Goal: Task Accomplishment & Management: Complete application form

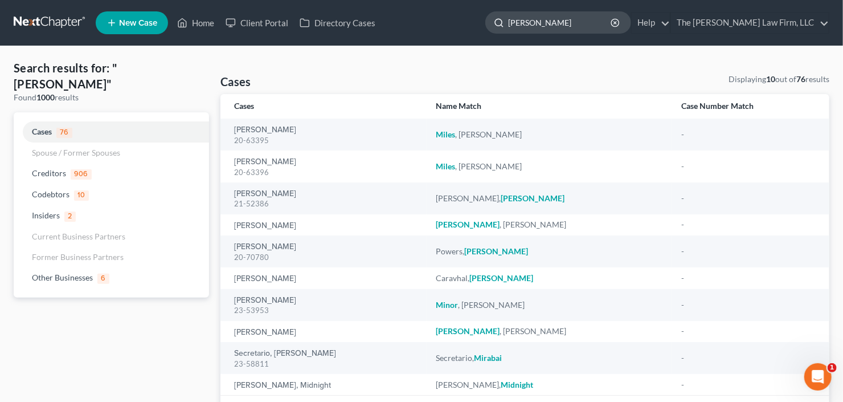
click at [581, 22] on input "mitchell" at bounding box center [560, 22] width 104 height 21
drag, startPoint x: 591, startPoint y: 21, endPoint x: 461, endPoint y: 42, distance: 131.5
click at [480, 40] on nav "Home New Case Client Portal Directory Cases The Craig Black Law Firm, LLC cb@cr…" at bounding box center [421, 23] width 843 height 46
type input "adams"
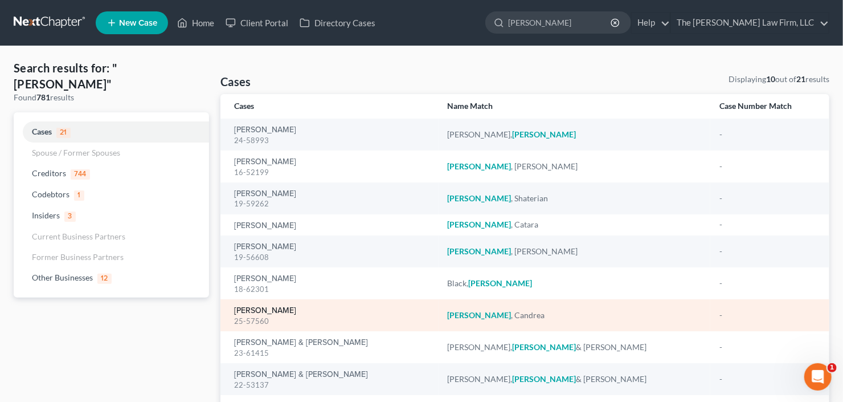
click at [261, 309] on link "Adams, Candrea" at bounding box center [265, 310] width 62 height 8
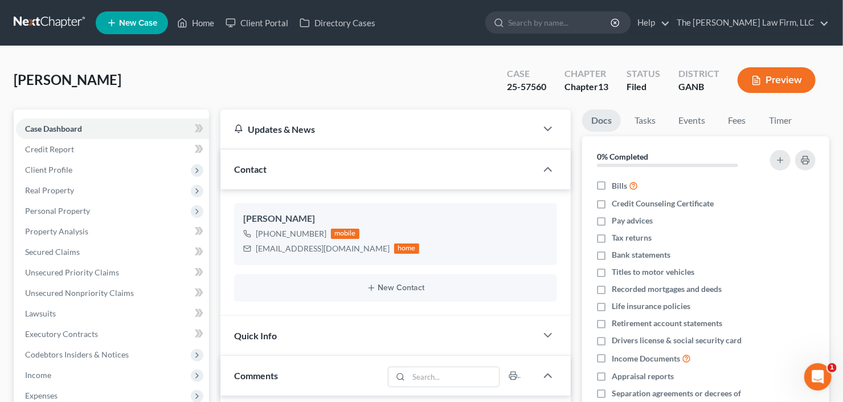
scroll to position [59, 0]
click at [64, 185] on span "Real Property" at bounding box center [49, 190] width 49 height 10
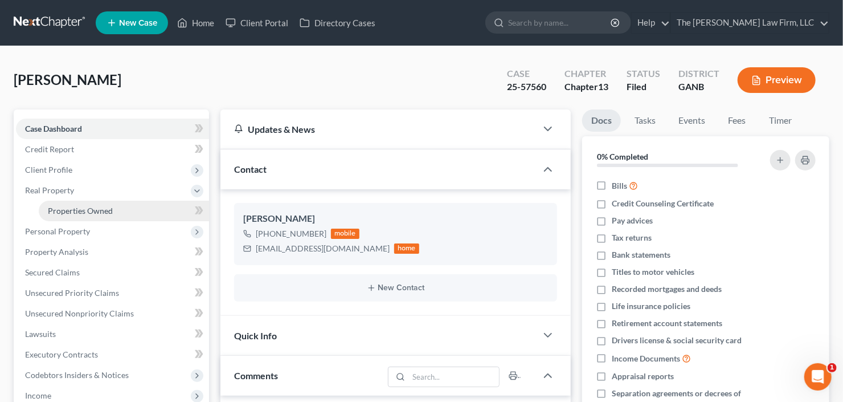
click at [106, 208] on span "Properties Owned" at bounding box center [80, 211] width 65 height 10
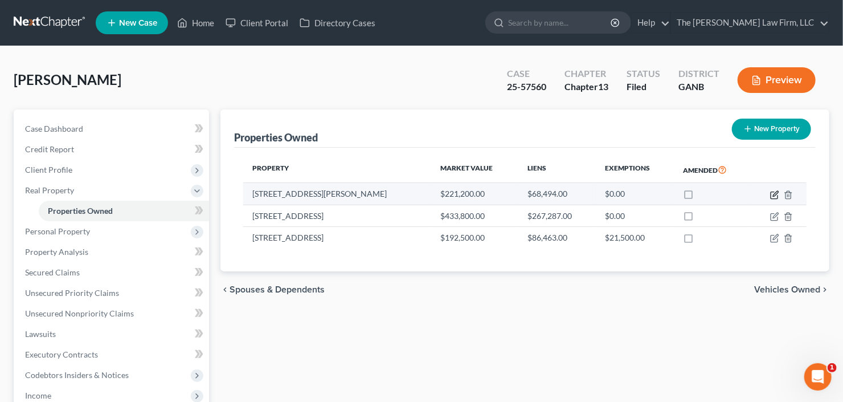
click at [777, 191] on icon "button" at bounding box center [775, 193] width 5 height 5
select select "10"
select select "3"
select select "1"
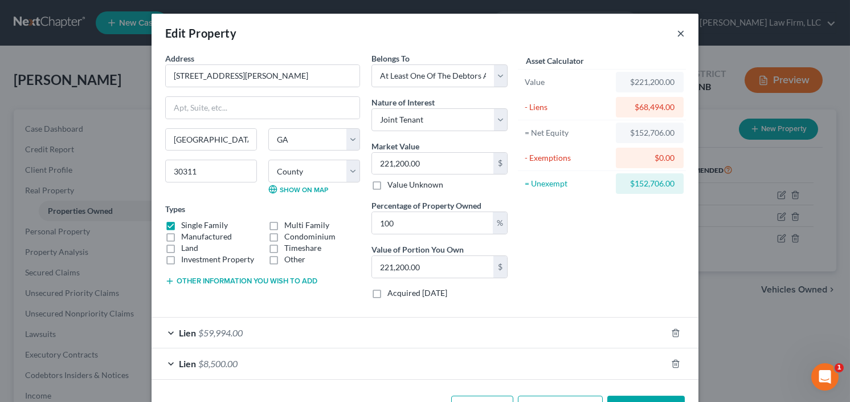
click at [677, 31] on button "×" at bounding box center [681, 33] width 8 height 14
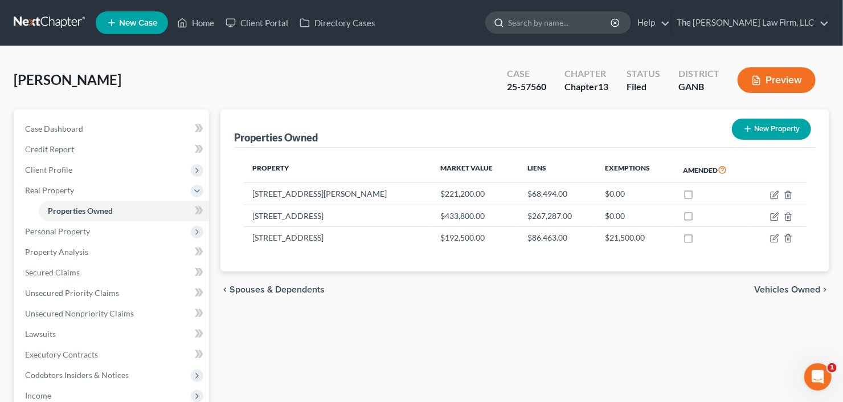
click at [579, 17] on input "search" at bounding box center [560, 22] width 104 height 21
type input "dykes"
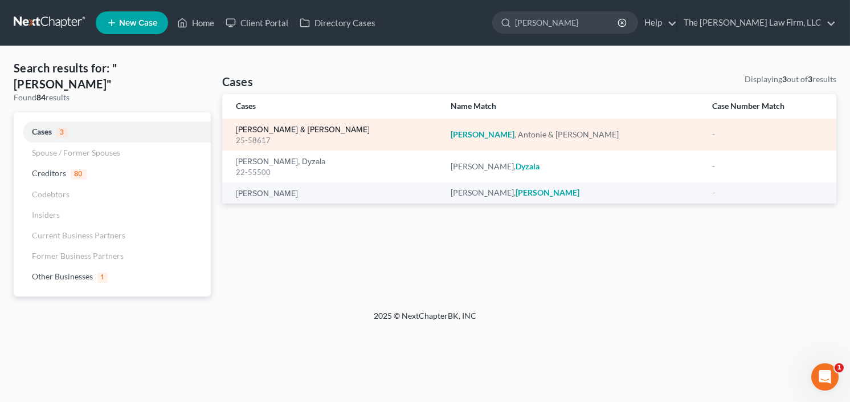
click at [261, 132] on link "Dykes, Antonie & Tomeka" at bounding box center [303, 130] width 134 height 8
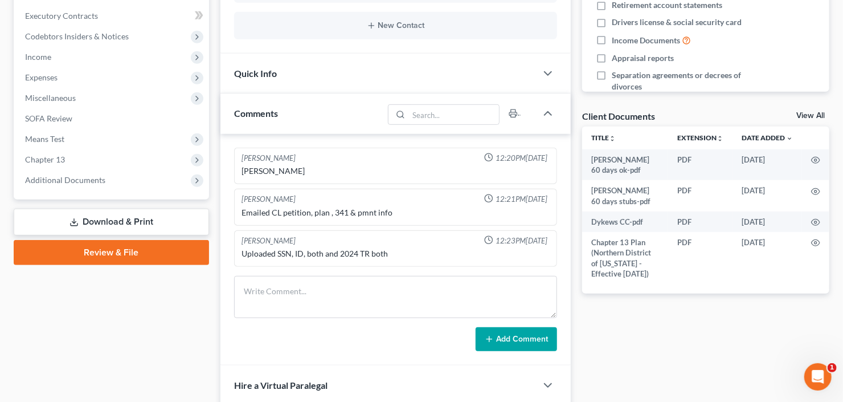
scroll to position [319, 0]
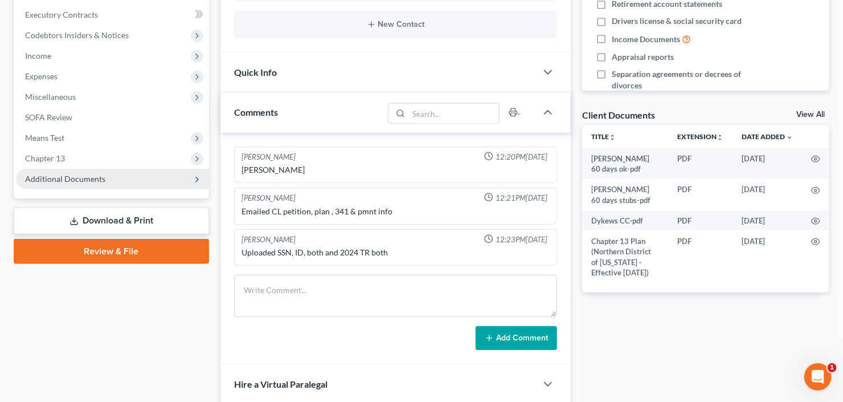
click at [69, 177] on span "Additional Documents" at bounding box center [65, 179] width 80 height 10
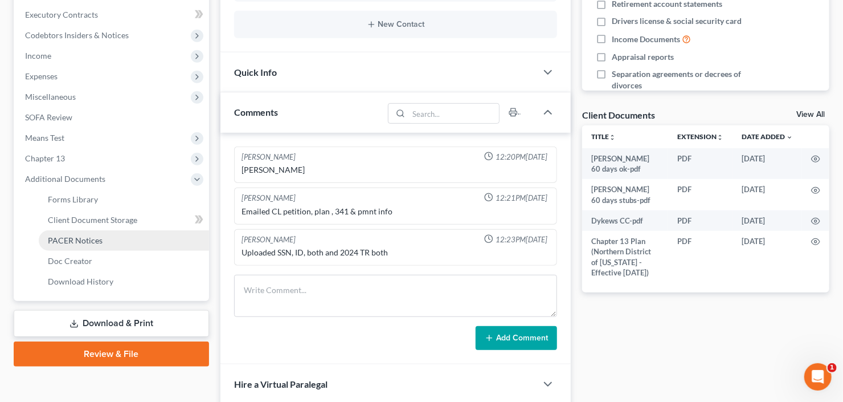
click at [86, 244] on link "PACER Notices" at bounding box center [124, 240] width 170 height 21
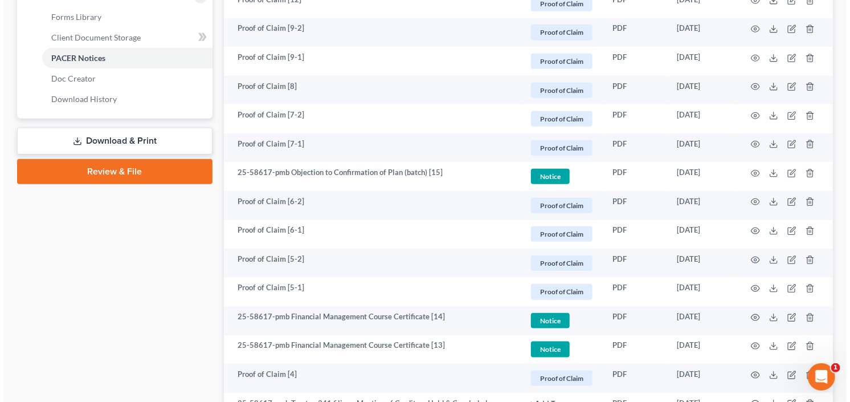
scroll to position [547, 0]
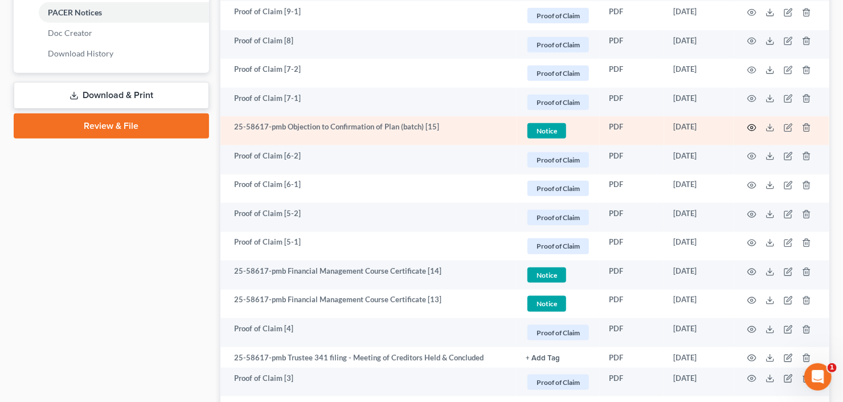
click at [751, 125] on icon "button" at bounding box center [752, 128] width 9 height 6
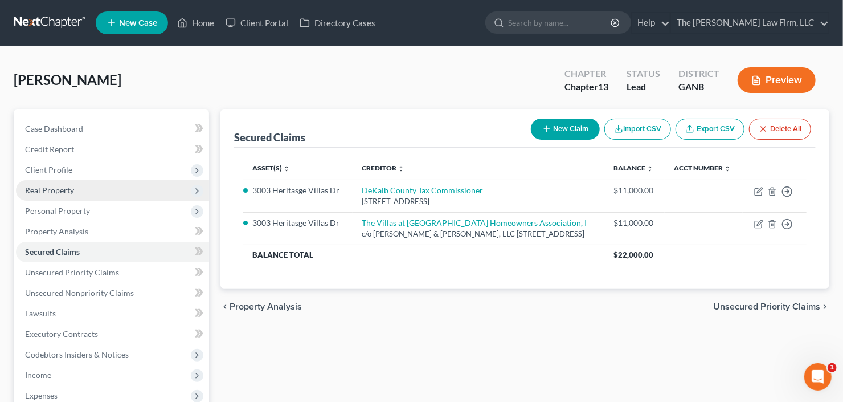
click at [64, 189] on span "Real Property" at bounding box center [49, 190] width 49 height 10
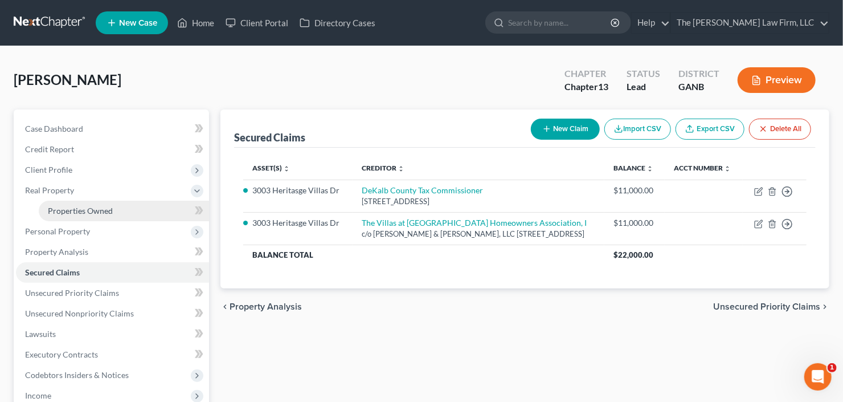
click at [74, 208] on span "Properties Owned" at bounding box center [80, 211] width 65 height 10
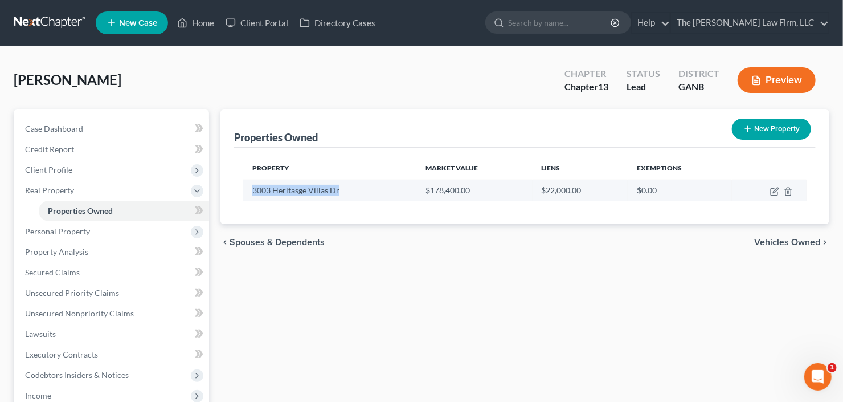
drag, startPoint x: 251, startPoint y: 189, endPoint x: 367, endPoint y: 187, distance: 116.8
click at [367, 187] on td "3003 Heritasge Villas Dr" at bounding box center [329, 190] width 173 height 22
click at [770, 191] on icon "button" at bounding box center [774, 191] width 9 height 9
select select "10"
select select "42"
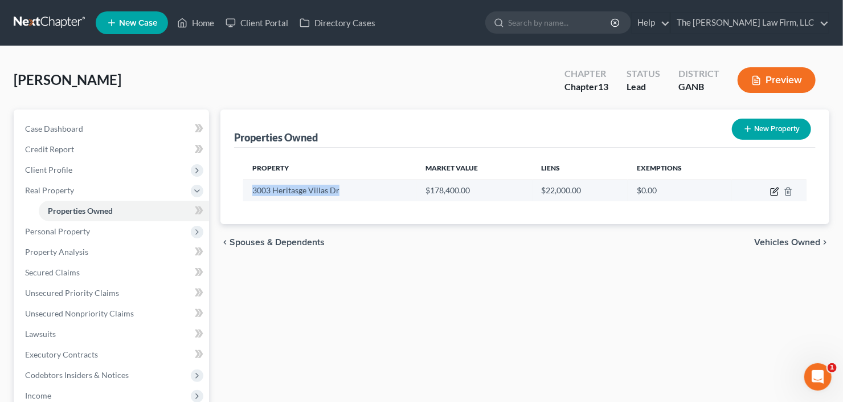
select select "0"
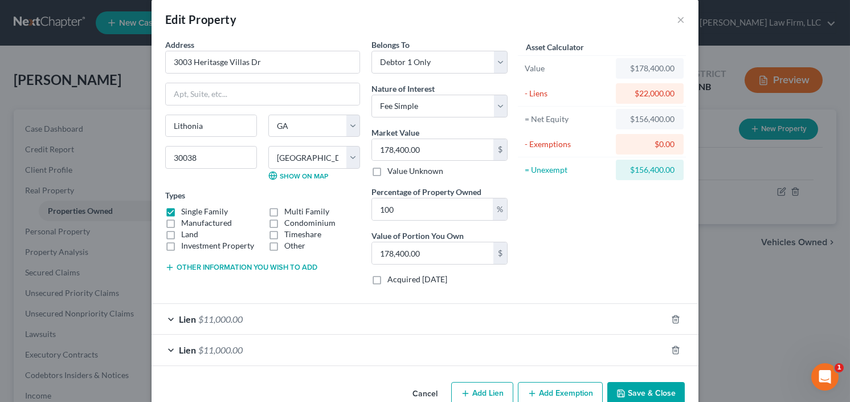
scroll to position [38, 0]
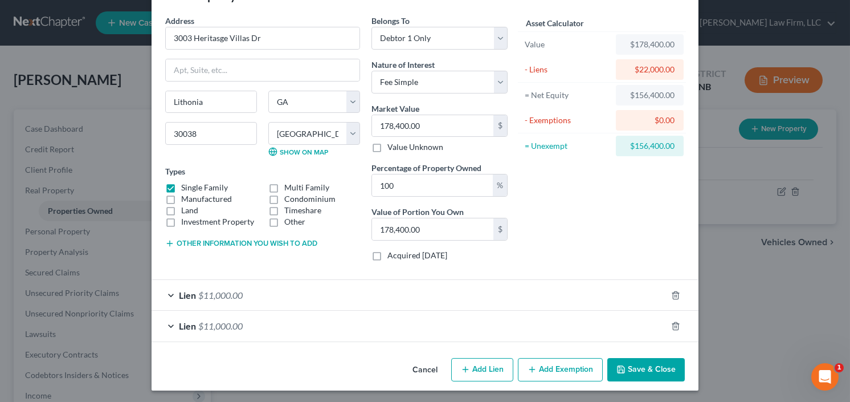
drag, startPoint x: 552, startPoint y: 367, endPoint x: 503, endPoint y: 266, distance: 112.6
click at [552, 367] on button "Add Exemption" at bounding box center [560, 370] width 85 height 24
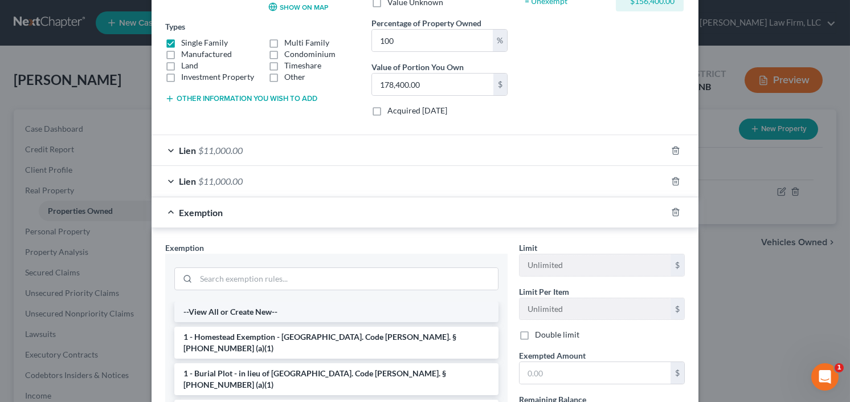
scroll to position [220, 0]
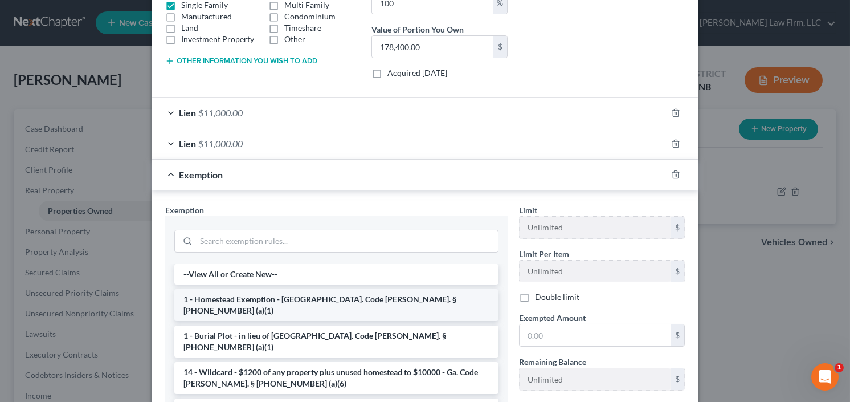
click at [265, 296] on li "1 - Homestead Exemption - Ga. Code Ann. § 44-13-100 (a)(1)" at bounding box center [336, 305] width 324 height 32
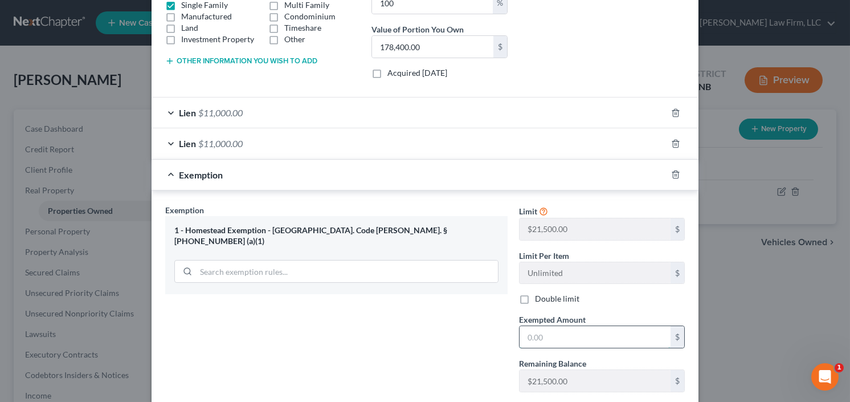
click at [590, 329] on input "text" at bounding box center [594, 337] width 151 height 22
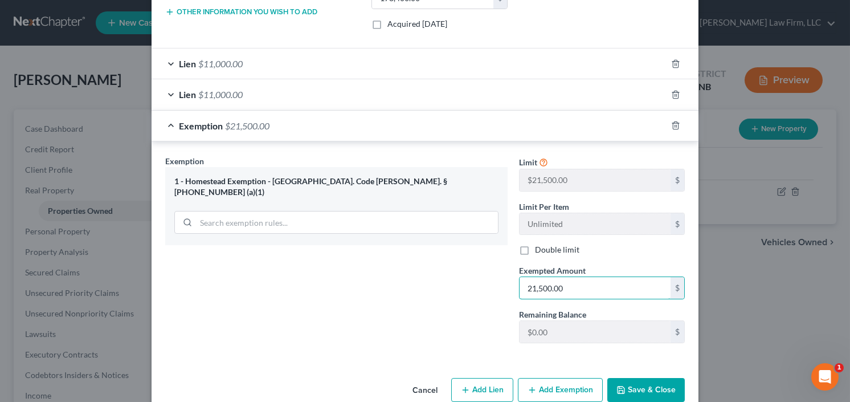
scroll to position [288, 0]
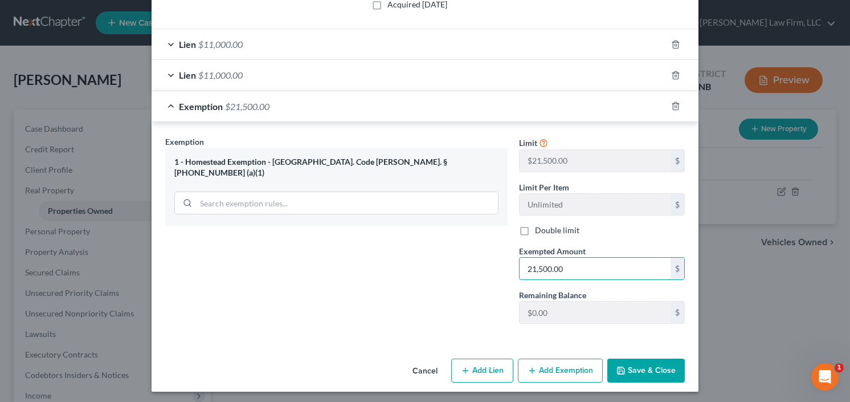
type input "21,500.00"
click at [629, 364] on button "Save & Close" at bounding box center [645, 370] width 77 height 24
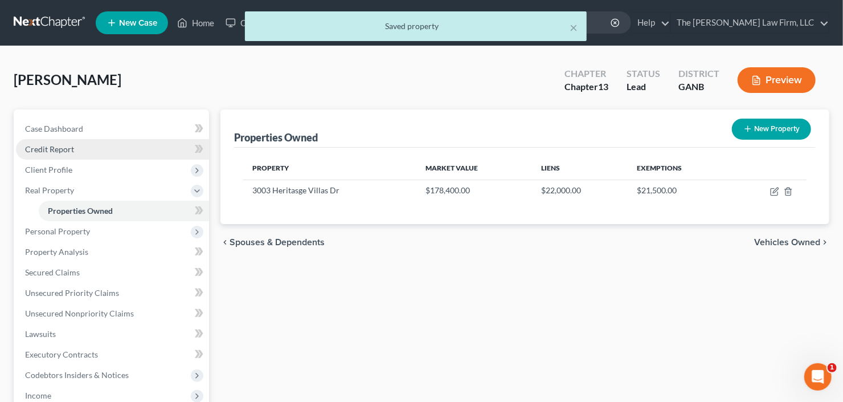
click at [57, 154] on link "Credit Report" at bounding box center [112, 149] width 193 height 21
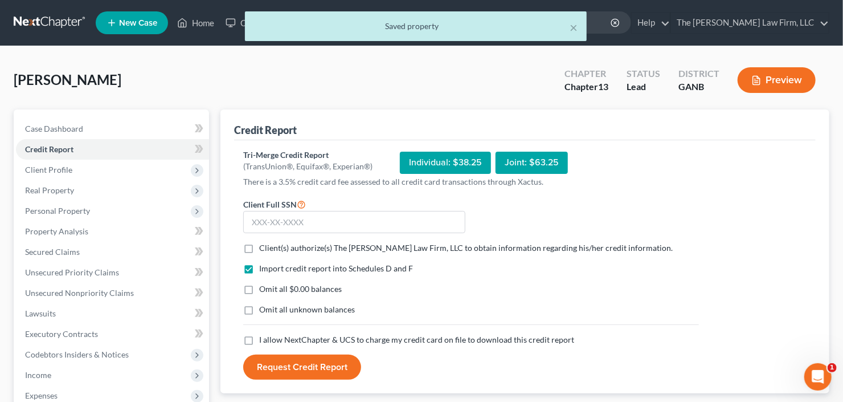
click at [259, 248] on label "Client(s) authorize(s) The Craig Black Law Firm, LLC to obtain information rega…" at bounding box center [465, 247] width 413 height 11
click at [264, 248] on input "Client(s) authorize(s) The Craig Black Law Firm, LLC to obtain information rega…" at bounding box center [267, 245] width 7 height 7
checkbox input "true"
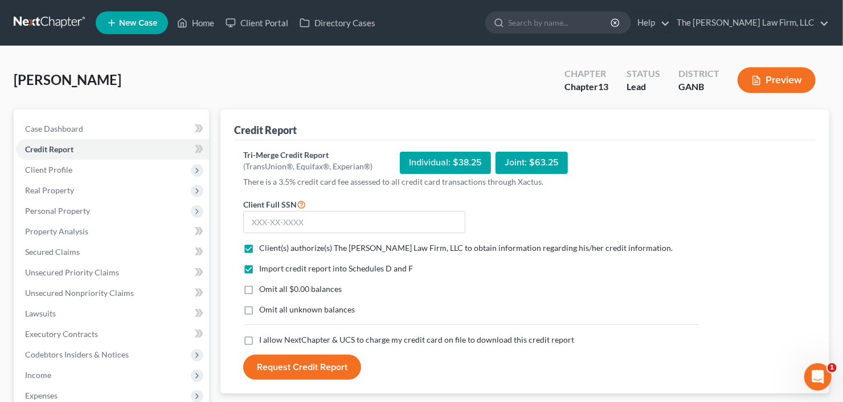
click at [259, 338] on label "I allow NextChapter & UCS to charge my credit card on file to download this cre…" at bounding box center [416, 339] width 315 height 11
click at [264, 338] on input "I allow NextChapter & UCS to charge my credit card on file to download this cre…" at bounding box center [267, 337] width 7 height 7
checkbox input "true"
click at [346, 216] on input "text" at bounding box center [354, 222] width 222 height 23
click at [62, 280] on link "Unsecured Priority Claims" at bounding box center [112, 272] width 193 height 21
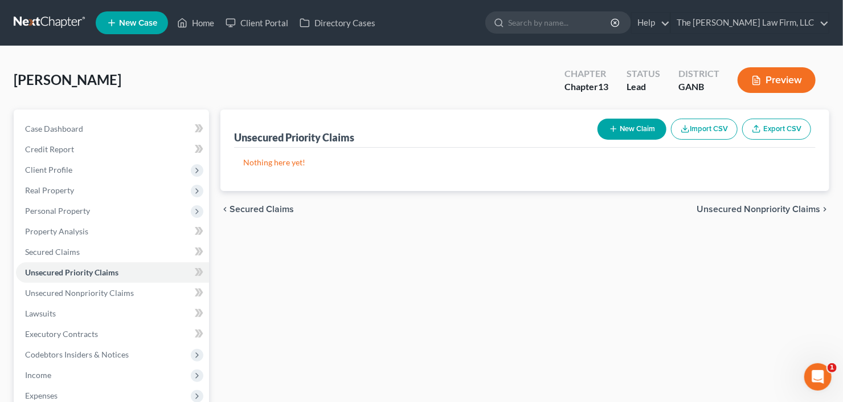
click at [630, 126] on button "New Claim" at bounding box center [631, 128] width 69 height 21
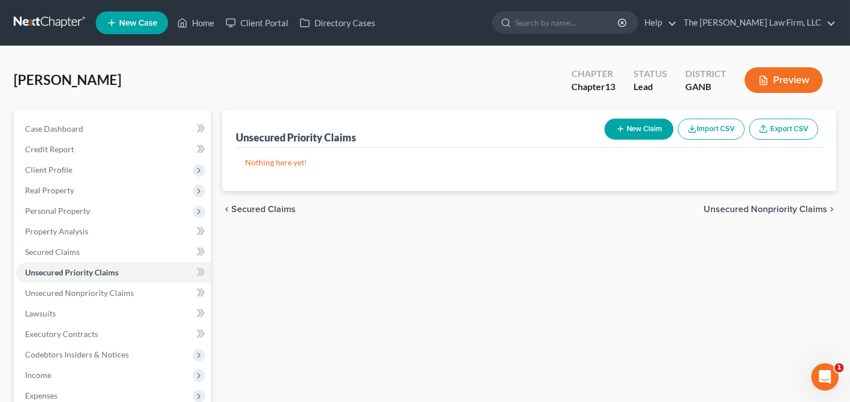
select select "0"
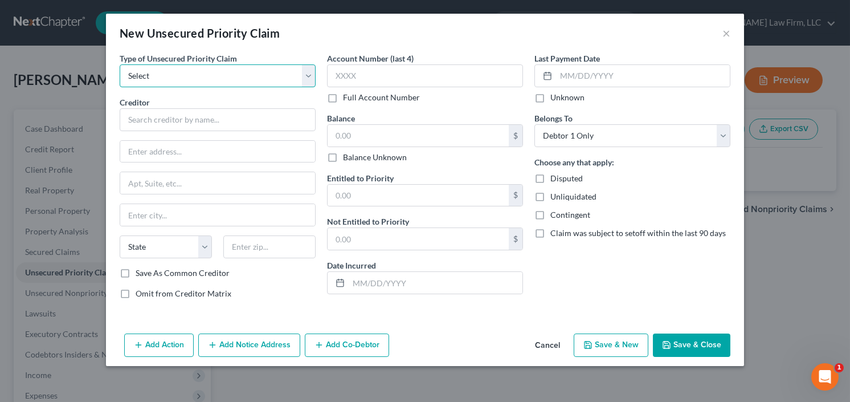
click at [210, 73] on select "Select Taxes & Other Government Units Domestic Support Obligations Extensions o…" at bounding box center [218, 75] width 196 height 23
select select "0"
click at [120, 64] on select "Select Taxes & Other Government Units Domestic Support Obligations Extensions o…" at bounding box center [218, 75] width 196 height 23
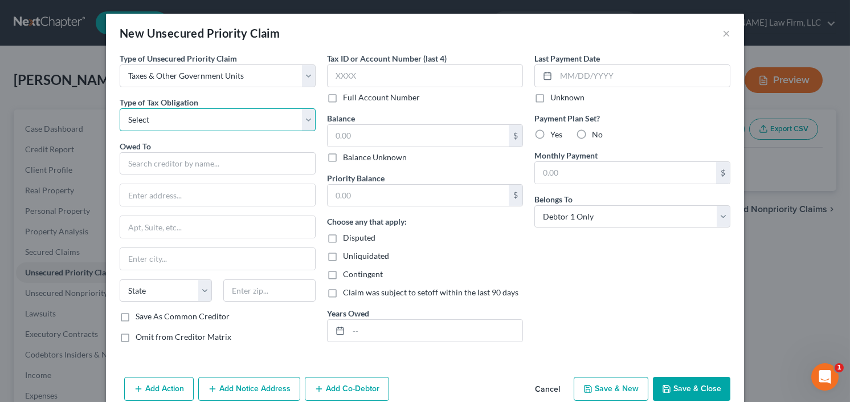
click at [190, 116] on select "Select Federal City State Franchise Tax Board Other" at bounding box center [218, 119] width 196 height 23
select select "0"
click at [120, 108] on select "Select Federal City State Franchise Tax Board Other" at bounding box center [218, 119] width 196 height 23
click at [169, 149] on div "Owed To *" at bounding box center [218, 157] width 196 height 35
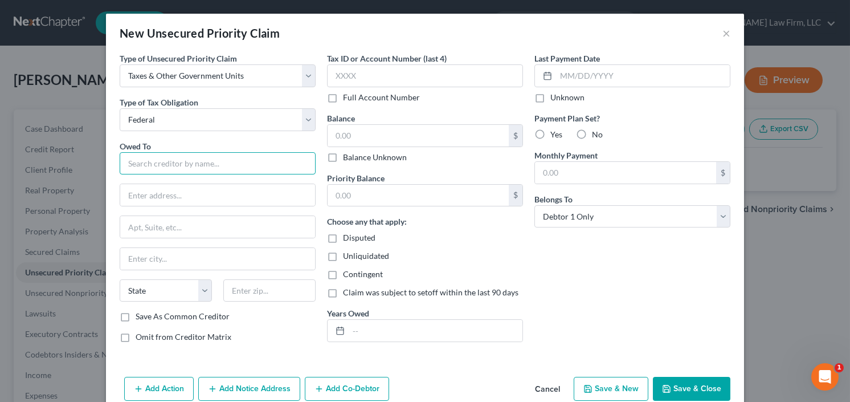
click at [165, 160] on input "text" at bounding box center [218, 163] width 196 height 23
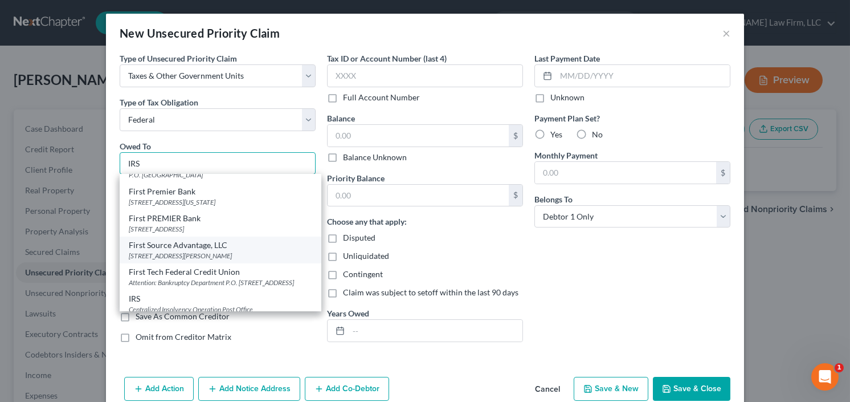
scroll to position [137, 0]
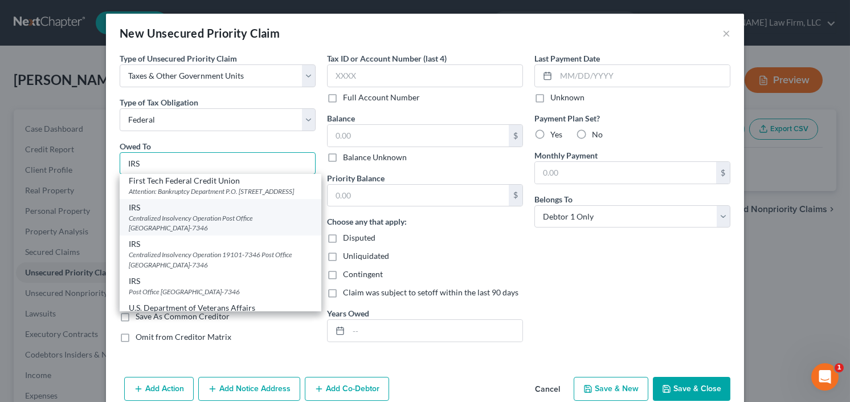
type input "IRS"
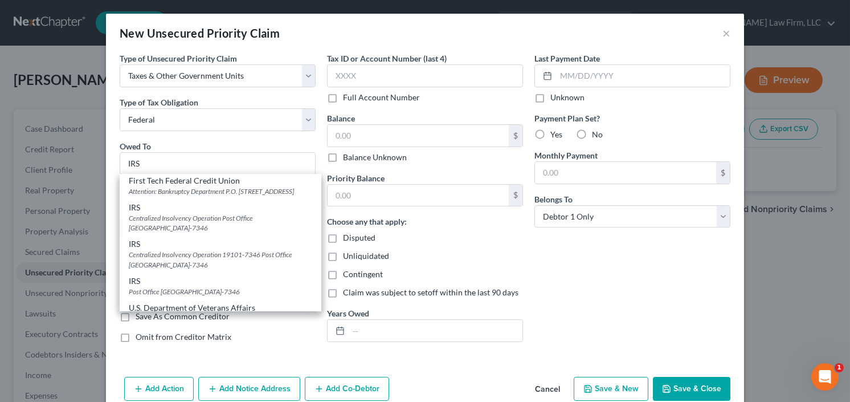
click at [184, 228] on div "Centralized Insolvency Operation Post Office Box 7346, Philadelphia, PA 19101-7…" at bounding box center [220, 222] width 183 height 19
type input "Centralized Insolvency Operation"
type input "Post Office Box 7346"
type input "Philadelphia"
select select "39"
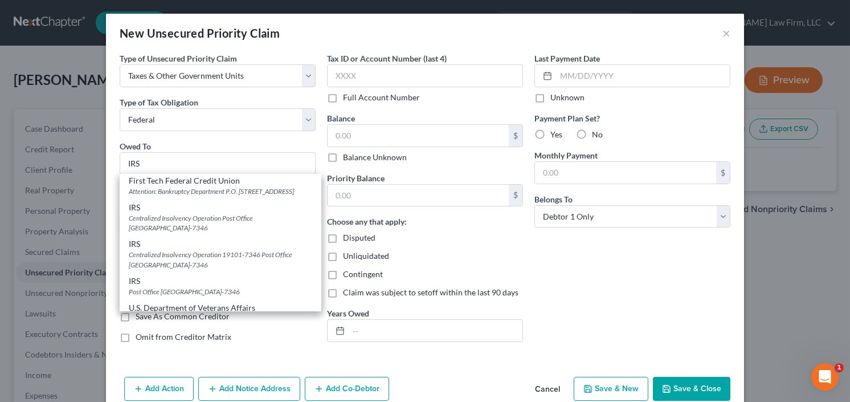
type input "19101-7346"
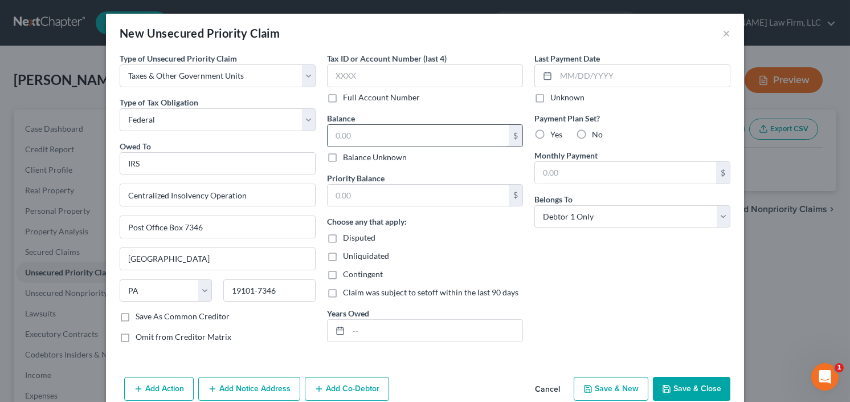
click at [415, 131] on input "text" at bounding box center [417, 136] width 181 height 22
type input "7,257"
type input "4,759"
click at [702, 384] on button "Save & Close" at bounding box center [691, 388] width 77 height 24
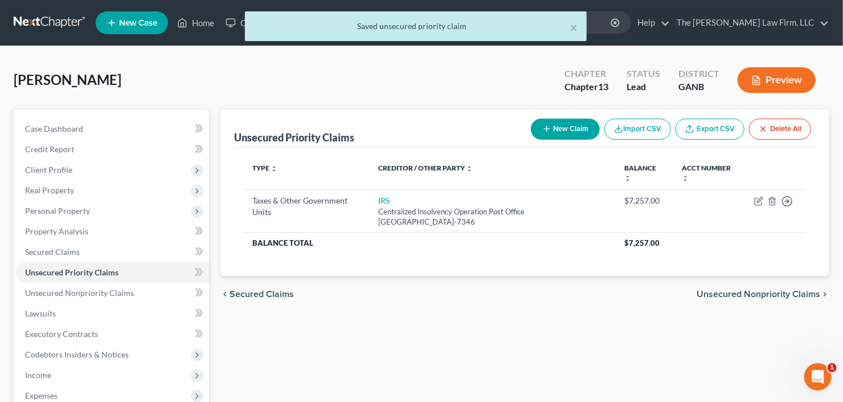
click at [564, 125] on button "New Claim" at bounding box center [565, 128] width 69 height 21
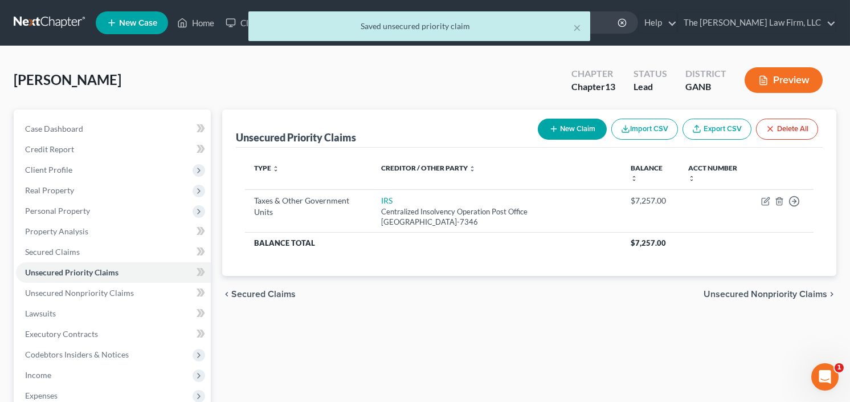
select select "0"
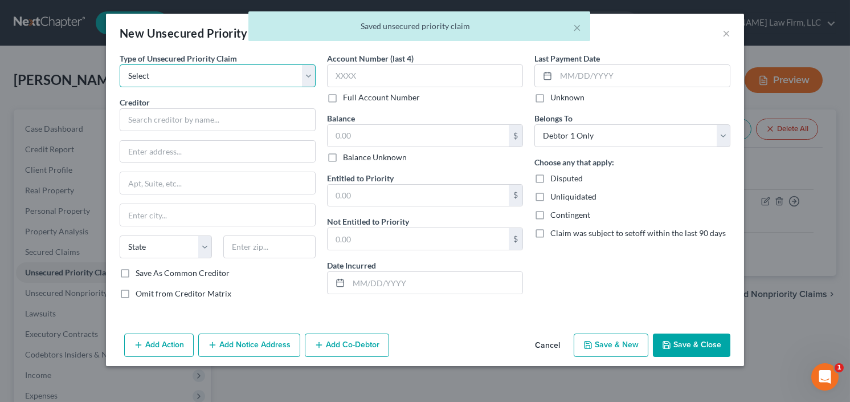
click at [203, 75] on select "Select Taxes & Other Government Units Domestic Support Obligations Extensions o…" at bounding box center [218, 75] width 196 height 23
select select "0"
click at [120, 64] on select "Select Taxes & Other Government Units Domestic Support Obligations Extensions o…" at bounding box center [218, 75] width 196 height 23
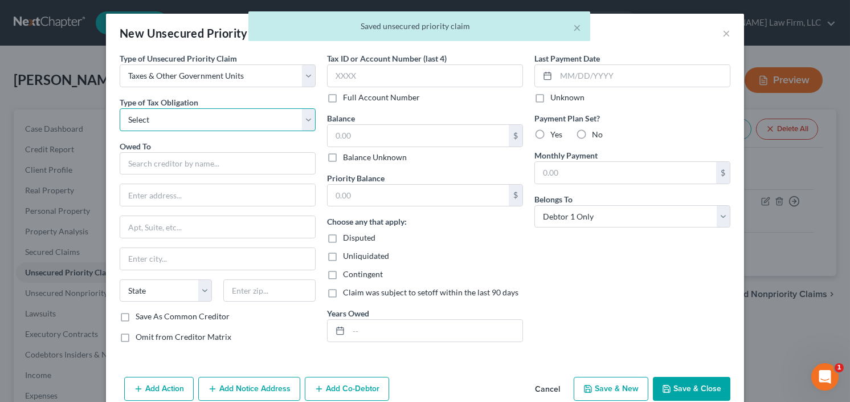
click at [189, 123] on select "Select Federal City State Franchise Tax Board Other" at bounding box center [218, 119] width 196 height 23
select select "2"
click at [120, 108] on select "Select Federal City State Franchise Tax Board Other" at bounding box center [218, 119] width 196 height 23
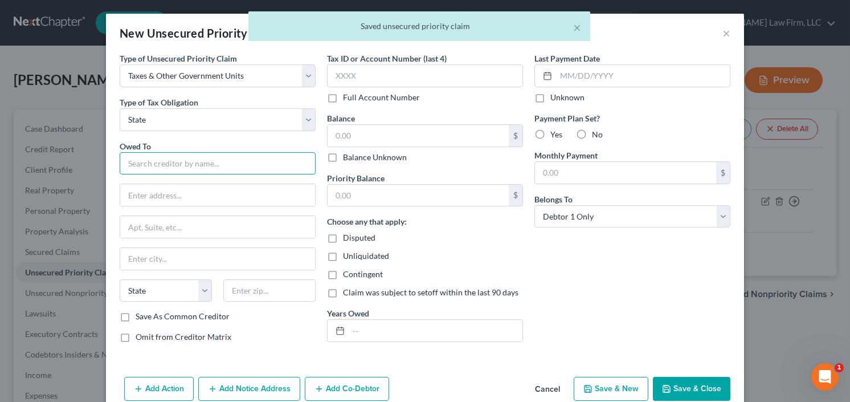
click at [192, 167] on input "text" at bounding box center [218, 163] width 196 height 23
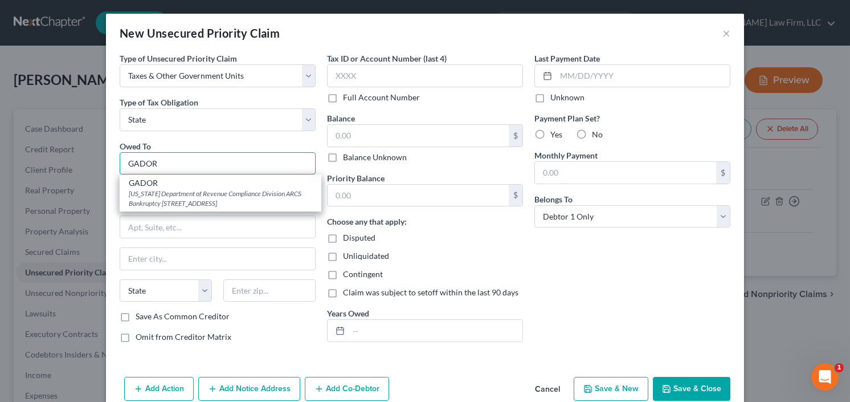
type input "GADOR"
drag, startPoint x: 199, startPoint y: 169, endPoint x: 197, endPoint y: 196, distance: 26.8
click at [197, 196] on div "[US_STATE] Department of Revenue Compliance Division ARCS Bankruptcy [STREET_AD…" at bounding box center [220, 198] width 183 height 19
type input "Georgia Department of Revenue Compliance Division ARCS Bankruptcy"
type input "1800 Century Blvd NE, Suite 9100"
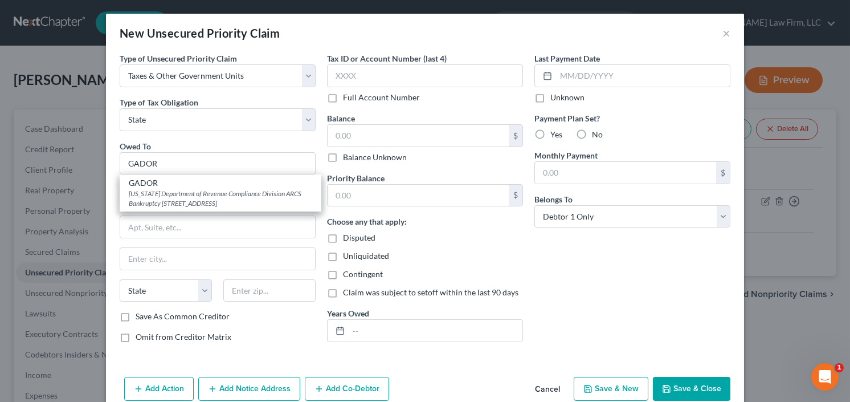
type input "[GEOGRAPHIC_DATA]"
select select "10"
type input "30345-3202"
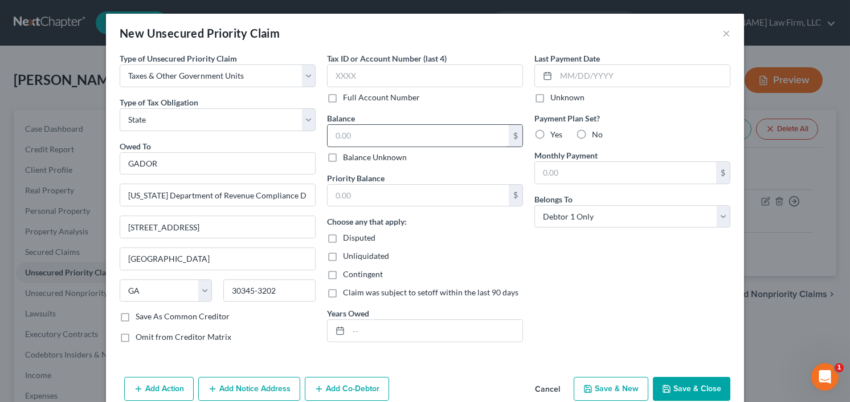
click at [398, 146] on div "$ Balance Unknown" at bounding box center [425, 143] width 196 height 39
click at [398, 134] on input "text" at bounding box center [417, 136] width 181 height 22
type input "7,989"
type input "2,822.68"
click at [689, 385] on button "Save & Close" at bounding box center [691, 388] width 77 height 24
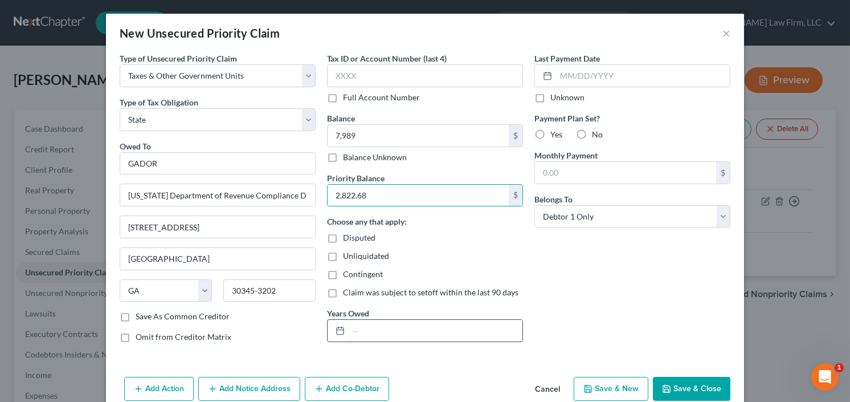
type input "7,989.00"
type input "0.00"
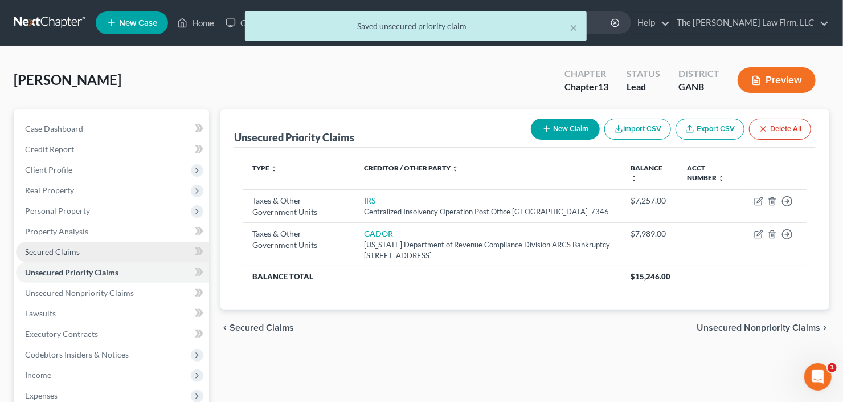
click at [41, 248] on span "Secured Claims" at bounding box center [52, 252] width 55 height 10
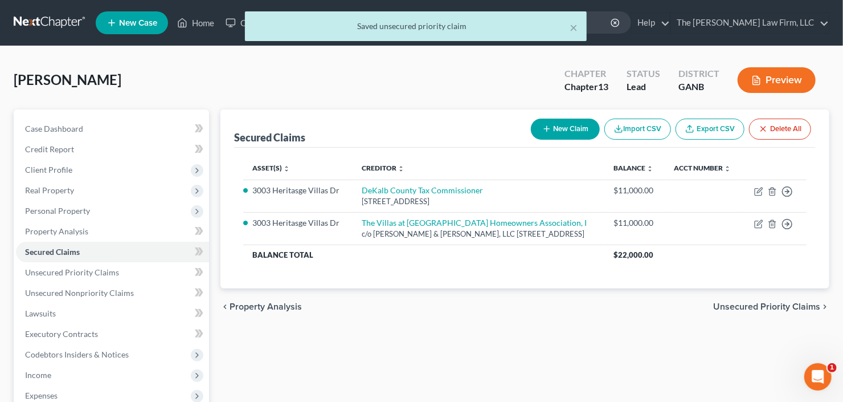
click at [558, 130] on button "New Claim" at bounding box center [565, 128] width 69 height 21
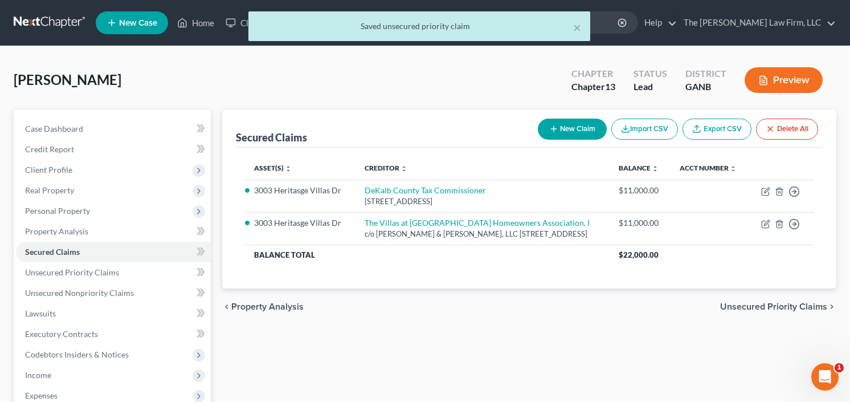
select select "0"
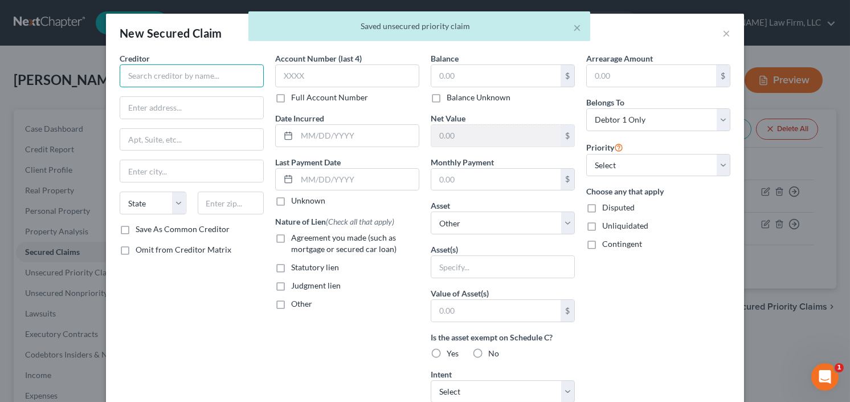
click at [173, 68] on input "text" at bounding box center [192, 75] width 144 height 23
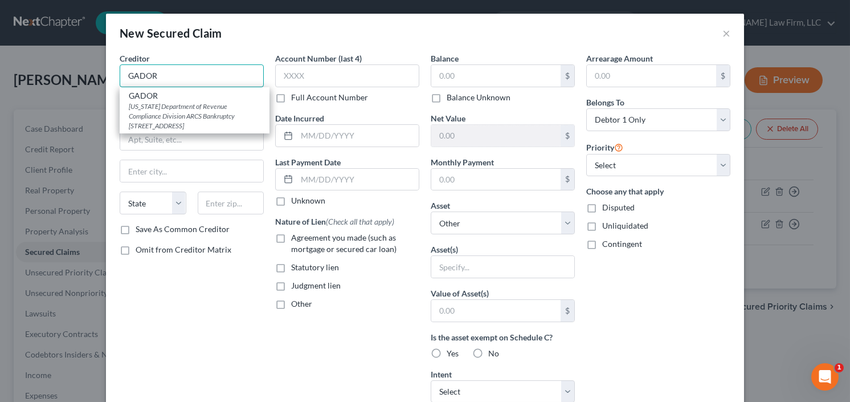
type input "GADOR"
click at [165, 110] on div "[US_STATE] Department of Revenue Compliance Division ARCS Bankruptcy [STREET_AD…" at bounding box center [195, 115] width 132 height 29
type input "Georgia Department of Revenue Compliance Division ARCS Bankruptcy"
type input "1800 Century Blvd NE, Suite 9100"
type input "[GEOGRAPHIC_DATA]"
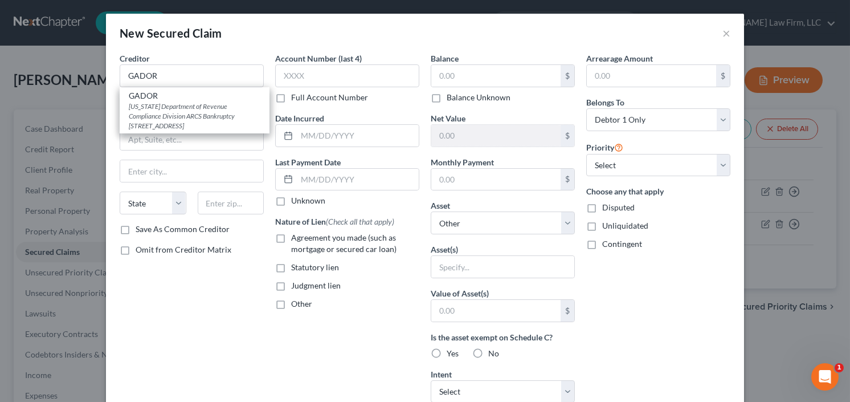
select select "10"
type input "30345-3202"
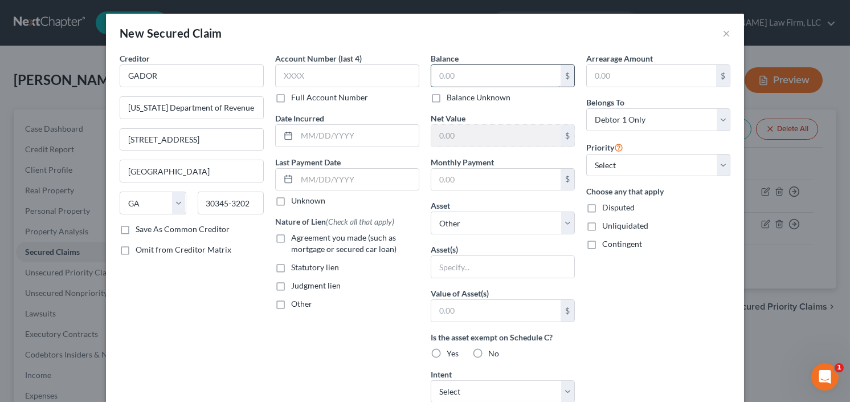
click at [464, 72] on input "text" at bounding box center [495, 76] width 129 height 22
type input "1,026.00"
click at [511, 212] on select "Select Other Multiple Assets 3003 Heritasge Villas Dr - $178400.0" at bounding box center [503, 222] width 144 height 23
select select "2"
click at [431, 211] on select "Select Other Multiple Assets 3003 Heritasge Villas Dr - $178400.0" at bounding box center [503, 222] width 144 height 23
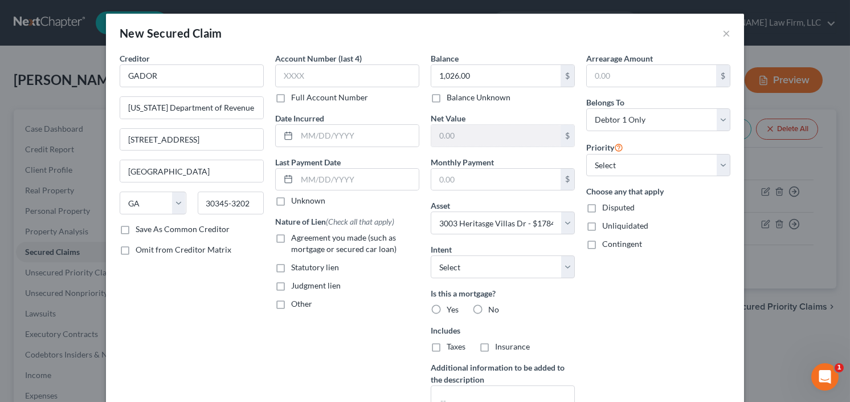
click at [291, 270] on label "Statutory lien" at bounding box center [315, 266] width 48 height 11
click at [296, 269] on input "Statutory lien" at bounding box center [299, 264] width 7 height 7
checkbox input "true"
click at [488, 308] on label "No" at bounding box center [493, 309] width 11 height 11
click at [493, 308] on input "No" at bounding box center [496, 307] width 7 height 7
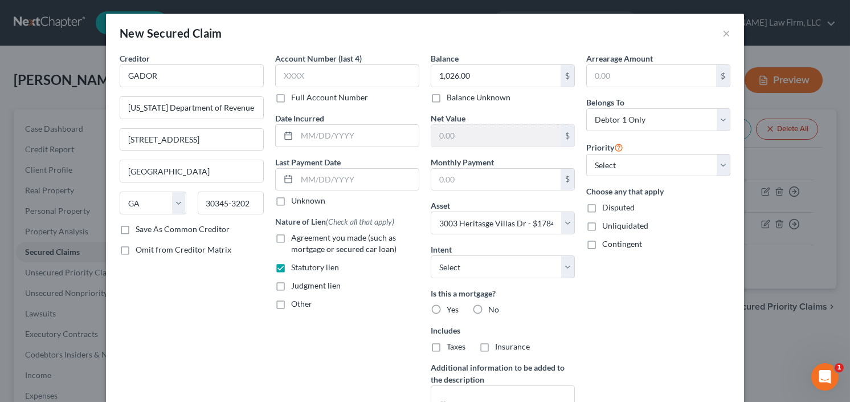
radio input "true"
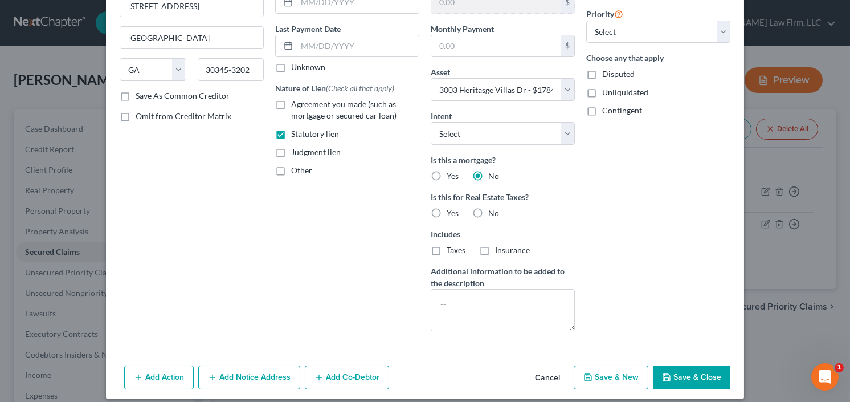
scroll to position [141, 0]
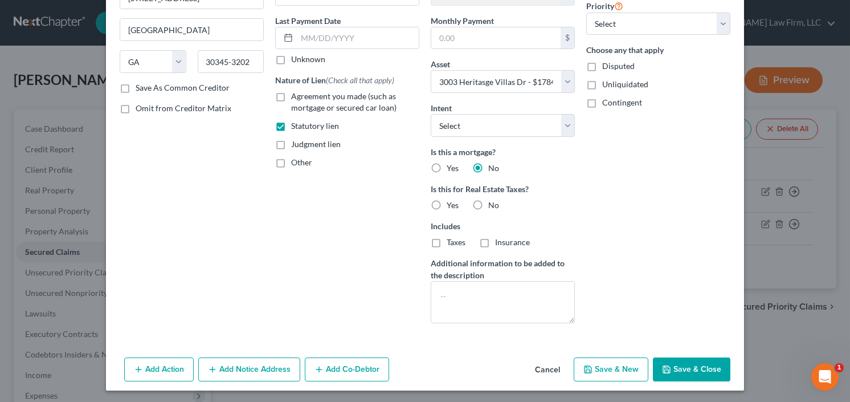
click at [679, 357] on button "Save & Close" at bounding box center [691, 369] width 77 height 24
select select
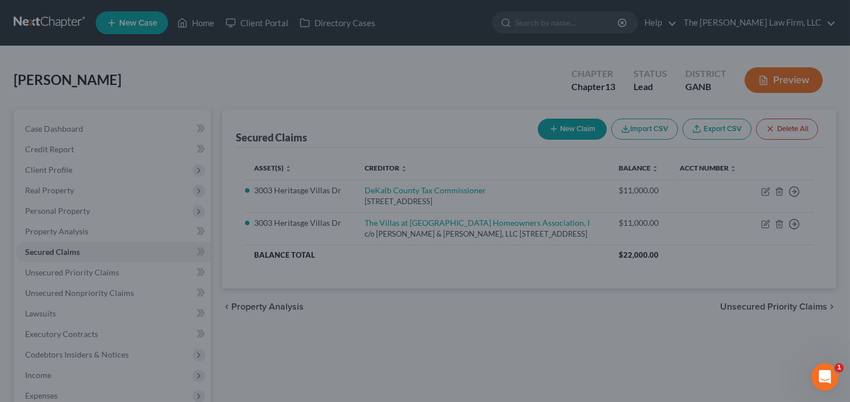
scroll to position [0, 0]
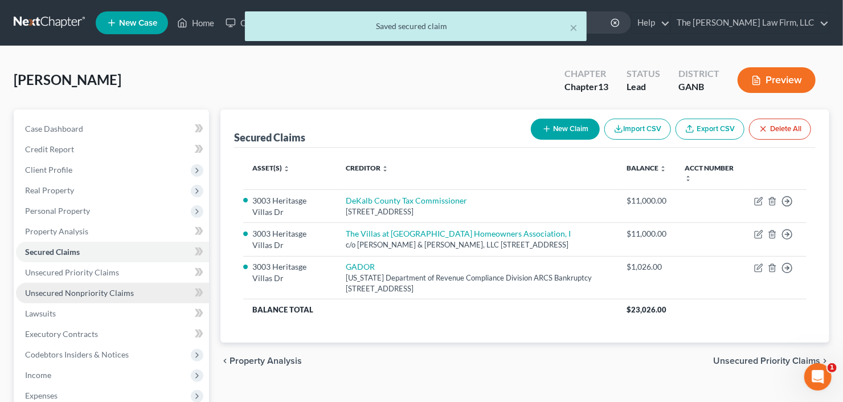
click at [87, 296] on span "Unsecured Nonpriority Claims" at bounding box center [79, 293] width 109 height 10
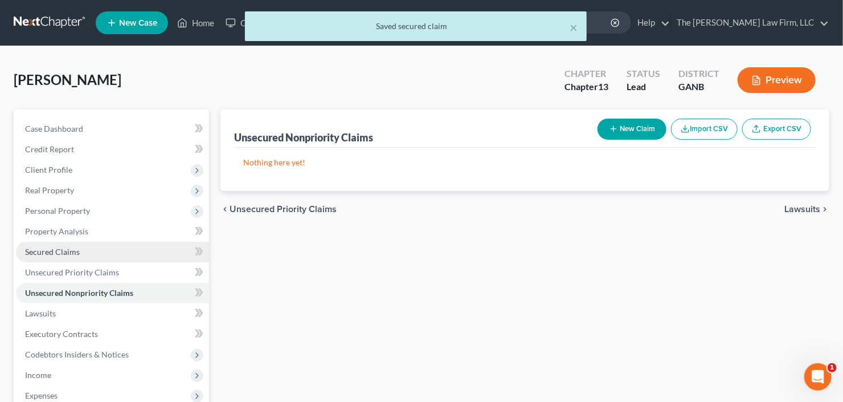
click at [25, 247] on span "Secured Claims" at bounding box center [52, 252] width 55 height 10
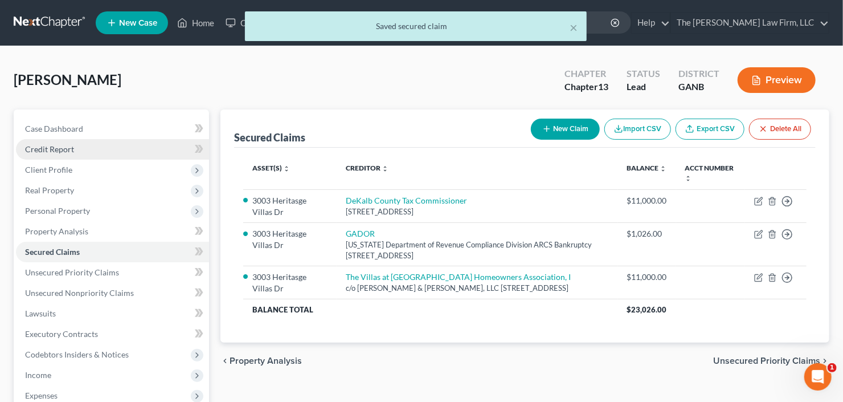
click at [62, 149] on span "Credit Report" at bounding box center [49, 149] width 49 height 10
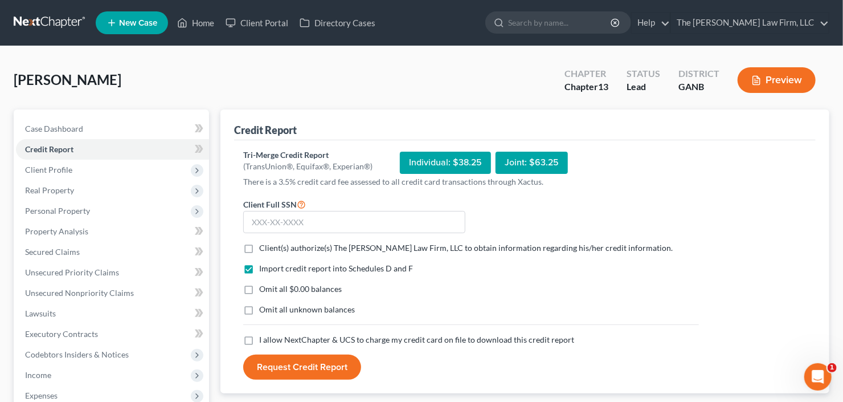
click at [259, 244] on label "Client(s) authorize(s) The Craig Black Law Firm, LLC to obtain information rega…" at bounding box center [465, 247] width 413 height 11
click at [264, 244] on input "Client(s) authorize(s) The Craig Black Law Firm, LLC to obtain information rega…" at bounding box center [267, 245] width 7 height 7
checkbox input "true"
drag, startPoint x: 249, startPoint y: 338, endPoint x: 306, endPoint y: 280, distance: 82.2
click at [259, 338] on label "I allow NextChapter & UCS to charge my credit card on file to download this cre…" at bounding box center [416, 339] width 315 height 11
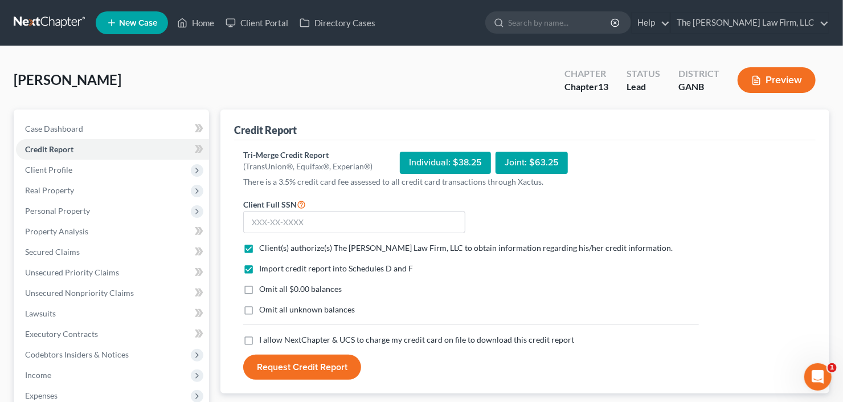
click at [264, 338] on input "I allow NextChapter & UCS to charge my credit card on file to download this cre…" at bounding box center [267, 337] width 7 height 7
checkbox input "true"
click at [331, 224] on input "text" at bounding box center [354, 222] width 222 height 23
click at [276, 224] on input "text" at bounding box center [354, 222] width 222 height 23
type input "254-21-3169"
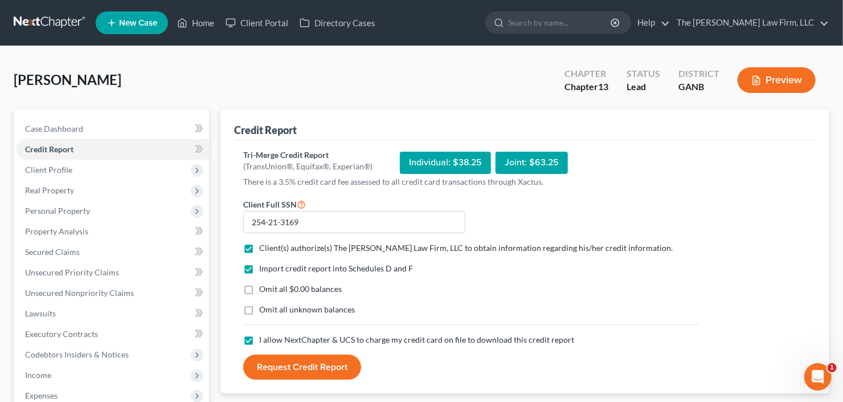
click at [276, 363] on button "Request Credit Report" at bounding box center [302, 366] width 118 height 25
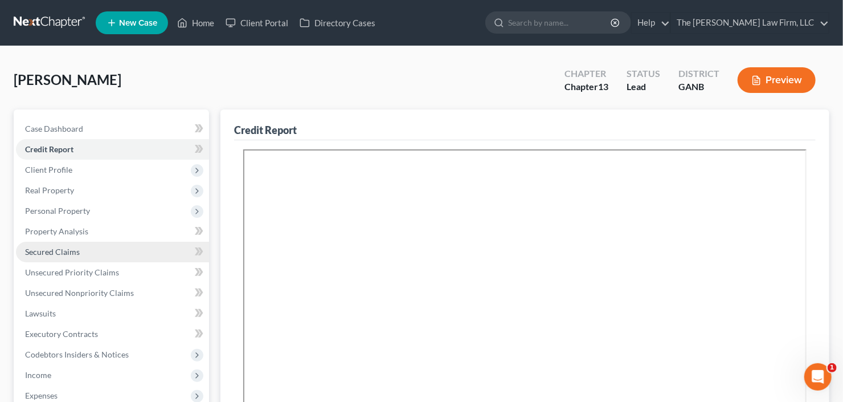
click at [52, 254] on span "Secured Claims" at bounding box center [52, 252] width 55 height 10
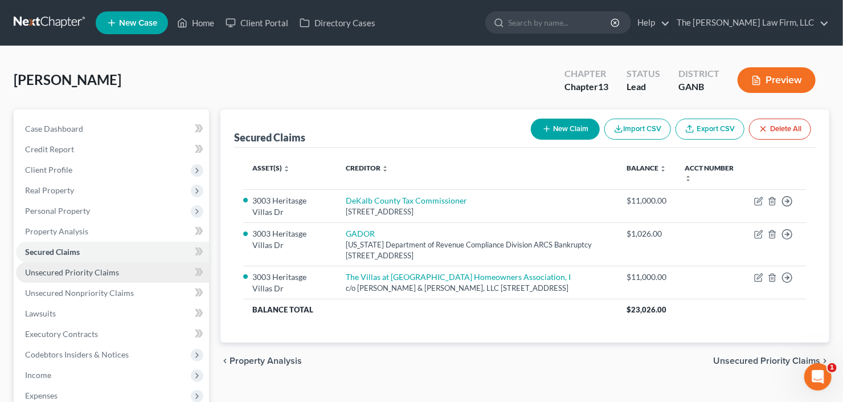
click at [76, 274] on span "Unsecured Priority Claims" at bounding box center [72, 272] width 94 height 10
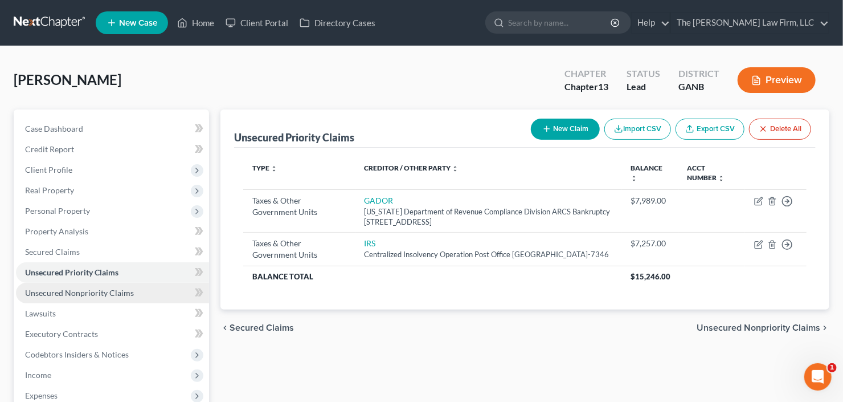
click at [77, 298] on link "Unsecured Nonpriority Claims" at bounding box center [112, 292] width 193 height 21
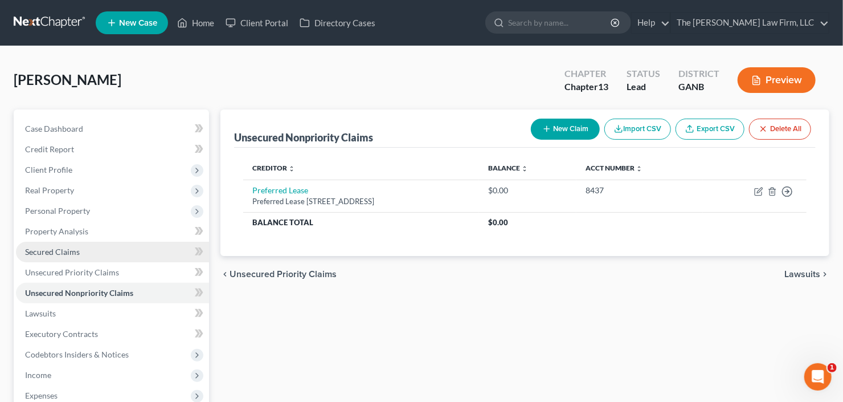
click at [55, 253] on span "Secured Claims" at bounding box center [52, 252] width 55 height 10
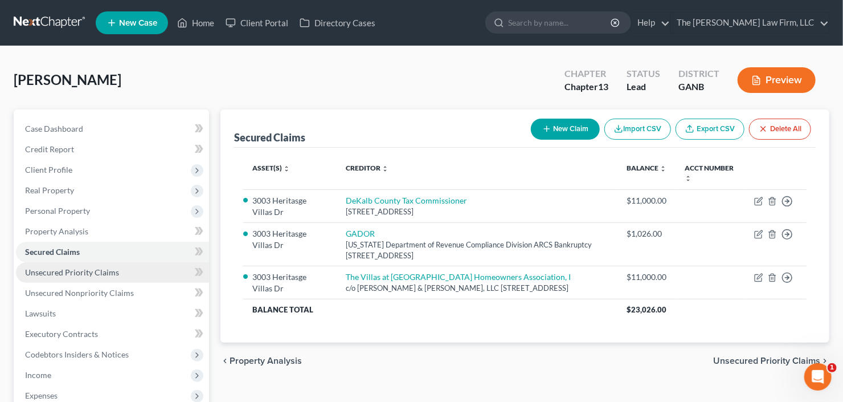
click at [62, 278] on link "Unsecured Priority Claims" at bounding box center [112, 272] width 193 height 21
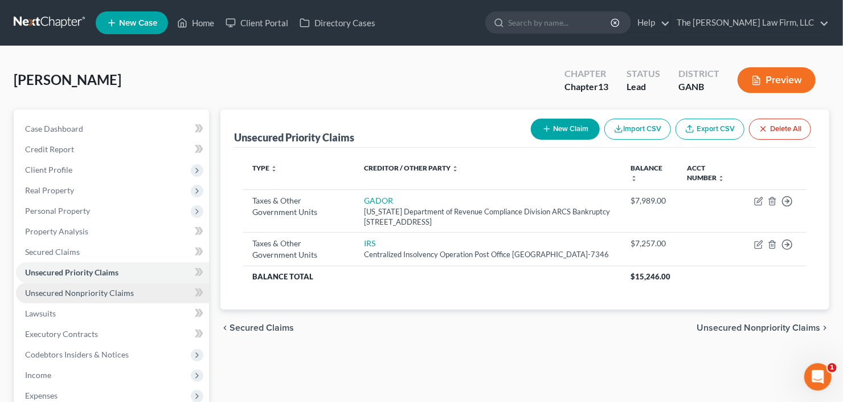
click at [63, 296] on span "Unsecured Nonpriority Claims" at bounding box center [79, 293] width 109 height 10
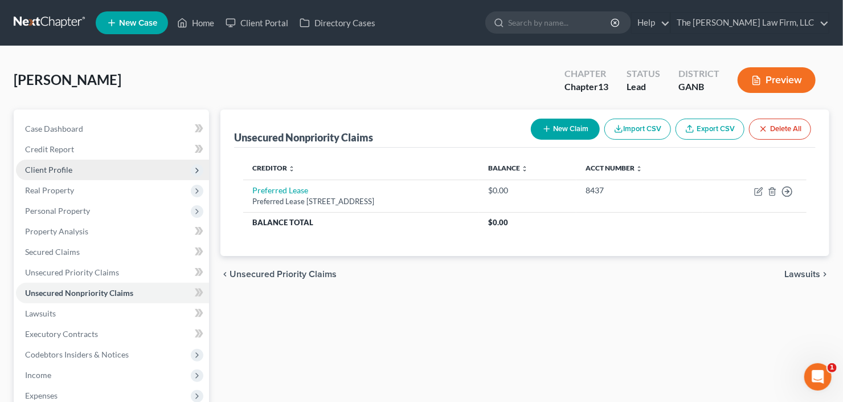
click at [66, 161] on span "Client Profile" at bounding box center [112, 169] width 193 height 21
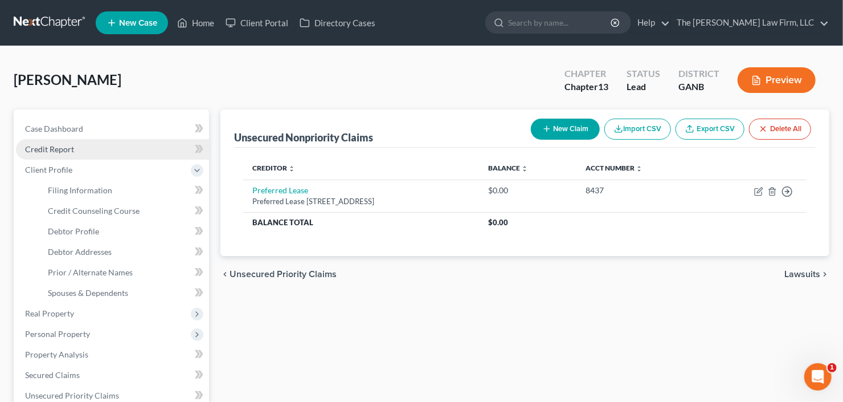
click at [79, 146] on link "Credit Report" at bounding box center [112, 149] width 193 height 21
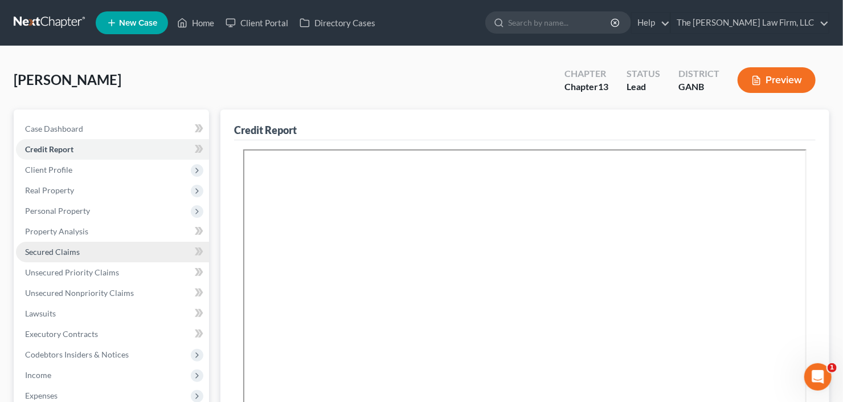
click at [62, 252] on span "Secured Claims" at bounding box center [52, 252] width 55 height 10
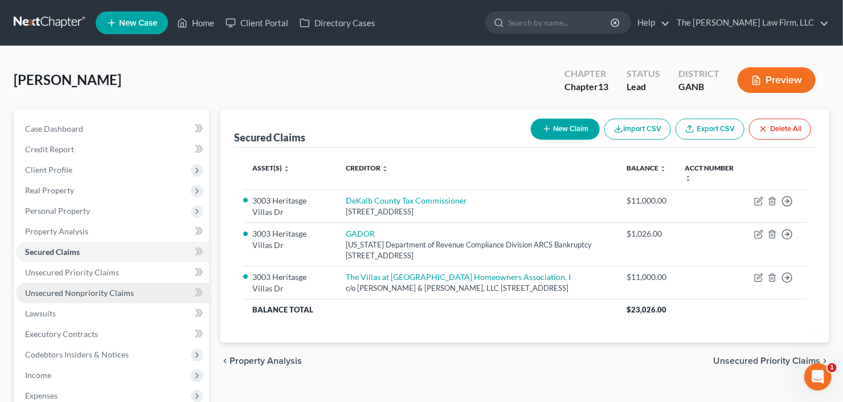
click at [52, 296] on link "Unsecured Nonpriority Claims" at bounding box center [112, 292] width 193 height 21
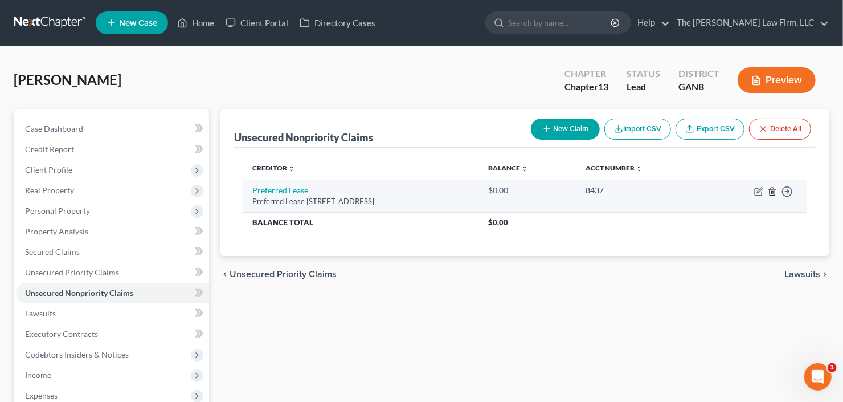
click at [775, 191] on icon "button" at bounding box center [771, 190] width 5 height 7
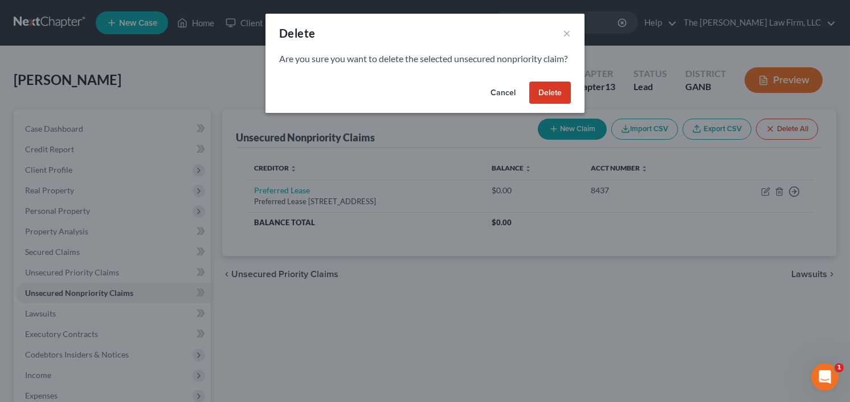
click at [540, 104] on button "Delete" at bounding box center [550, 92] width 42 height 23
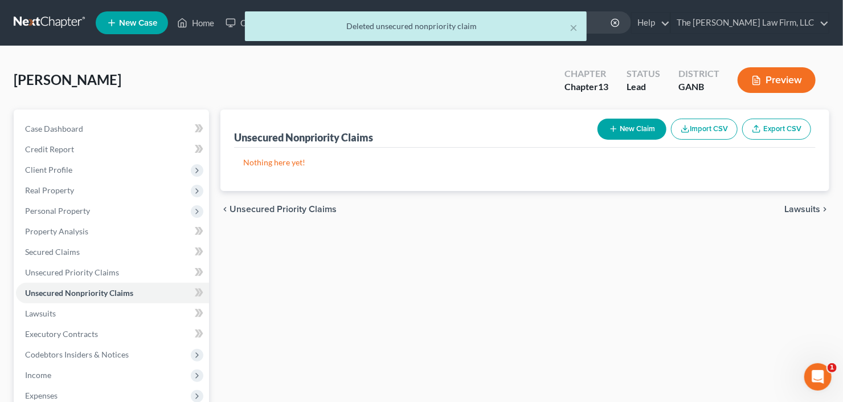
click at [623, 119] on button "New Claim" at bounding box center [631, 128] width 69 height 21
select select "0"
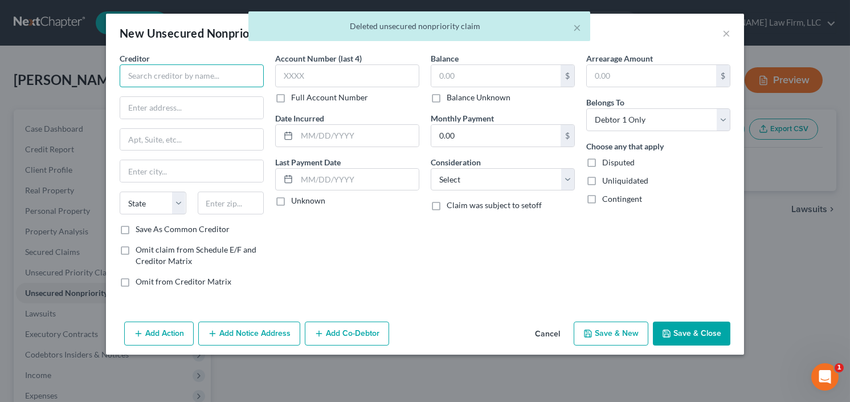
click at [162, 76] on input "text" at bounding box center [192, 75] width 144 height 23
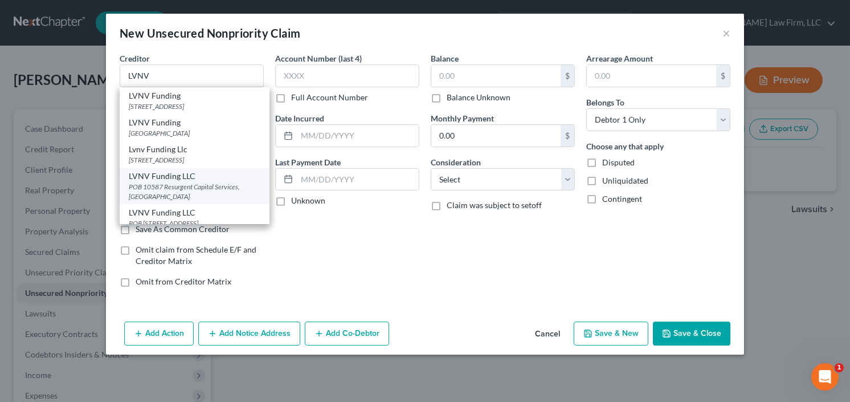
click at [177, 182] on div "POB 10587 Resurgent Capital Services, Greenville, SC 29603" at bounding box center [195, 191] width 132 height 19
type input "LVNV Funding LLC"
type input "POB 10587"
type input "Resurgent Capital Services"
type input "Greenville"
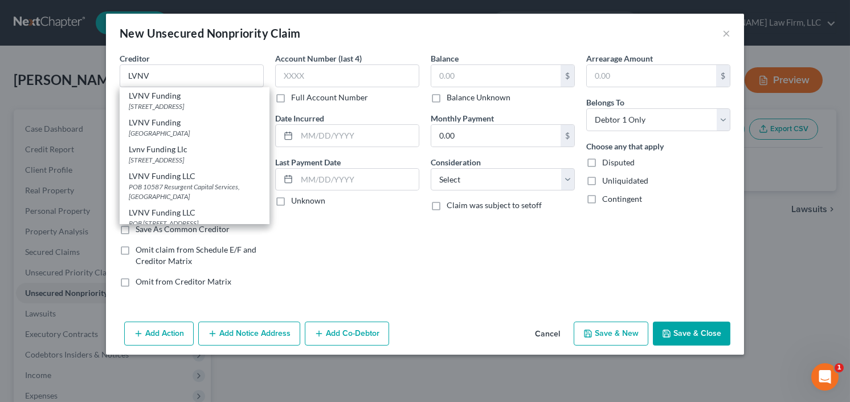
select select "42"
type input "29603"
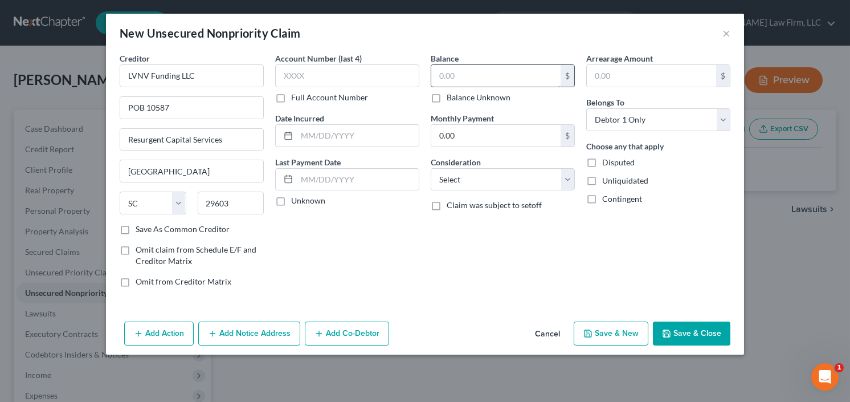
click at [464, 80] on input "text" at bounding box center [495, 76] width 129 height 22
type input "655.00"
click at [535, 184] on select "Select Cable / Satellite Services Collection Agency Credit Card Debt Debt Couns…" at bounding box center [503, 179] width 144 height 23
select select "1"
click at [431, 168] on select "Select Cable / Satellite Services Collection Agency Credit Card Debt Debt Couns…" at bounding box center [503, 179] width 144 height 23
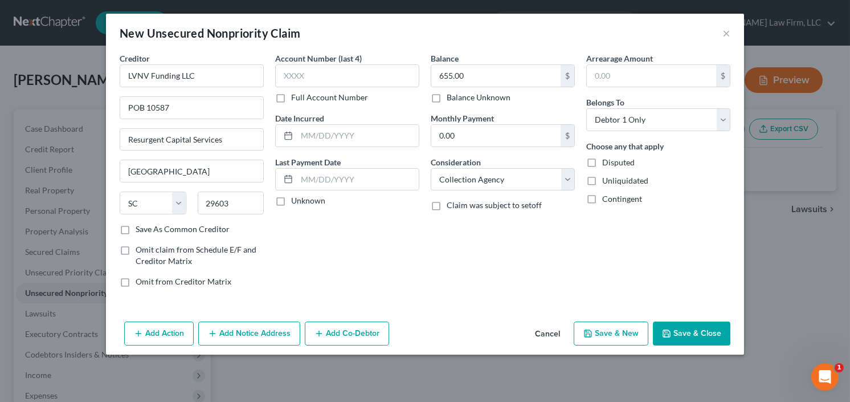
click at [687, 325] on button "Save & Close" at bounding box center [691, 333] width 77 height 24
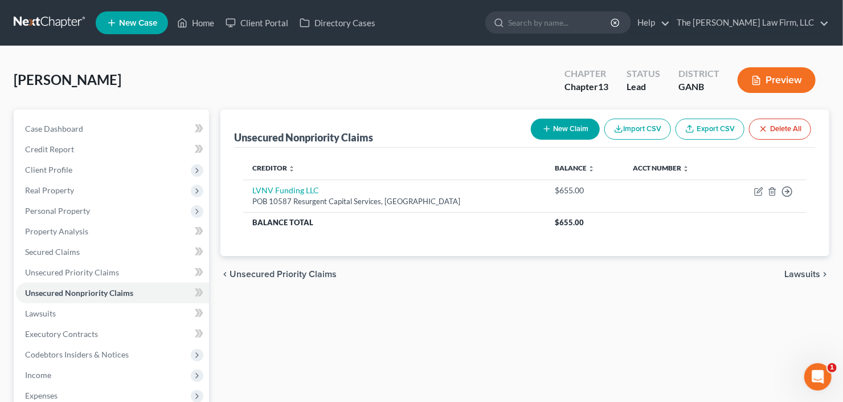
click at [556, 130] on button "New Claim" at bounding box center [565, 128] width 69 height 21
select select "0"
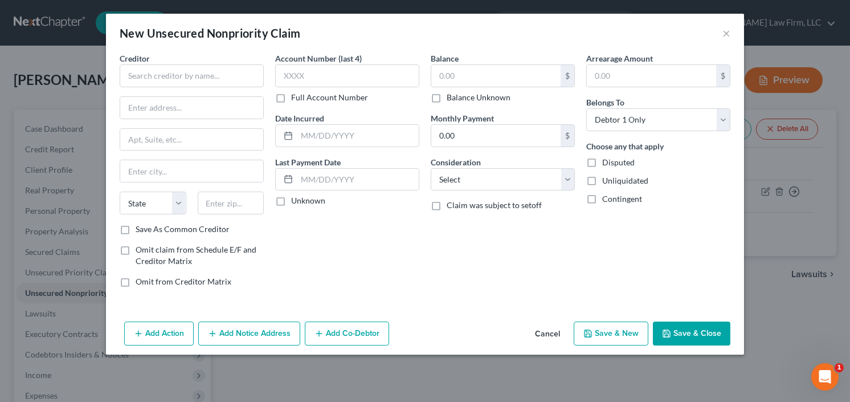
click at [204, 60] on div "Creditor *" at bounding box center [192, 69] width 144 height 35
click at [202, 73] on input "text" at bounding box center [192, 75] width 144 height 23
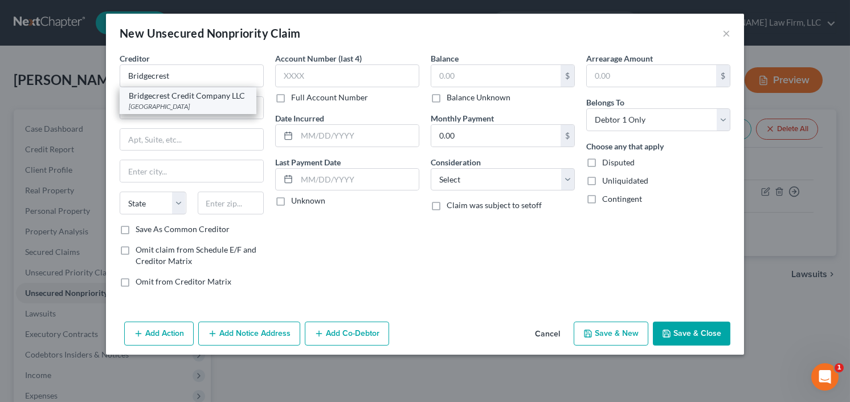
click at [185, 100] on div "Bridgecrest Credit Company LLC" at bounding box center [188, 95] width 118 height 11
type input "Bridgecrest Credit Company LLC"
type input "PO Box 29018"
type input "Phoenix"
select select "3"
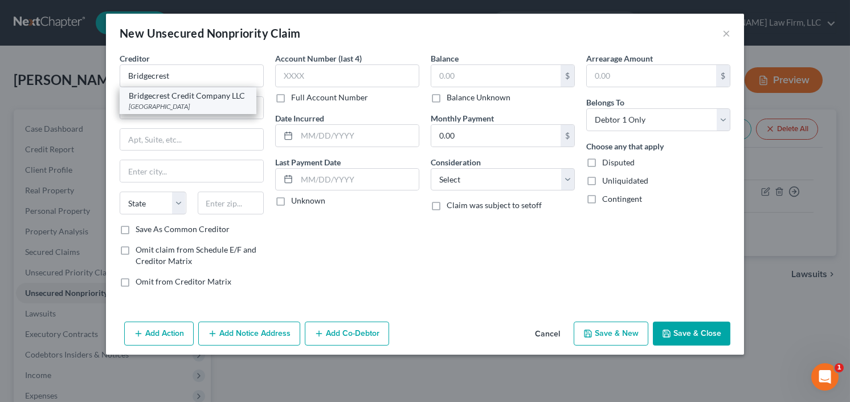
type input "85038"
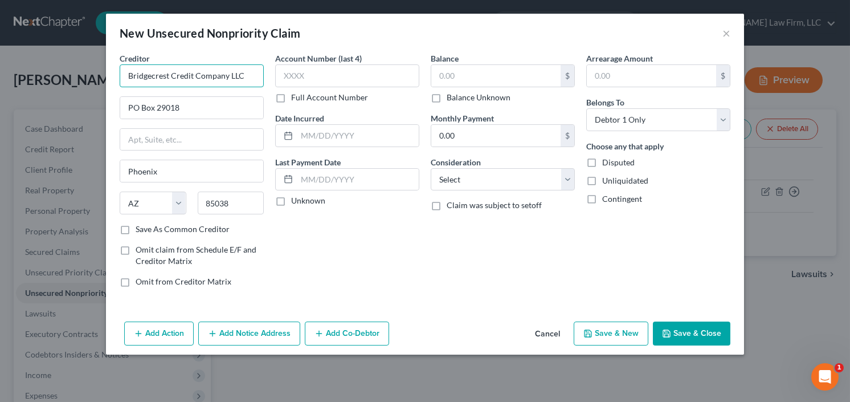
drag, startPoint x: 176, startPoint y: 74, endPoint x: 122, endPoint y: 69, distance: 53.7
click at [122, 69] on input "Bridgecrest Credit Company LLC" at bounding box center [192, 75] width 144 height 23
paste input "Acceptance Corporation by"
type input "Bridgecrest Acceptance Corporation by"
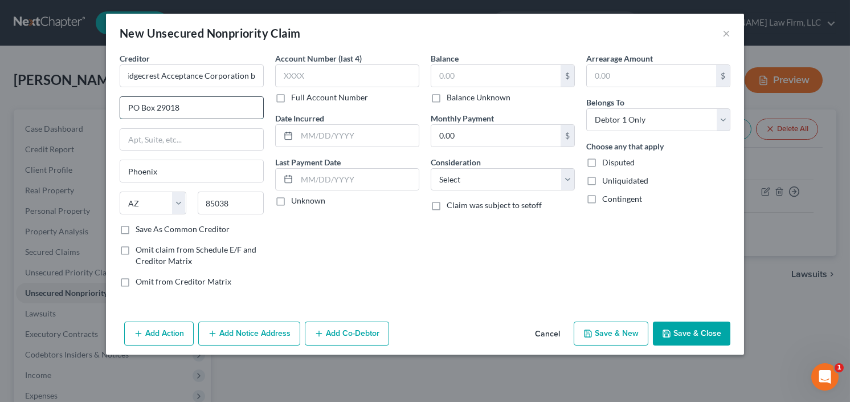
scroll to position [0, 0]
drag, startPoint x: 216, startPoint y: 112, endPoint x: 133, endPoint y: 117, distance: 83.3
click at [107, 116] on div "Creditor * Bridgecrest Acceptance Corporation by PO Box 29018 Phoenix State AL …" at bounding box center [425, 184] width 638 height 264
click at [197, 108] on input "PO Box 29018" at bounding box center [191, 108] width 143 height 22
click at [191, 105] on input "PO Box 29018" at bounding box center [191, 108] width 143 height 22
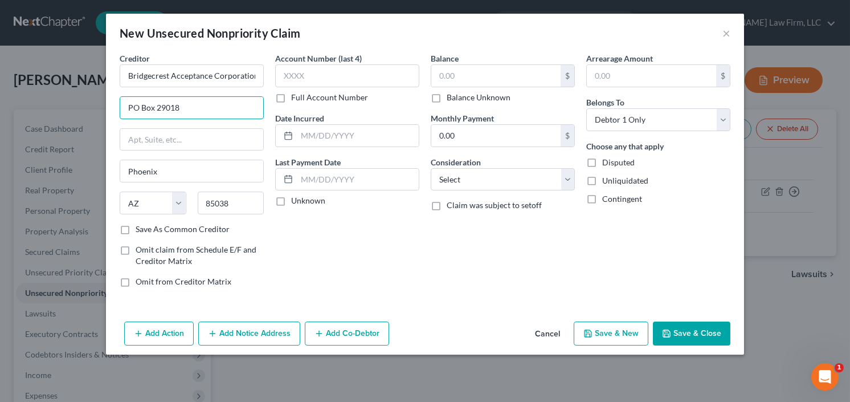
drag, startPoint x: 187, startPoint y: 108, endPoint x: 114, endPoint y: 110, distance: 72.9
click at [114, 110] on div "Creditor * Bridgecrest Acceptance Corporation by PO Box 29018 Phoenix State AL …" at bounding box center [191, 174] width 155 height 244
paste input "AIS Portfolio Services, LLC as agent"
type input "AIS Portfolio Services, LLC as agent"
click at [238, 208] on input "85038" at bounding box center [231, 202] width 67 height 23
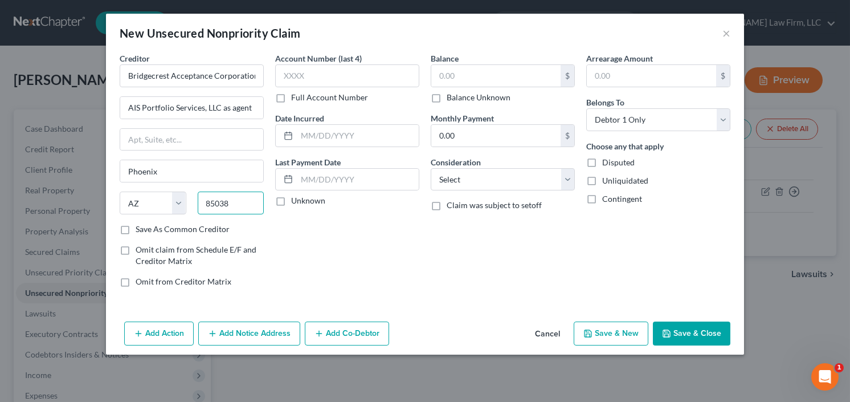
click at [220, 207] on input "85038" at bounding box center [231, 202] width 67 height 23
drag, startPoint x: 245, startPoint y: 202, endPoint x: 176, endPoint y: 212, distance: 69.8
click at [175, 212] on div "State AL AK AR AZ CA CO CT DE DC FL GA GU HI ID IL IN IA KS KY LA ME MD MA MI M…" at bounding box center [191, 207] width 155 height 32
type input "73118"
type input "Oklahoma City"
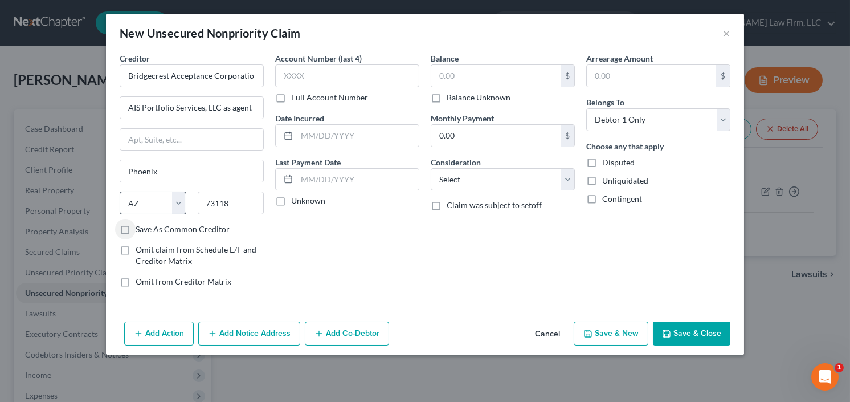
select select "37"
click at [151, 134] on input "text" at bounding box center [191, 140] width 143 height 22
type input "4515 N Santa Fe Ave Dept APS"
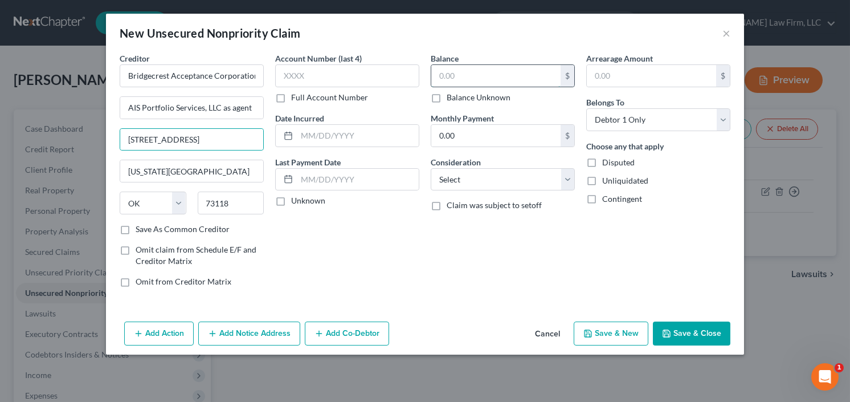
click at [483, 72] on input "text" at bounding box center [495, 76] width 129 height 22
type input "17,724.07"
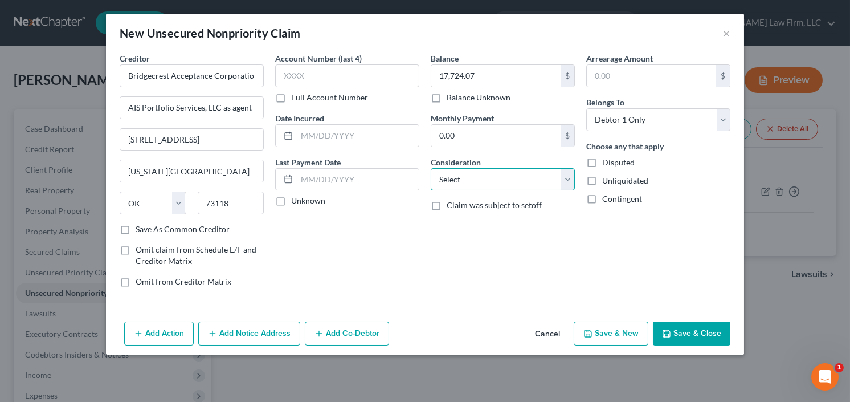
click at [474, 175] on select "Select Cable / Satellite Services Collection Agency Credit Card Debt Debt Couns…" at bounding box center [503, 179] width 144 height 23
select select "4"
click at [431, 168] on select "Select Cable / Satellite Services Collection Agency Credit Card Debt Debt Couns…" at bounding box center [503, 179] width 144 height 23
click at [691, 334] on button "Save & Close" at bounding box center [691, 333] width 77 height 24
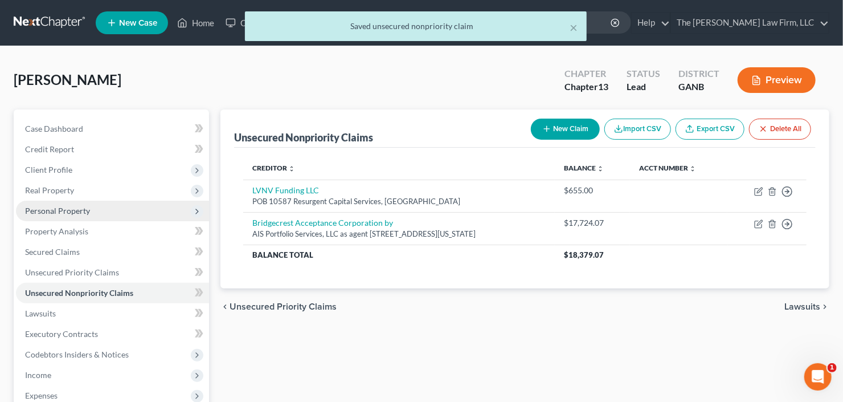
click at [42, 209] on span "Personal Property" at bounding box center [57, 211] width 65 height 10
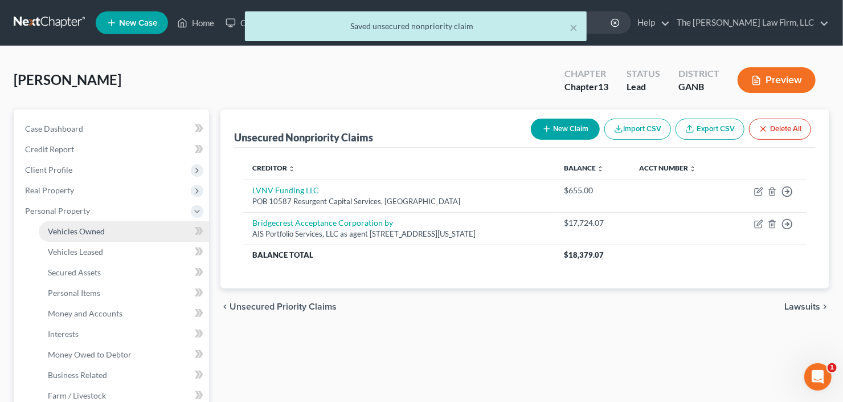
click at [62, 231] on span "Vehicles Owned" at bounding box center [76, 231] width 57 height 10
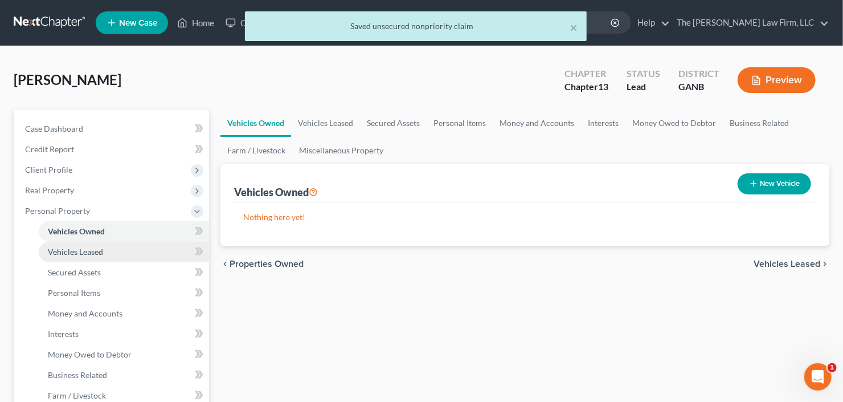
click at [75, 256] on link "Vehicles Leased" at bounding box center [124, 251] width 170 height 21
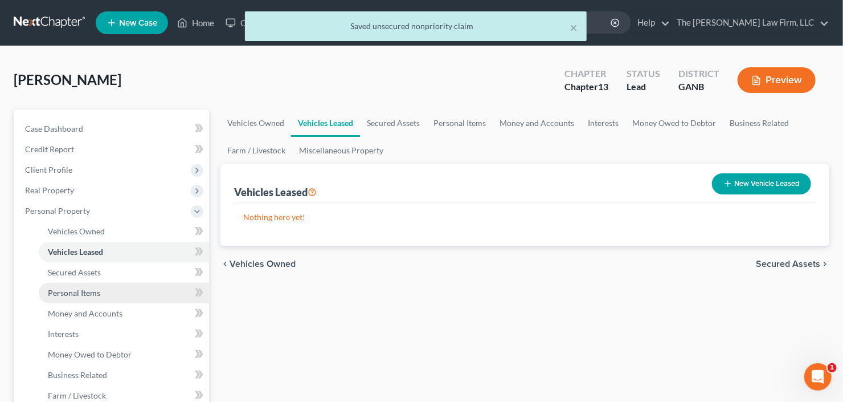
click at [85, 284] on link "Personal Items" at bounding box center [124, 292] width 170 height 21
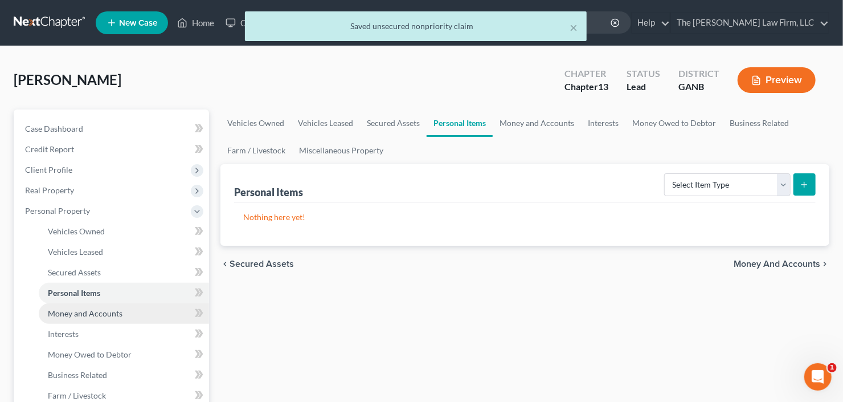
click at [85, 314] on span "Money and Accounts" at bounding box center [85, 313] width 75 height 10
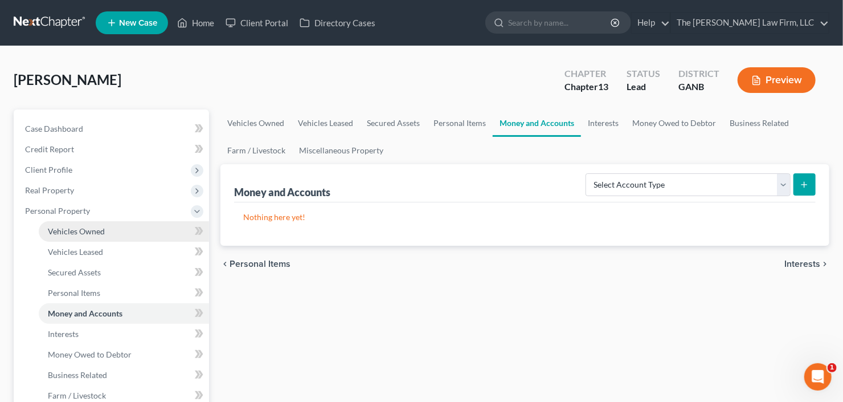
click at [84, 232] on span "Vehicles Owned" at bounding box center [76, 231] width 57 height 10
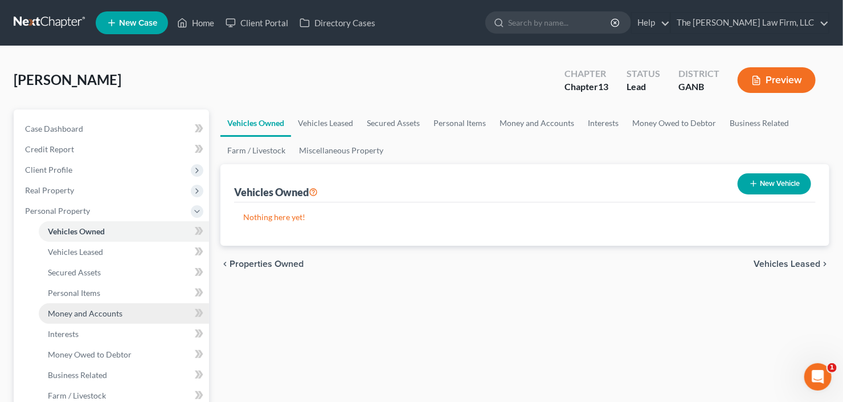
click at [110, 313] on span "Money and Accounts" at bounding box center [85, 313] width 75 height 10
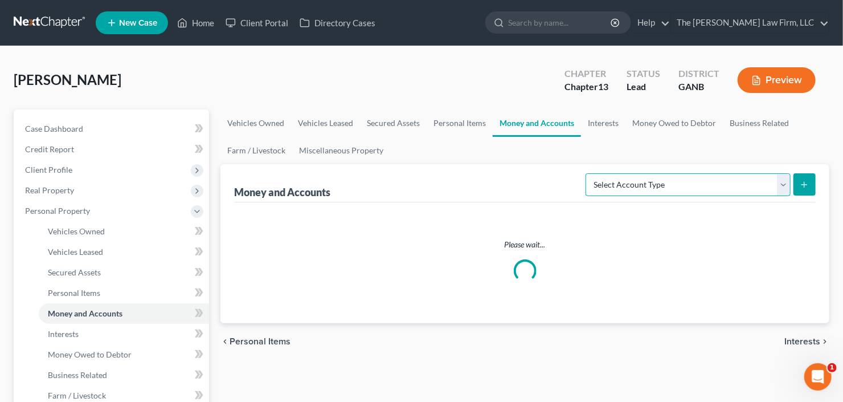
click at [690, 184] on select "Select Account Type Brokerage Cash on Hand Certificates of Deposit Checking Acc…" at bounding box center [687, 184] width 205 height 23
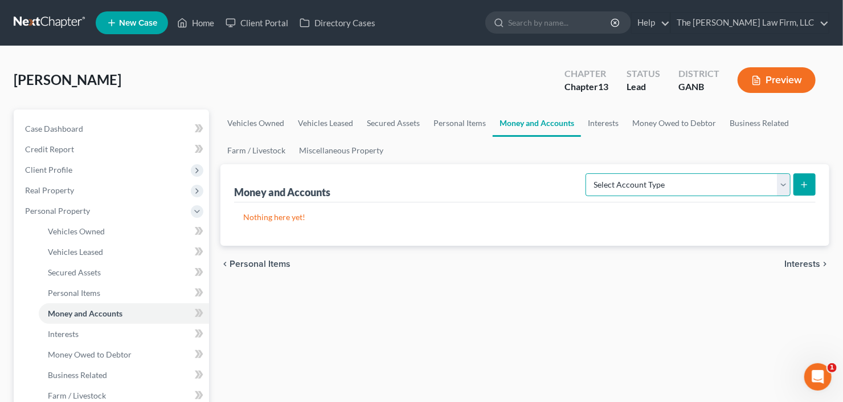
select select "checking"
click at [588, 173] on select "Select Account Type Brokerage Cash on Hand Certificates of Deposit Checking Acc…" at bounding box center [687, 184] width 205 height 23
click at [808, 184] on icon "submit" at bounding box center [804, 184] width 9 height 9
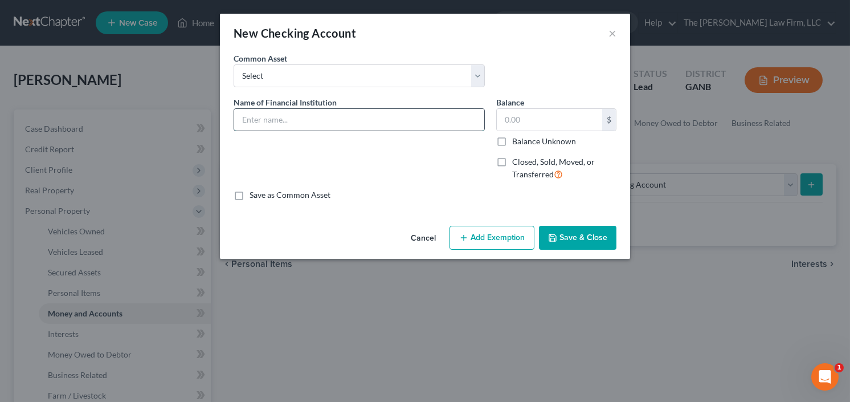
click at [324, 109] on input "text" at bounding box center [359, 120] width 250 height 22
type input "Bank of America"
click at [521, 130] on div "$ Balance Unknown" at bounding box center [556, 127] width 120 height 39
click at [523, 127] on input "text" at bounding box center [549, 120] width 105 height 22
type input "10"
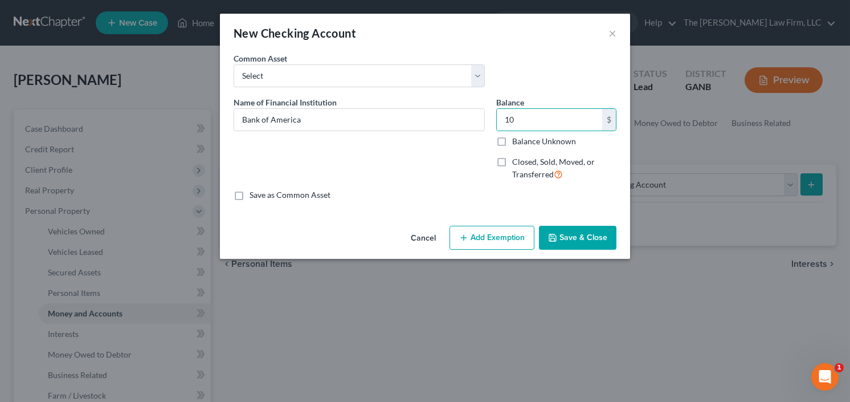
click at [575, 244] on button "Save & Close" at bounding box center [577, 238] width 77 height 24
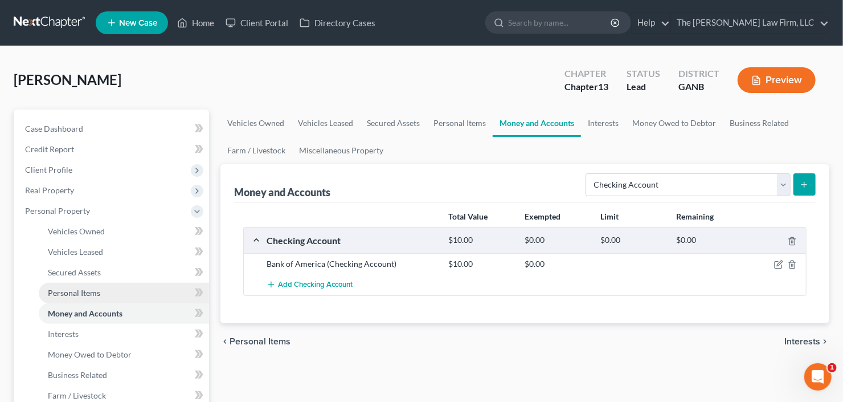
click at [85, 288] on span "Personal Items" at bounding box center [74, 293] width 52 height 10
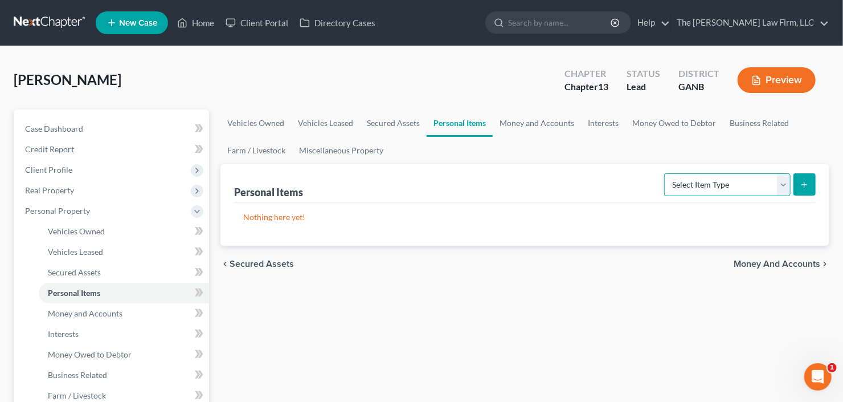
click at [725, 189] on select "Select Item Type Clothing Collectibles Of Value Electronics Firearms Household …" at bounding box center [727, 184] width 126 height 23
select select "household_goods"
click at [666, 173] on select "Select Item Type Clothing Collectibles Of Value Electronics Firearms Household …" at bounding box center [727, 184] width 126 height 23
click at [808, 182] on icon "submit" at bounding box center [804, 184] width 9 height 9
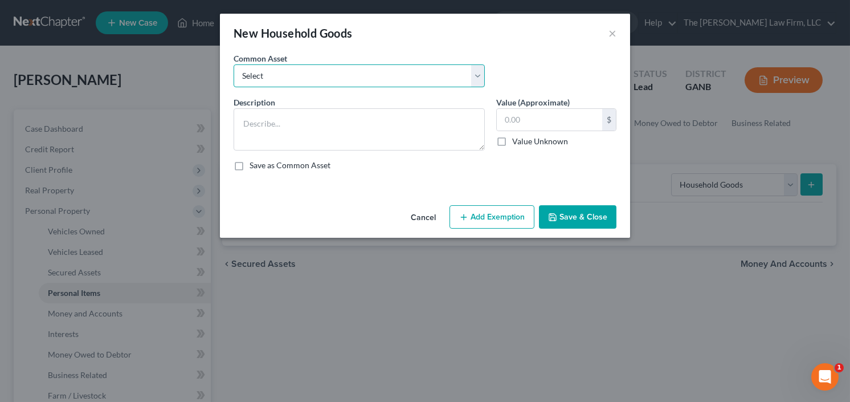
click at [333, 73] on select "Select All household goods and furniture All household goods and furniture All …" at bounding box center [358, 75] width 251 height 23
select select "0"
click at [233, 64] on select "Select All household goods and furniture All household goods and furniture All …" at bounding box center [358, 75] width 251 height 23
type textarea "All household goods and furniture"
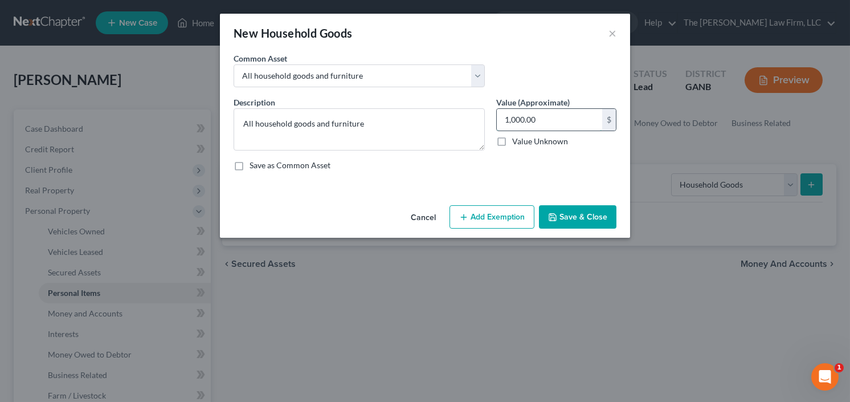
click at [527, 116] on input "1,000.00" at bounding box center [549, 120] width 105 height 22
click at [527, 116] on input "1,000" at bounding box center [549, 120] width 105 height 22
drag, startPoint x: 527, startPoint y: 116, endPoint x: 498, endPoint y: 121, distance: 30.0
click at [498, 121] on input "1,000" at bounding box center [549, 120] width 105 height 22
click at [532, 105] on label "Value (Approximate)" at bounding box center [532, 102] width 73 height 12
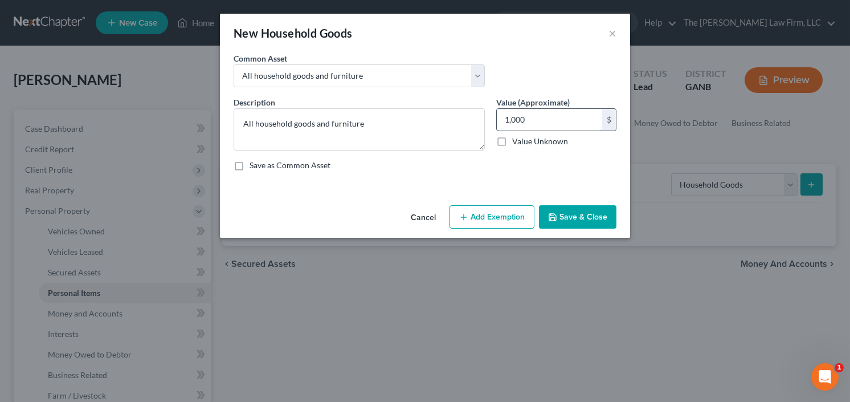
click at [530, 113] on input "1,000" at bounding box center [549, 120] width 105 height 22
type input "500"
click at [502, 216] on button "Add Exemption" at bounding box center [491, 217] width 85 height 24
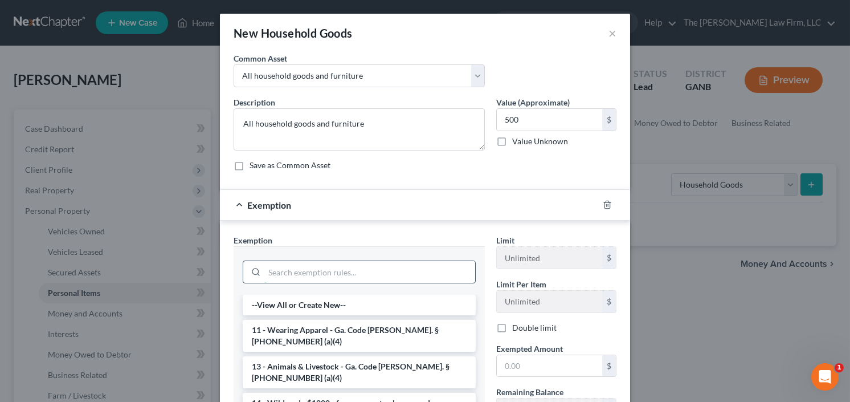
click at [343, 277] on input "search" at bounding box center [369, 272] width 211 height 22
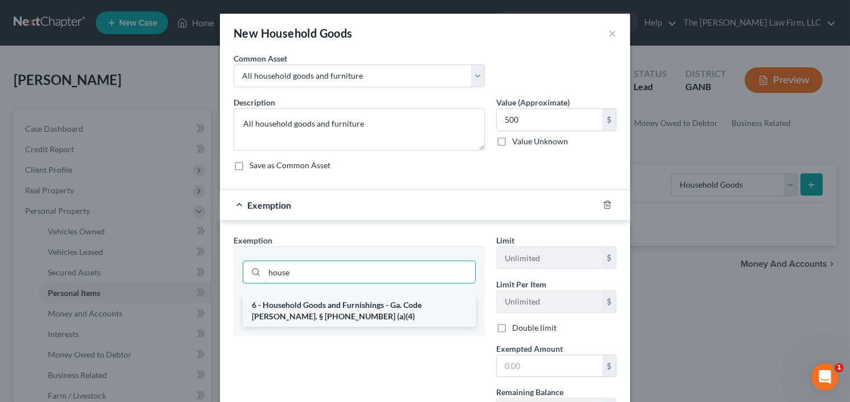
type input "house"
drag, startPoint x: 320, startPoint y: 305, endPoint x: 321, endPoint y: 298, distance: 6.9
click at [319, 304] on li "6 - Household Goods and Furnishings - Ga. Code Ann. § 44-13-100 (a)(4)" at bounding box center [359, 310] width 233 height 32
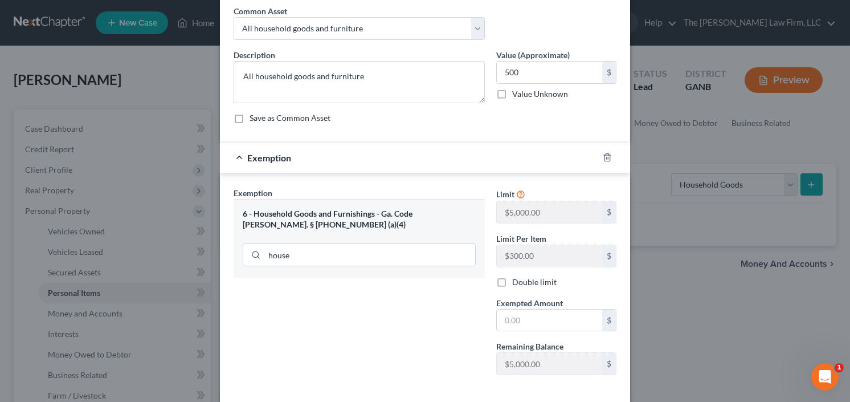
scroll to position [91, 0]
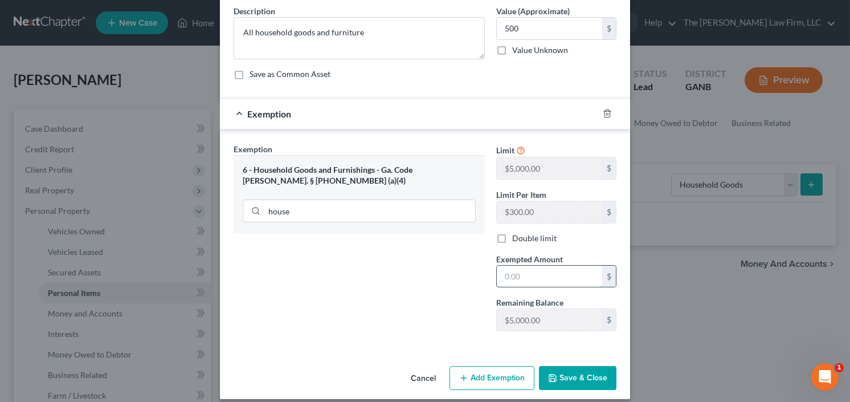
click at [539, 267] on input "text" at bounding box center [549, 276] width 105 height 22
type input "500.00"
click at [581, 371] on button "Save & Close" at bounding box center [577, 378] width 77 height 24
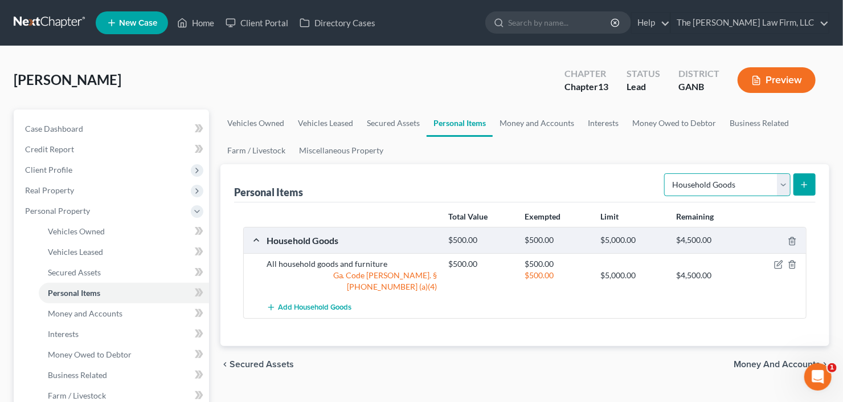
click at [736, 179] on select "Select Item Type Clothing Collectibles Of Value Electronics Firearms Household …" at bounding box center [727, 184] width 126 height 23
select select "electronics"
click at [666, 173] on select "Select Item Type Clothing Collectibles Of Value Electronics Firearms Household …" at bounding box center [727, 184] width 126 height 23
click at [804, 180] on icon "submit" at bounding box center [804, 184] width 9 height 9
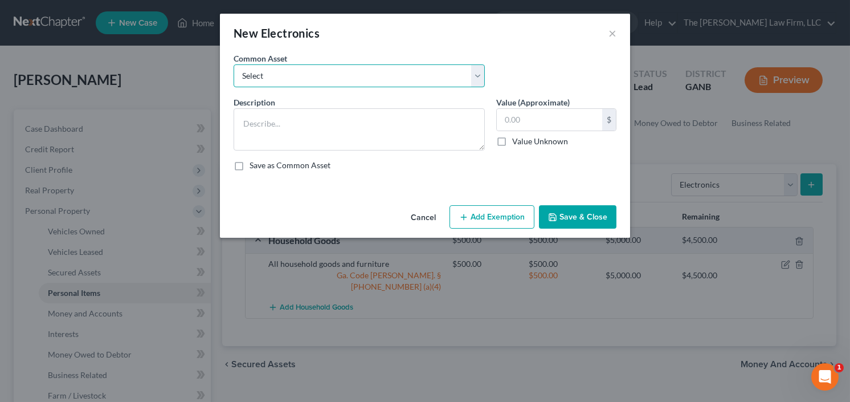
click at [359, 77] on select "Select All Electronics" at bounding box center [358, 75] width 251 height 23
select select "0"
click at [233, 64] on select "Select All Electronics" at bounding box center [358, 75] width 251 height 23
type textarea "All Electronics"
type input "500.00"
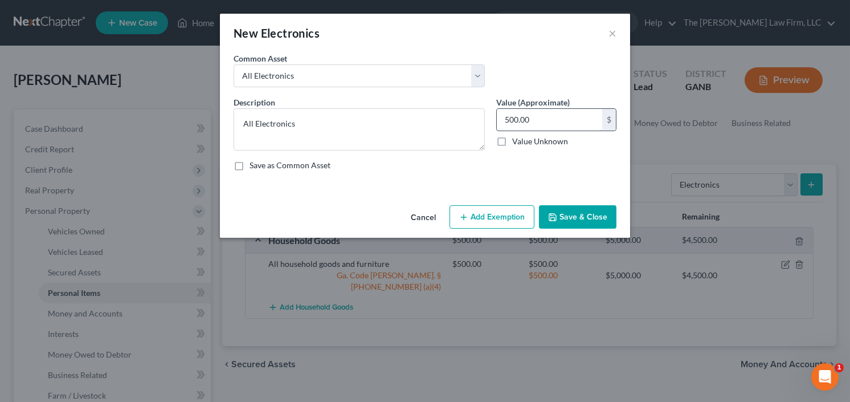
click at [561, 121] on input "500.00" at bounding box center [549, 120] width 105 height 22
click at [485, 222] on button "Add Exemption" at bounding box center [491, 217] width 85 height 24
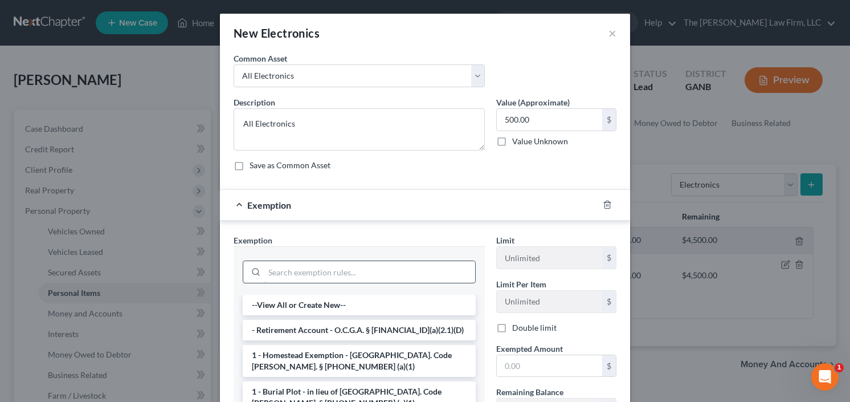
click at [334, 273] on input "search" at bounding box center [369, 272] width 211 height 22
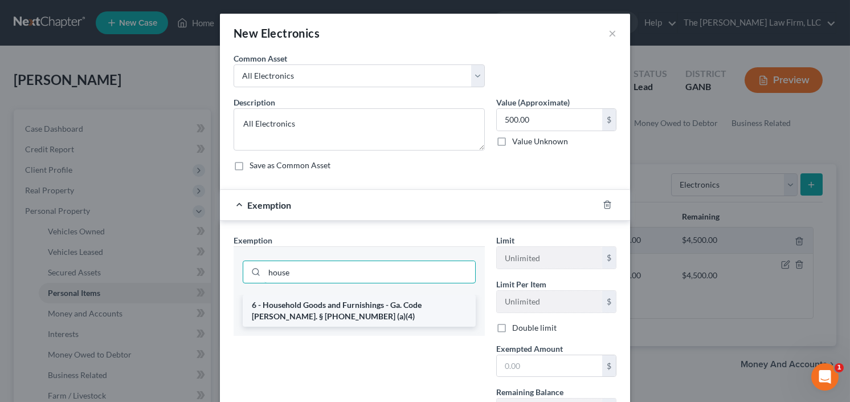
type input "house"
click at [345, 314] on li "6 - Household Goods and Furnishings - Ga. Code Ann. § 44-13-100 (a)(4)" at bounding box center [359, 310] width 233 height 32
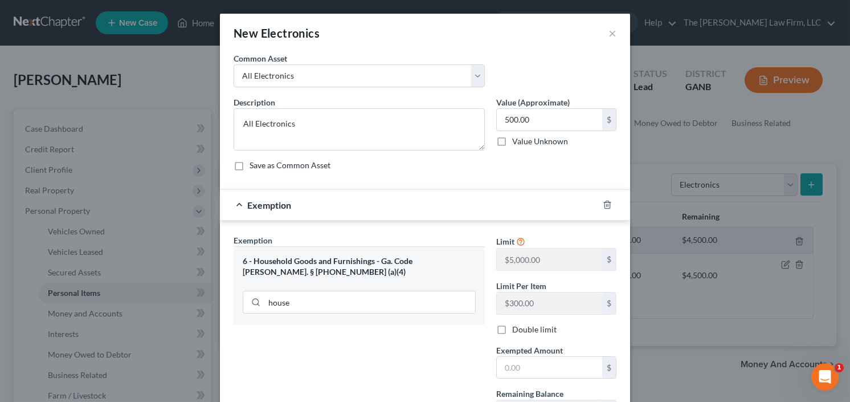
scroll to position [100, 0]
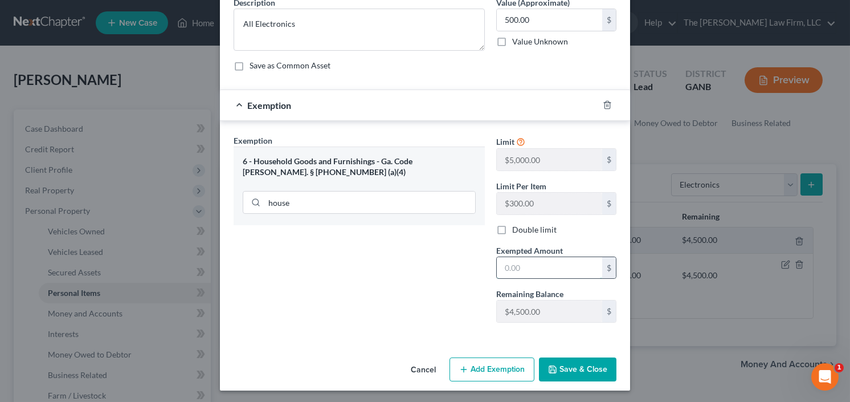
click at [542, 269] on input "text" at bounding box center [549, 268] width 105 height 22
type input "500.00"
click at [579, 367] on button "Save & Close" at bounding box center [577, 369] width 77 height 24
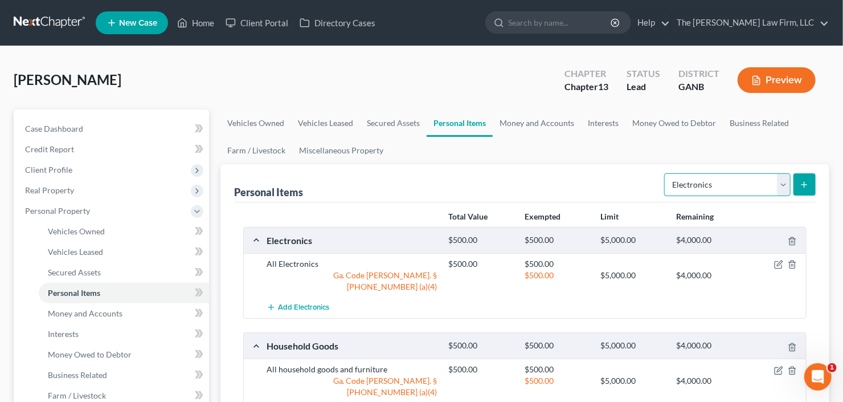
click at [739, 177] on select "Select Item Type Clothing Collectibles Of Value Electronics Firearms Household …" at bounding box center [727, 184] width 126 height 23
select select "jewelry"
click at [666, 173] on select "Select Item Type Clothing Collectibles Of Value Electronics Firearms Household …" at bounding box center [727, 184] width 126 height 23
click at [810, 179] on button "submit" at bounding box center [804, 184] width 22 height 22
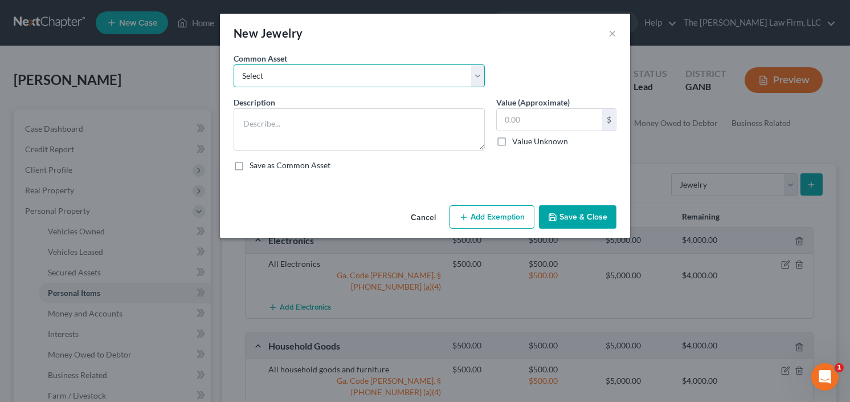
click at [289, 76] on select "Select Jewelry Costume Jewelry" at bounding box center [358, 75] width 251 height 23
select select "0"
click at [233, 64] on select "Select Jewelry Costume Jewelry" at bounding box center [358, 75] width 251 height 23
type textarea "Jewelry"
type input "1,000.00"
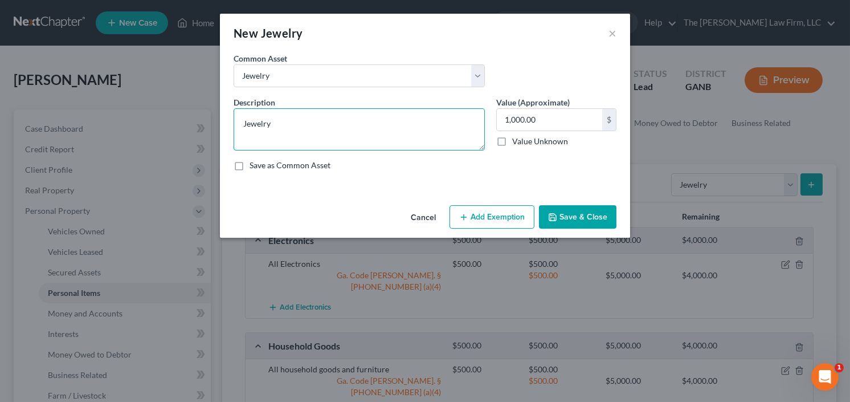
click at [304, 125] on textarea "Jewelry" at bounding box center [358, 129] width 251 height 42
click at [302, 123] on textarea "Jewelry" at bounding box center [358, 129] width 251 height 42
type textarea "Jewelry/Silver"
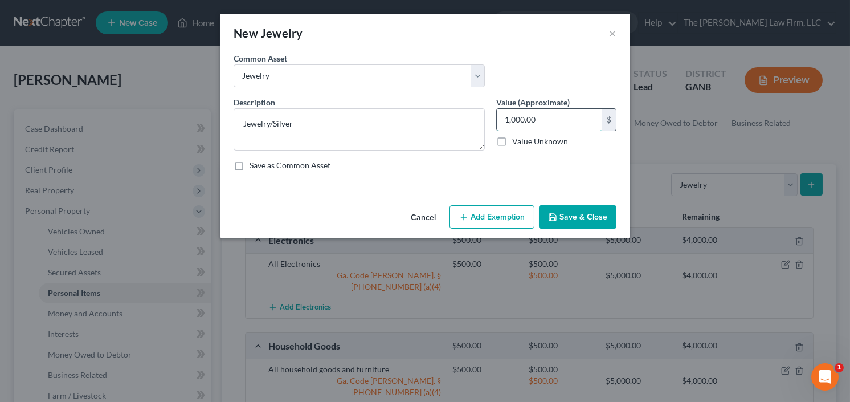
click at [556, 121] on input "1,000.00" at bounding box center [549, 120] width 105 height 22
type input "500"
click at [494, 215] on button "Add Exemption" at bounding box center [491, 217] width 85 height 24
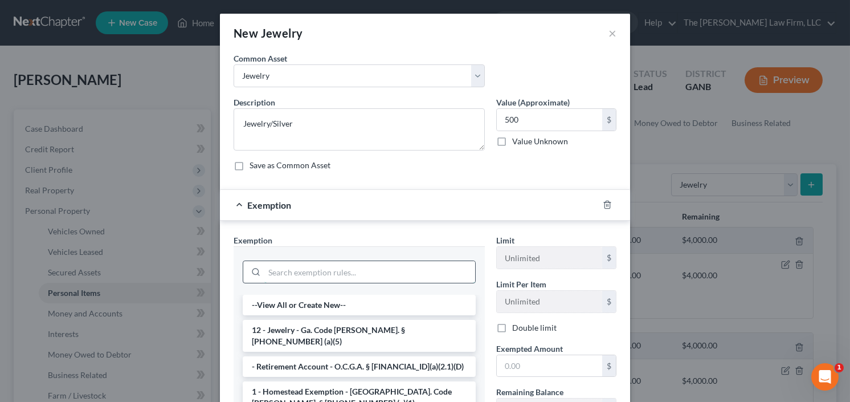
click at [375, 274] on input "search" at bounding box center [369, 272] width 211 height 22
type input "h"
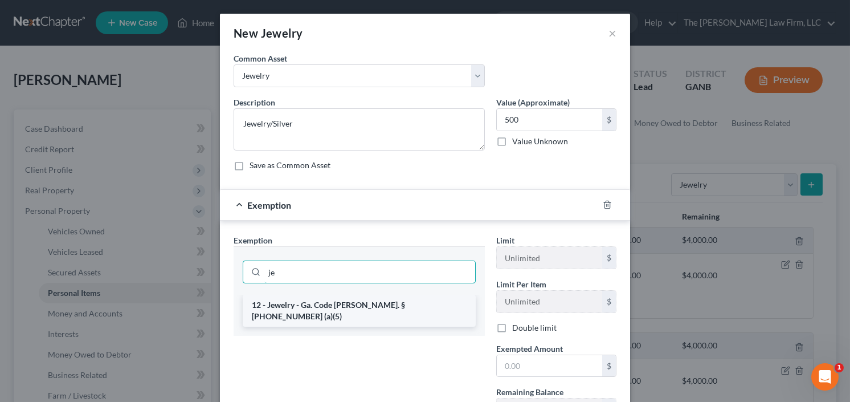
type input "je"
click at [350, 307] on li "12 - Jewelry - Ga. Code Ann. § 44-13-100 (a)(5)" at bounding box center [359, 310] width 233 height 32
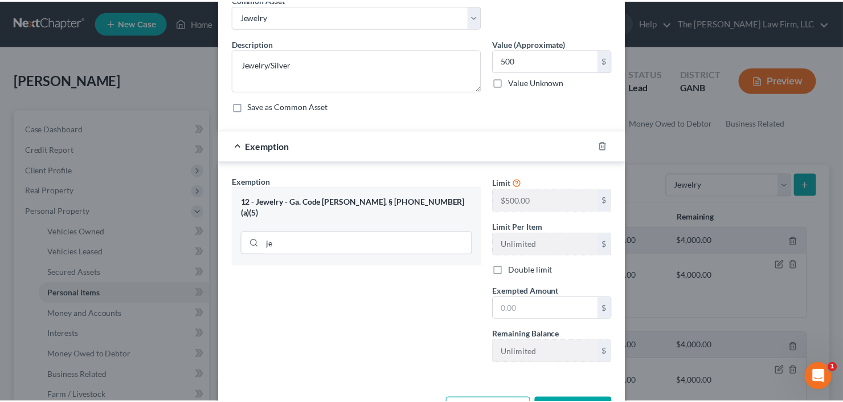
scroll to position [91, 0]
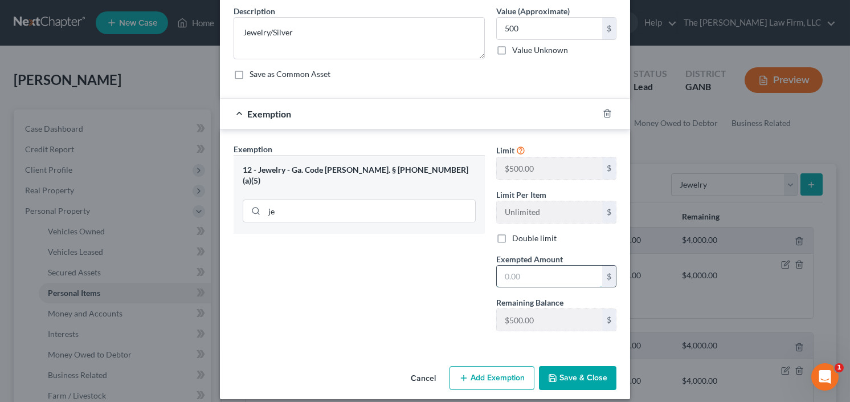
click at [538, 265] on input "text" at bounding box center [549, 276] width 105 height 22
type input "500.00"
click at [577, 374] on button "Save & Close" at bounding box center [577, 378] width 77 height 24
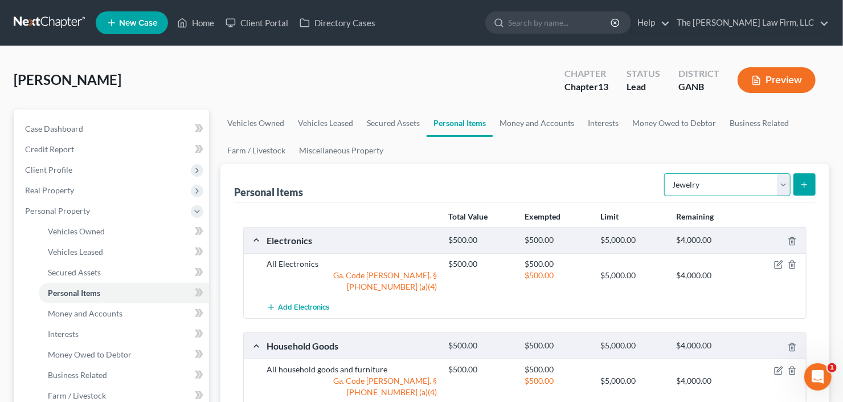
click at [726, 183] on select "Select Item Type Clothing Collectibles Of Value Electronics Firearms Household …" at bounding box center [727, 184] width 126 height 23
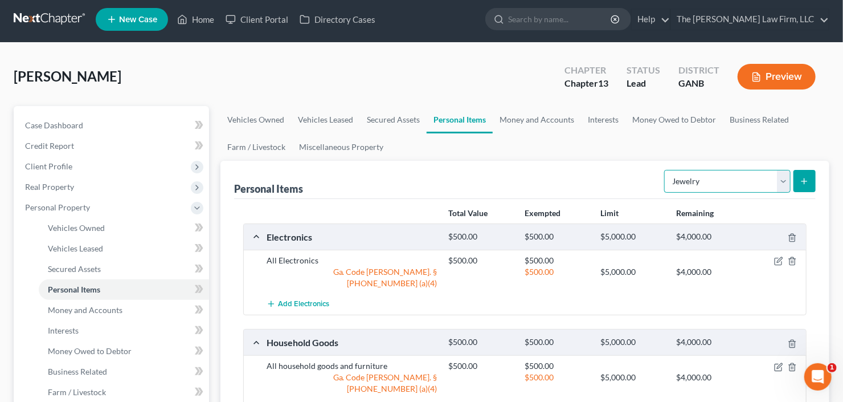
scroll to position [0, 0]
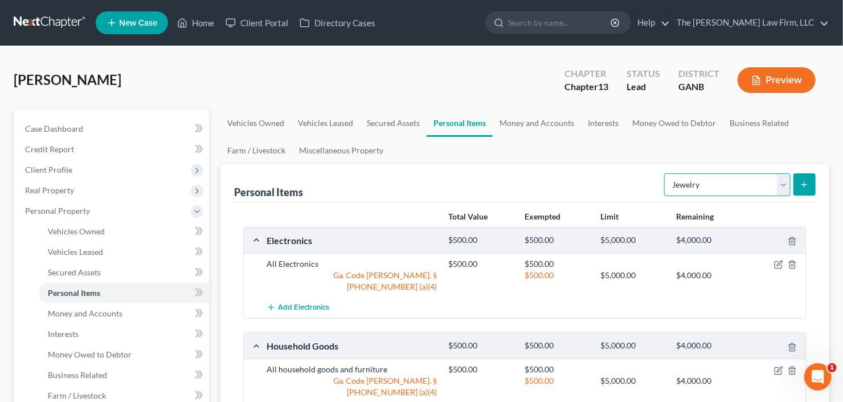
click at [703, 185] on select "Select Item Type Clothing Collectibles Of Value Electronics Firearms Household …" at bounding box center [727, 184] width 126 height 23
select select "clothing"
click at [666, 173] on select "Select Item Type Clothing Collectibles Of Value Electronics Firearms Household …" at bounding box center [727, 184] width 126 height 23
click at [805, 185] on line "submit" at bounding box center [804, 185] width 5 height 0
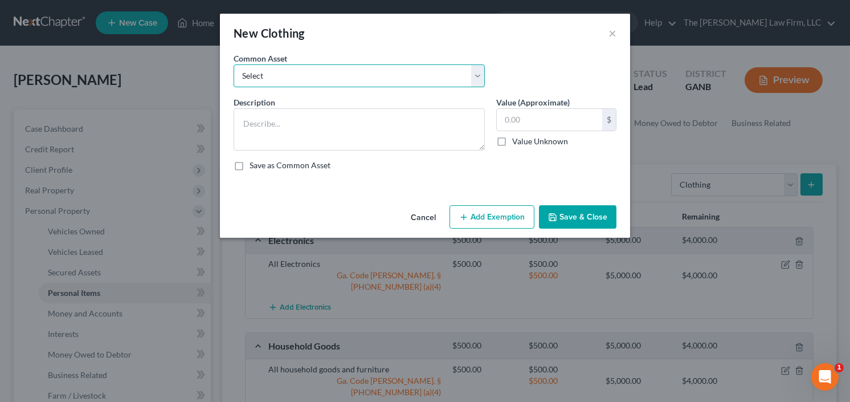
drag, startPoint x: 350, startPoint y: 71, endPoint x: 334, endPoint y: 85, distance: 21.4
click at [350, 71] on select "Select All clothing and shoes All clothing and shoes All clothing and shoes" at bounding box center [358, 75] width 251 height 23
select select "0"
click at [233, 64] on select "Select All clothing and shoes All clothing and shoes All clothing and shoes" at bounding box center [358, 75] width 251 height 23
type textarea "All clothing and shoes"
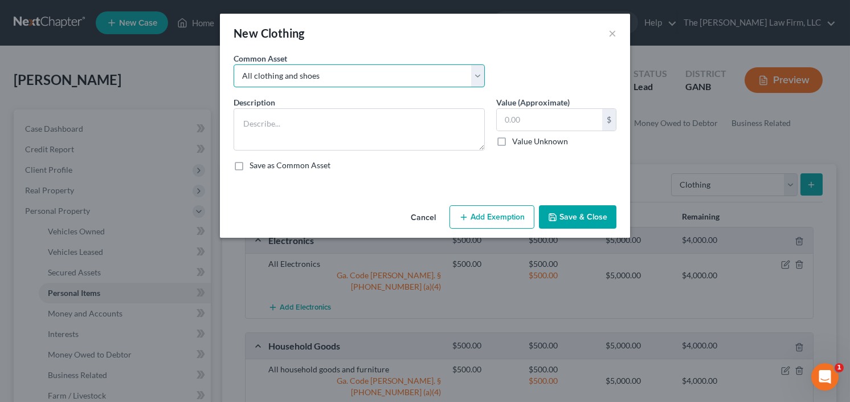
type input "200.00"
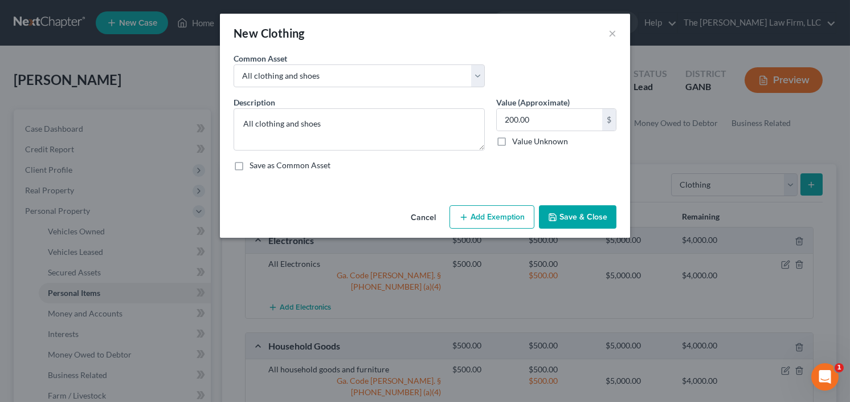
click at [596, 220] on button "Save & Close" at bounding box center [577, 217] width 77 height 24
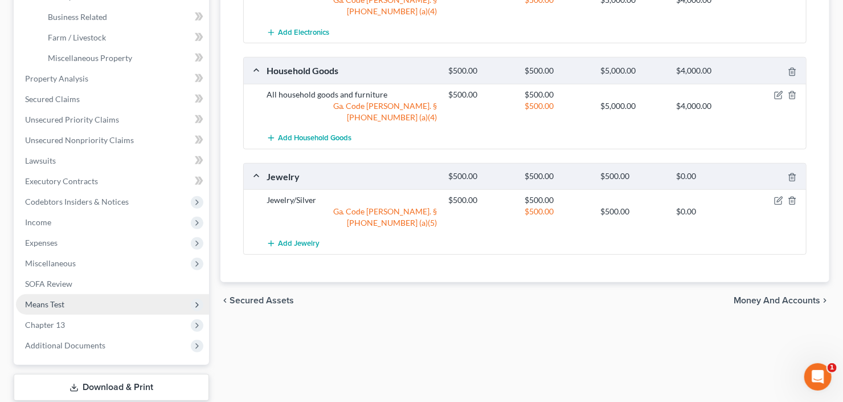
scroll to position [364, 0]
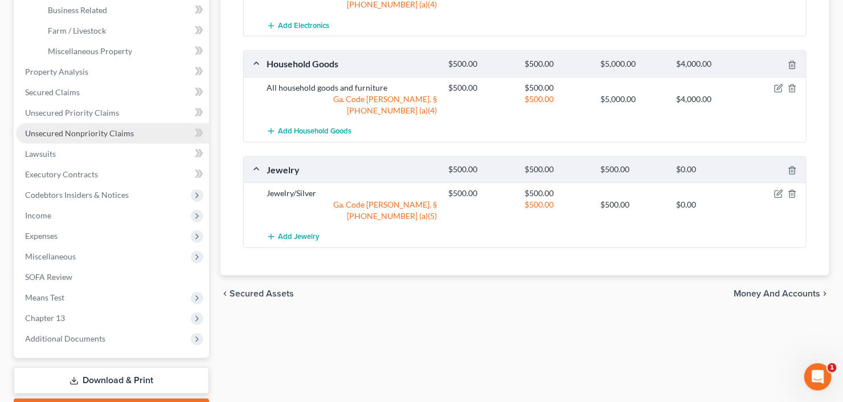
drag, startPoint x: 113, startPoint y: 131, endPoint x: 122, endPoint y: 131, distance: 8.5
click at [113, 131] on span "Unsecured Nonpriority Claims" at bounding box center [79, 133] width 109 height 10
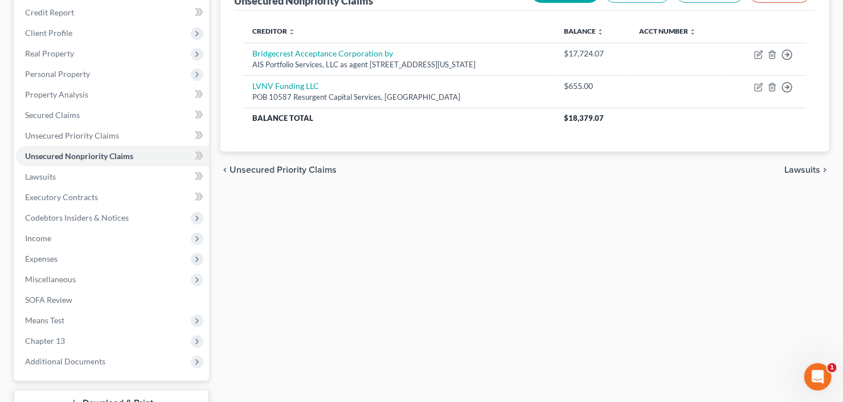
scroll to position [222, 0]
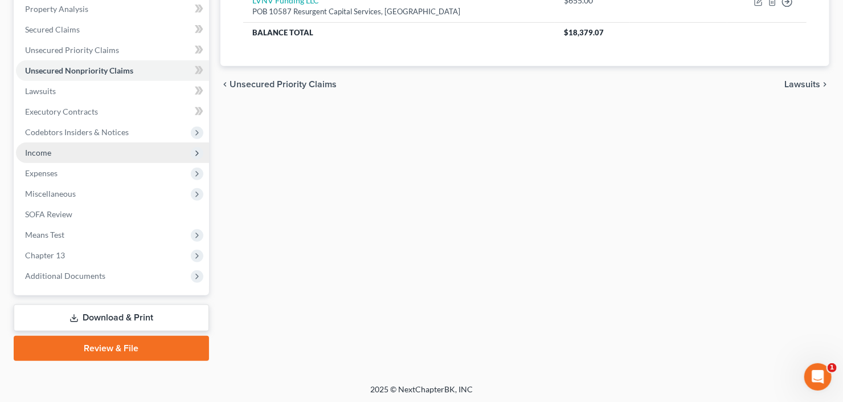
click at [54, 148] on span "Income" at bounding box center [112, 152] width 193 height 21
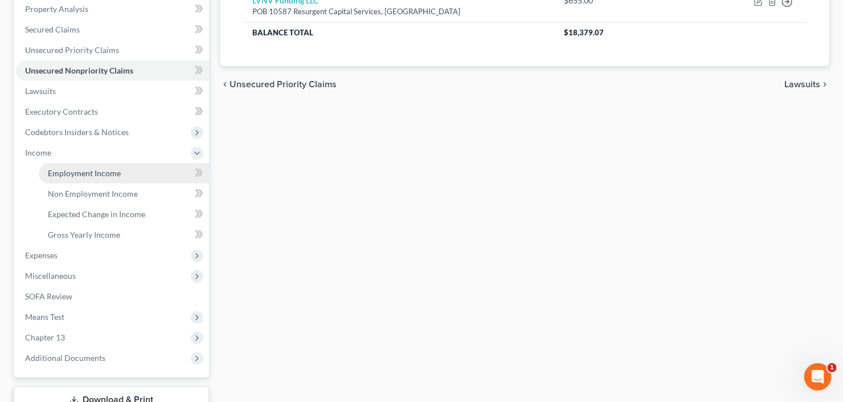
drag, startPoint x: 70, startPoint y: 174, endPoint x: 77, endPoint y: 173, distance: 6.9
click at [69, 174] on span "Employment Income" at bounding box center [84, 173] width 73 height 10
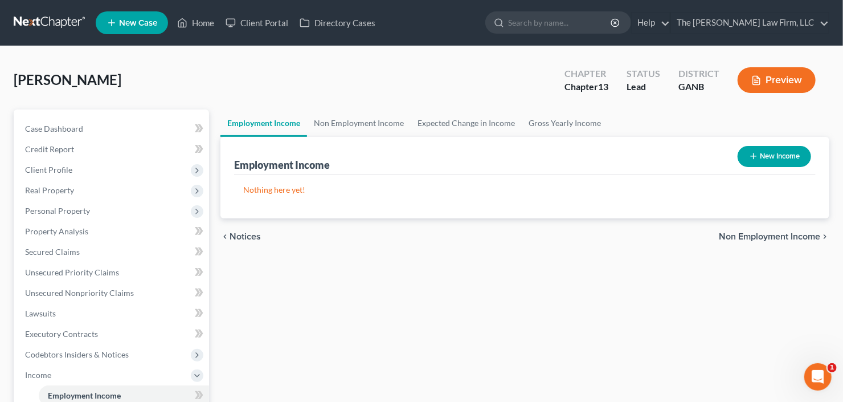
click at [764, 159] on button "New Income" at bounding box center [774, 156] width 73 height 21
select select "0"
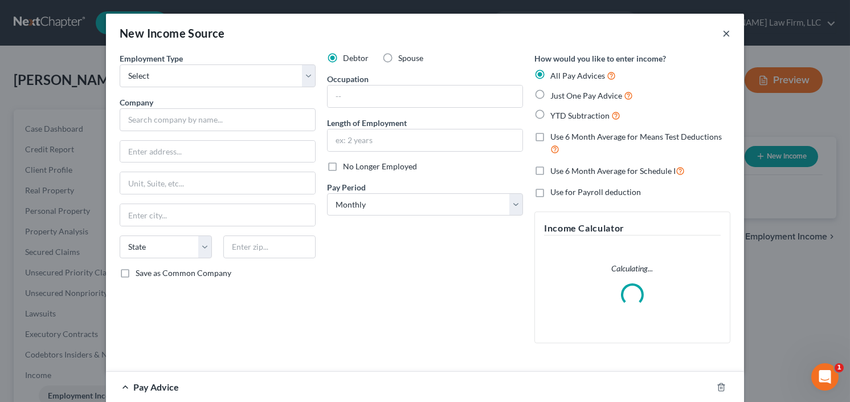
click at [722, 34] on button "×" at bounding box center [726, 33] width 8 height 14
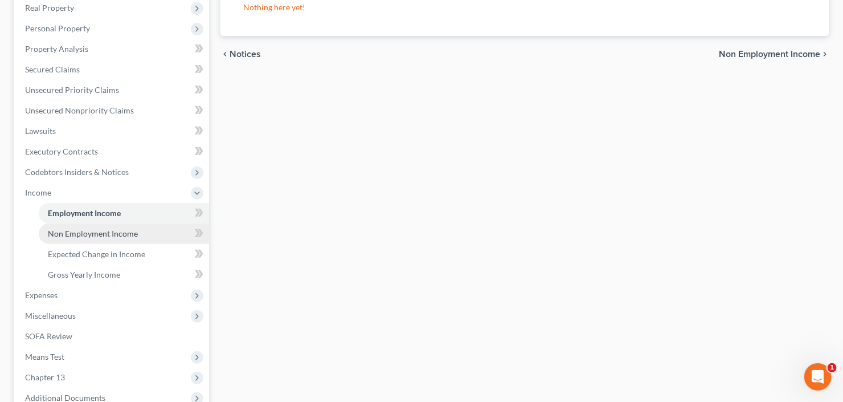
click at [99, 228] on span "Non Employment Income" at bounding box center [93, 233] width 90 height 10
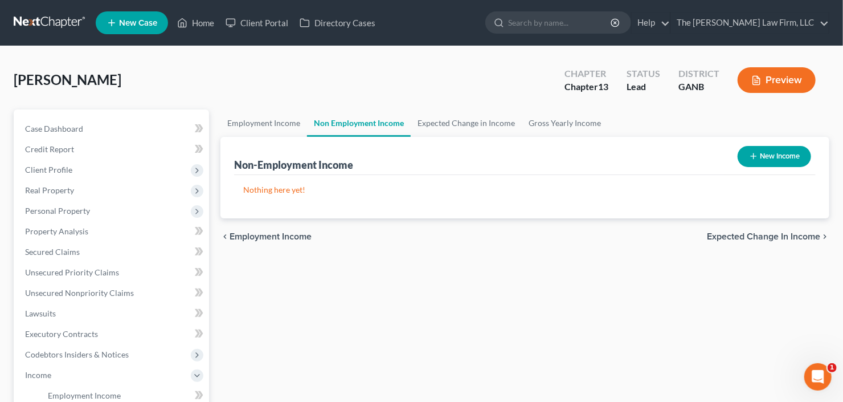
click at [768, 159] on button "New Income" at bounding box center [774, 156] width 73 height 21
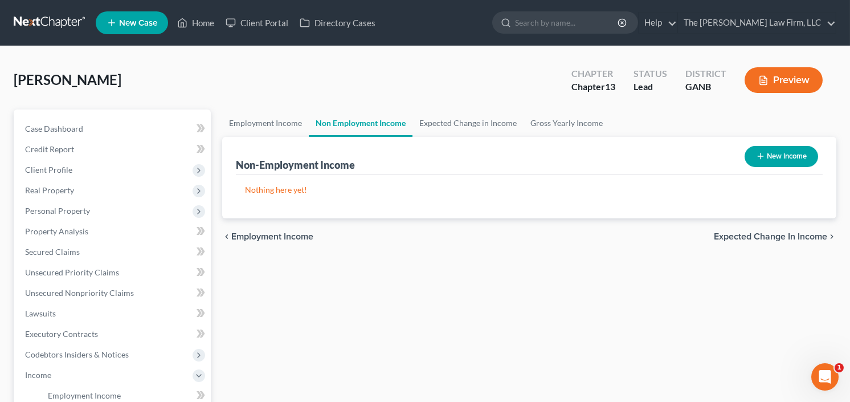
select select "0"
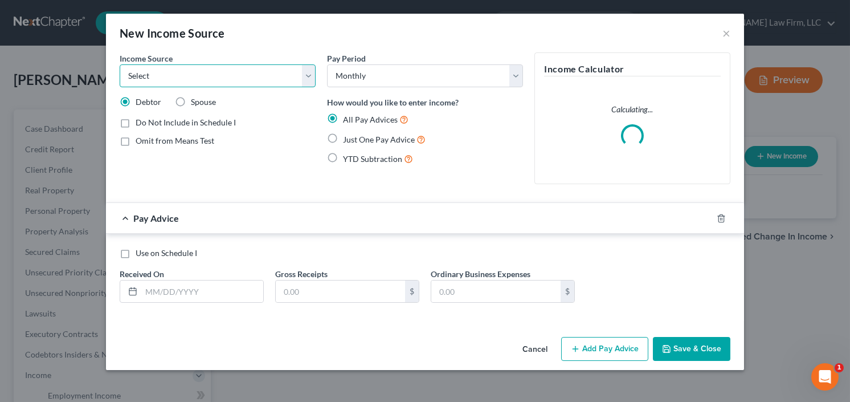
click at [189, 73] on select "Select Unemployment Disability (from employer) Pension Retirement Social Securi…" at bounding box center [218, 75] width 196 height 23
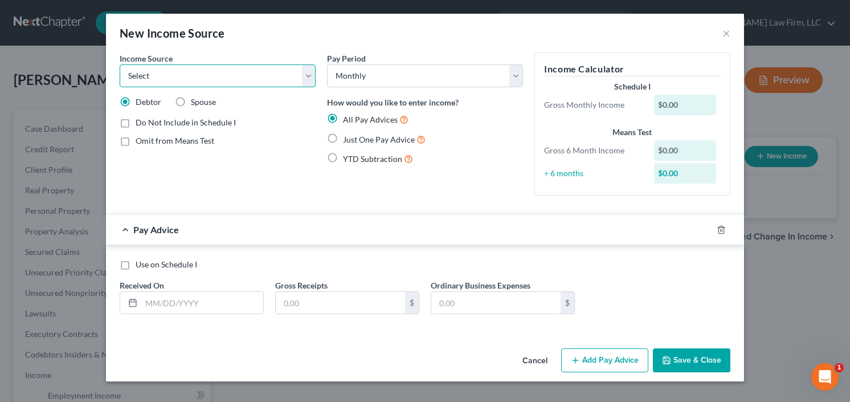
select select "4"
click at [120, 64] on select "Select Unemployment Disability (from employer) Pension Retirement Social Securi…" at bounding box center [218, 75] width 196 height 23
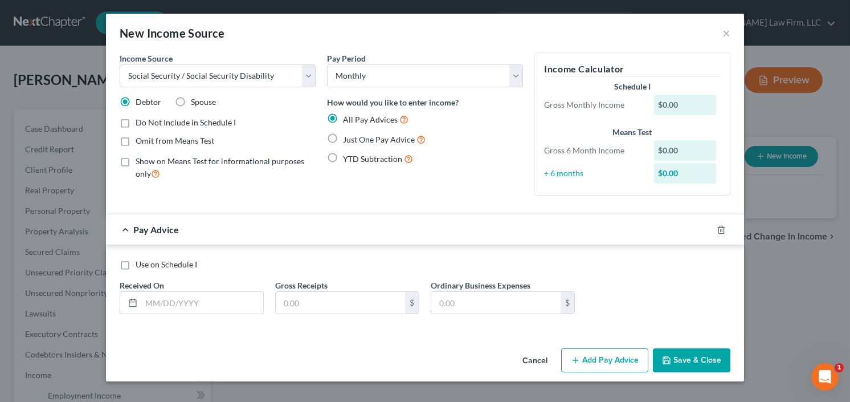
click at [343, 138] on label "Just One Pay Advice" at bounding box center [384, 139] width 83 height 13
click at [347, 138] on input "Just One Pay Advice" at bounding box center [350, 136] width 7 height 7
radio input "true"
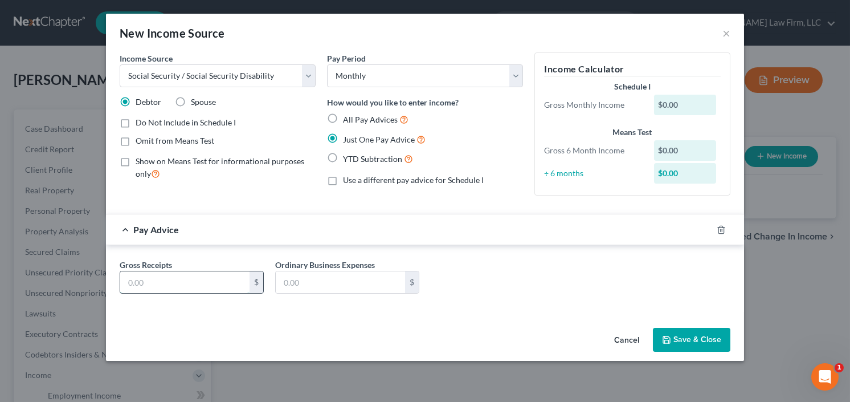
click at [188, 287] on input "text" at bounding box center [184, 282] width 129 height 22
type input "1,000"
click at [702, 340] on button "Save & Close" at bounding box center [691, 339] width 77 height 24
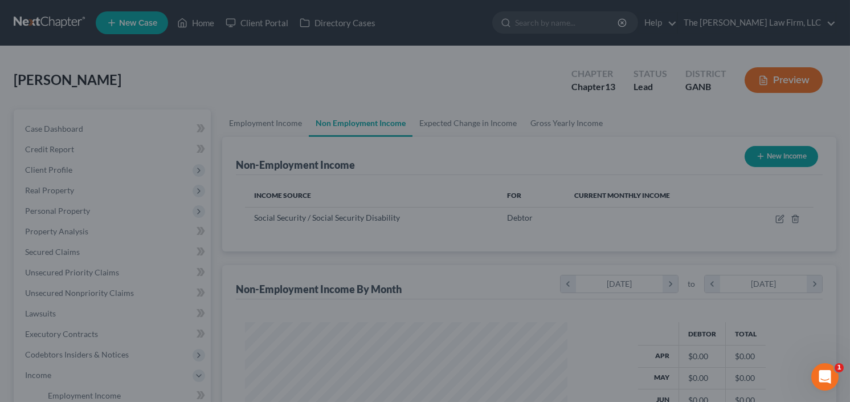
scroll to position [203, 342]
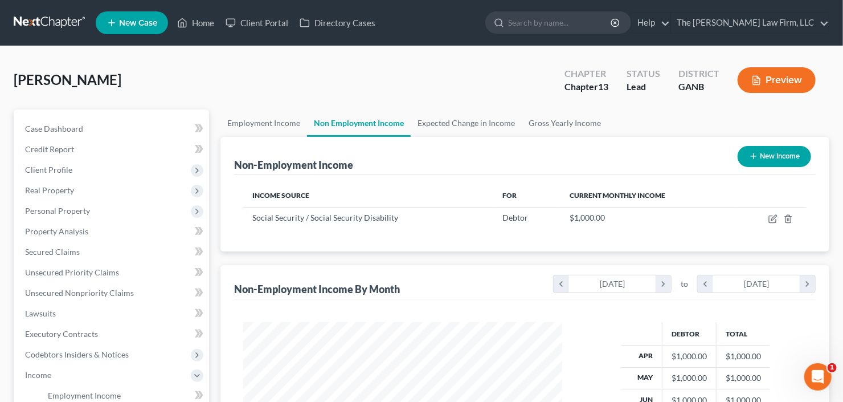
click at [770, 155] on button "New Income" at bounding box center [774, 156] width 73 height 21
select select "0"
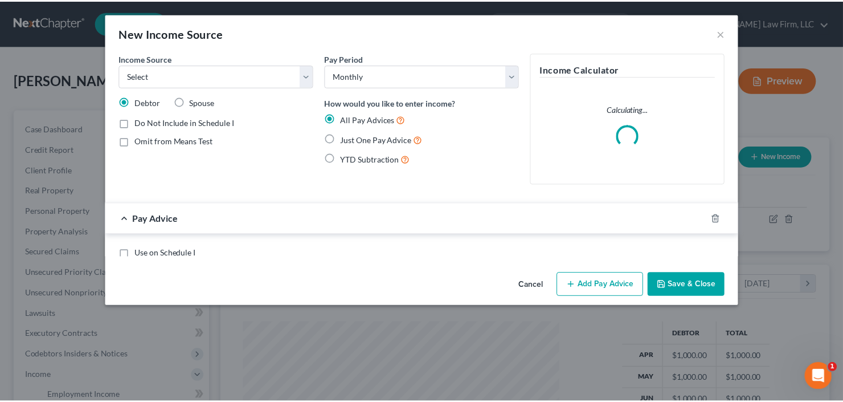
scroll to position [203, 345]
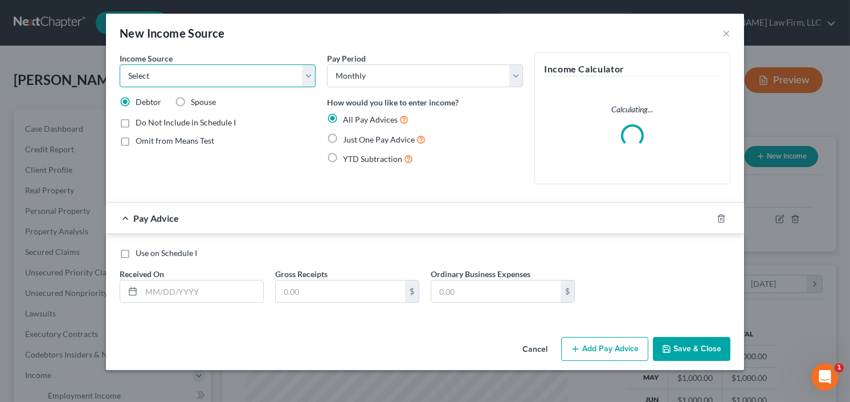
click at [204, 74] on select "Select Unemployment Disability (from employer) Pension Retirement Social Securi…" at bounding box center [218, 75] width 196 height 23
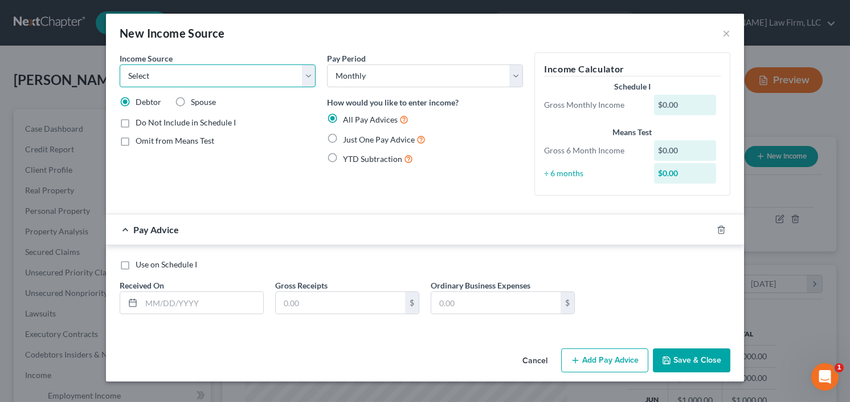
select select "2"
click at [120, 64] on select "Select Unemployment Disability (from employer) Pension Retirement Social Securi…" at bounding box center [218, 75] width 196 height 23
click at [343, 133] on label "Just One Pay Advice" at bounding box center [384, 139] width 83 height 13
click at [347, 133] on input "Just One Pay Advice" at bounding box center [350, 136] width 7 height 7
radio input "true"
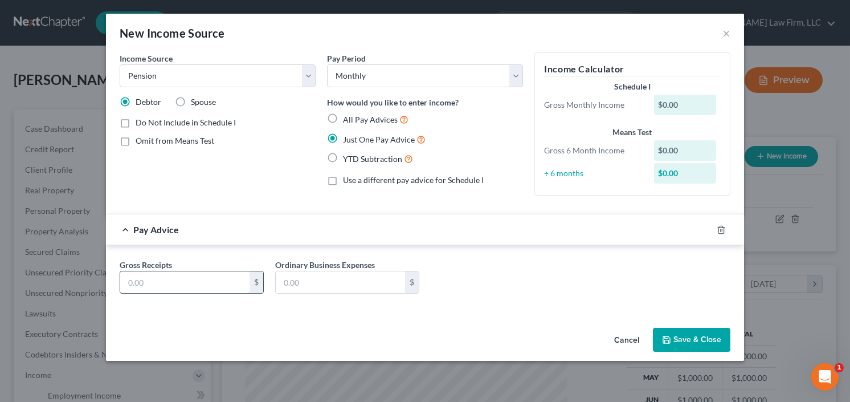
click at [159, 287] on input "text" at bounding box center [184, 282] width 129 height 22
type input "1,100.00"
click at [681, 337] on button "Save & Close" at bounding box center [691, 339] width 77 height 24
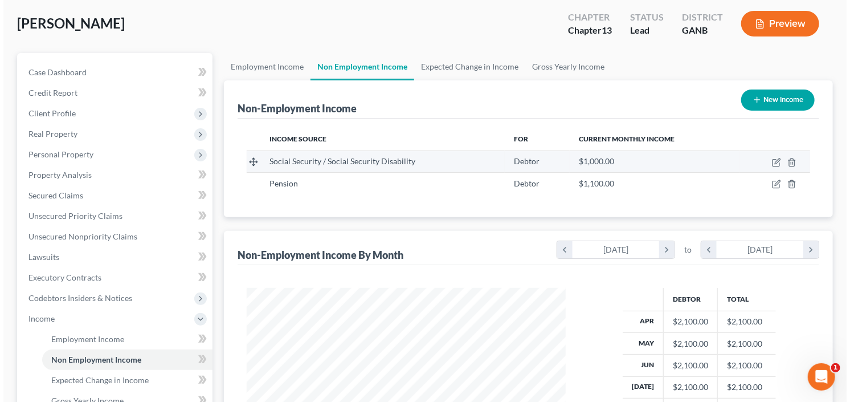
scroll to position [91, 0]
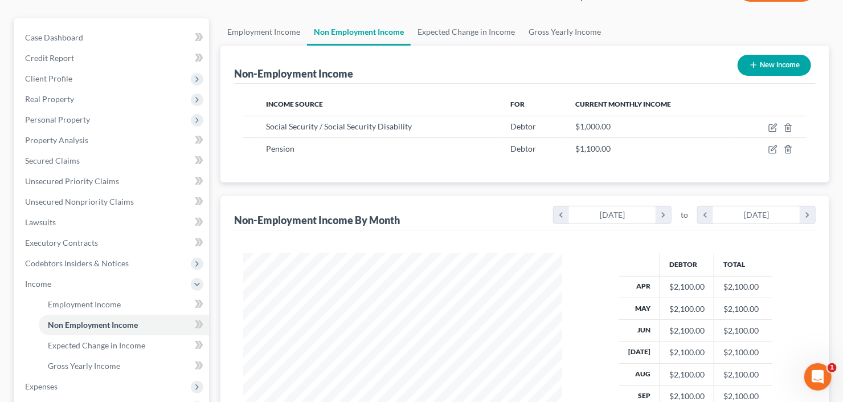
click at [790, 58] on button "New Income" at bounding box center [774, 65] width 73 height 21
select select "0"
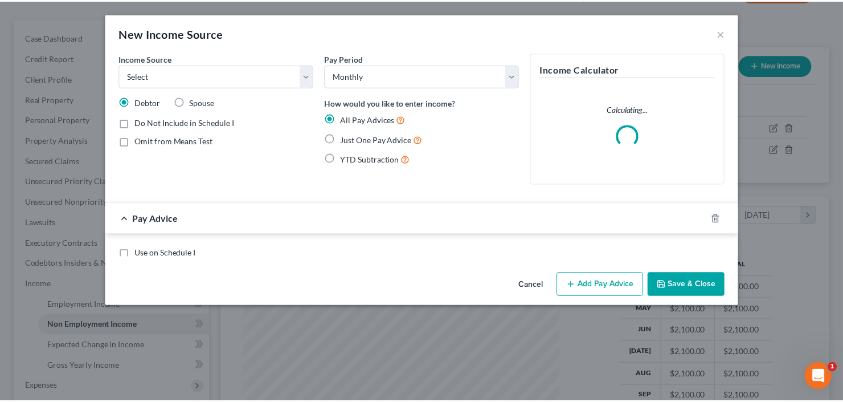
scroll to position [203, 345]
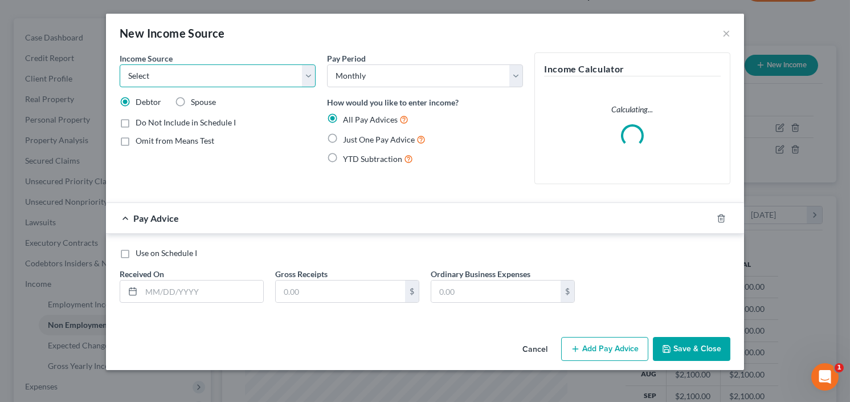
click at [198, 80] on select "Select Unemployment Disability (from employer) Pension Retirement Social Securi…" at bounding box center [218, 75] width 196 height 23
select select "13"
click at [120, 64] on select "Select Unemployment Disability (from employer) Pension Retirement Social Securi…" at bounding box center [218, 75] width 196 height 23
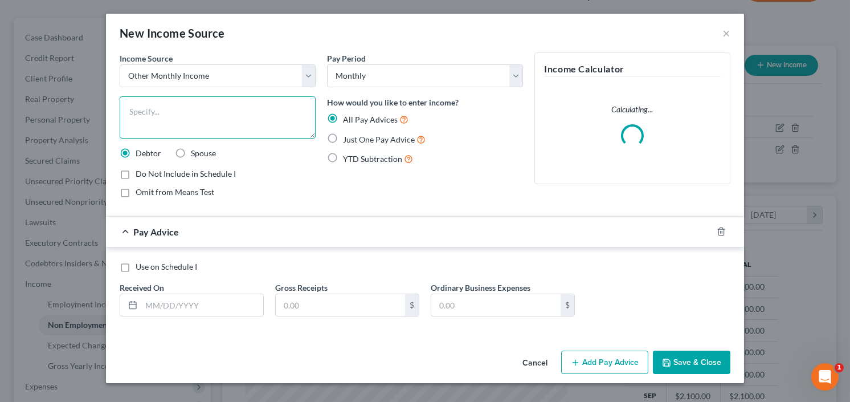
click at [244, 114] on textarea at bounding box center [218, 117] width 196 height 42
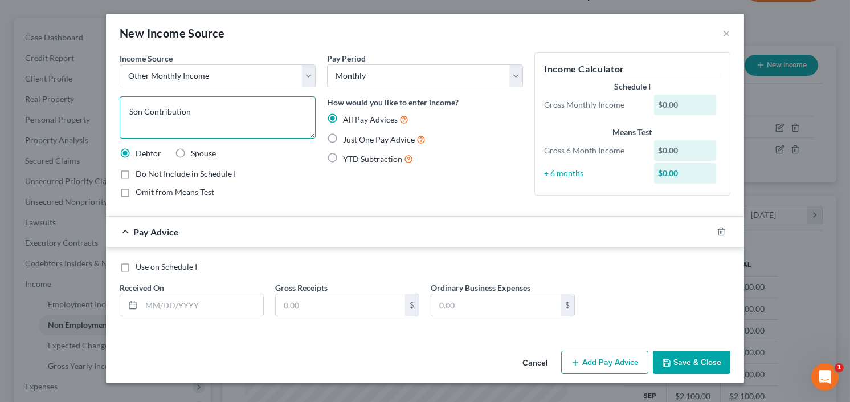
type textarea "Son Contribution"
click at [343, 138] on label "Just One Pay Advice" at bounding box center [384, 139] width 83 height 13
click at [347, 138] on input "Just One Pay Advice" at bounding box center [350, 136] width 7 height 7
radio input "true"
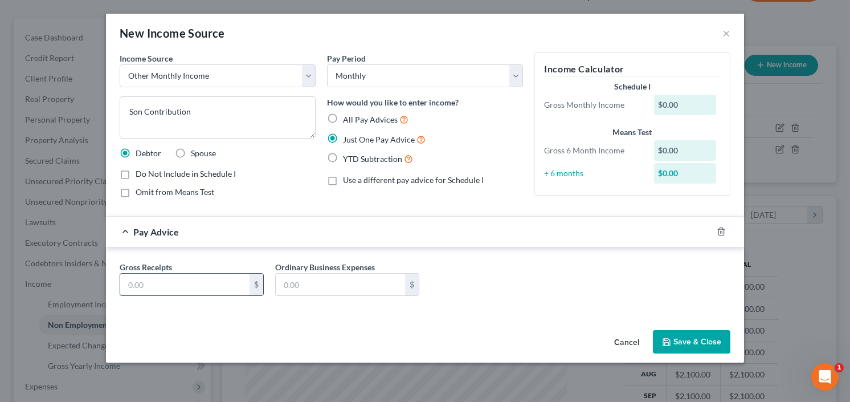
click at [210, 278] on input "text" at bounding box center [184, 284] width 129 height 22
click at [181, 287] on input "400" at bounding box center [184, 284] width 129 height 22
drag, startPoint x: 140, startPoint y: 284, endPoint x: 124, endPoint y: 285, distance: 16.0
click at [124, 285] on input "400" at bounding box center [184, 284] width 129 height 22
type input "500"
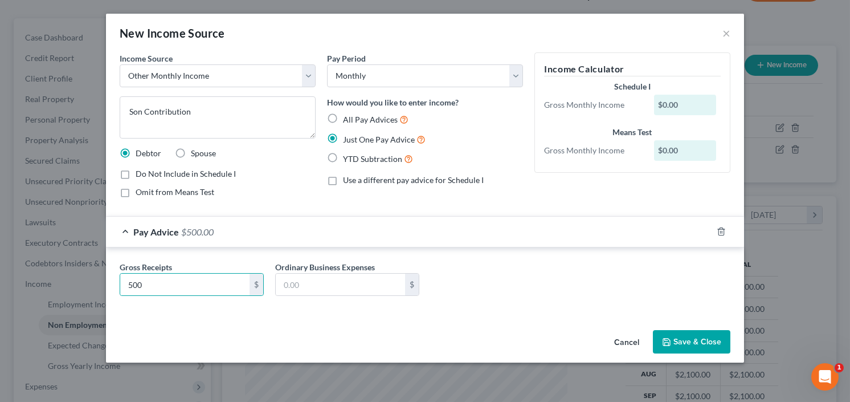
click at [685, 336] on button "Save & Close" at bounding box center [691, 342] width 77 height 24
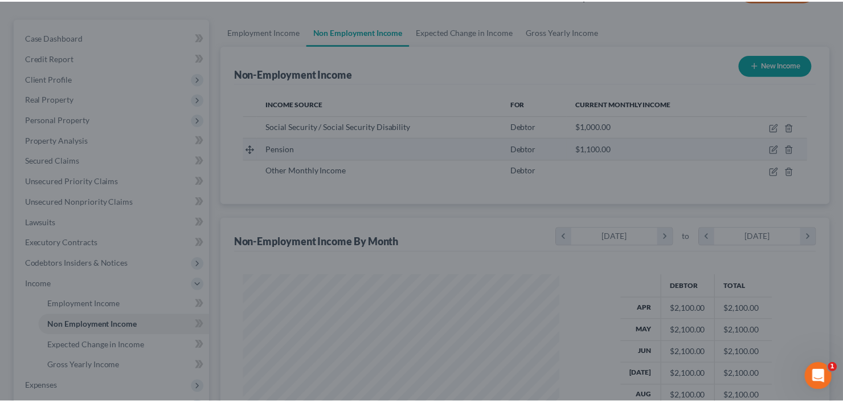
scroll to position [569300, 569162]
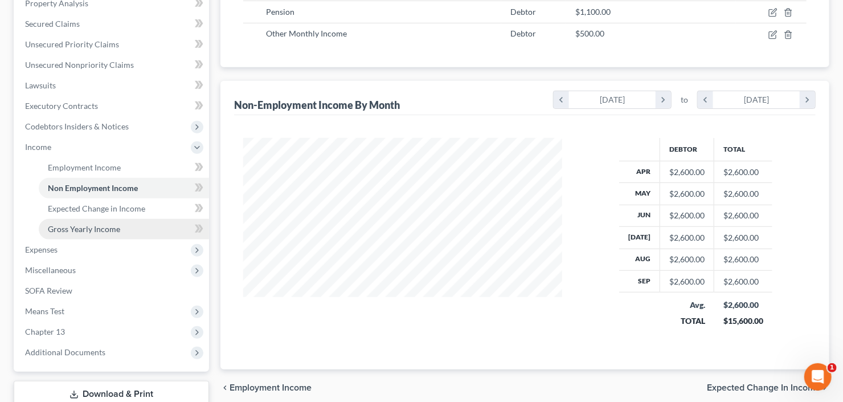
click at [99, 226] on span "Gross Yearly Income" at bounding box center [84, 229] width 72 height 10
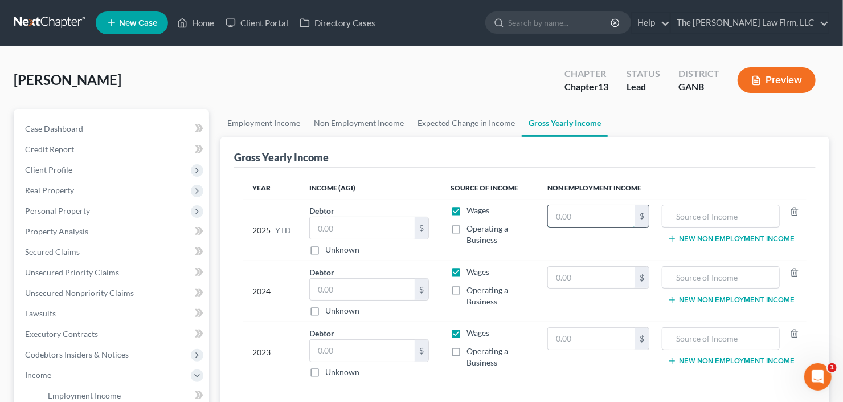
click at [580, 218] on input "text" at bounding box center [591, 216] width 87 height 22
click at [550, 213] on input "0" at bounding box center [591, 216] width 87 height 22
type input "10,000"
click at [713, 211] on input "text" at bounding box center [720, 216] width 105 height 22
type input "SSI"
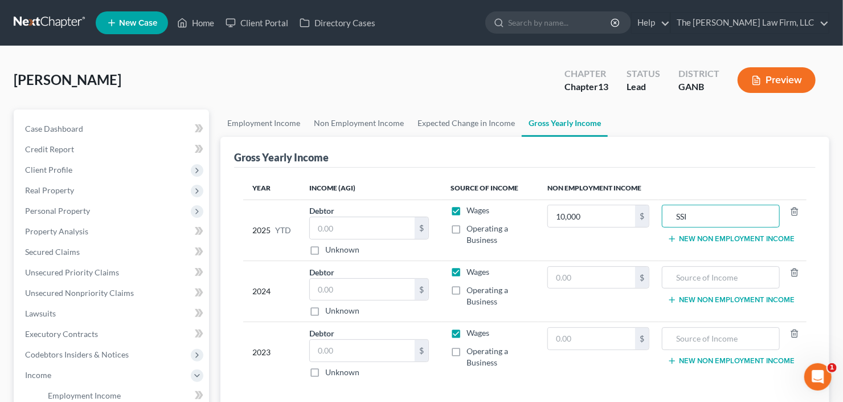
click at [733, 237] on button "New Non Employment Income" at bounding box center [730, 238] width 127 height 9
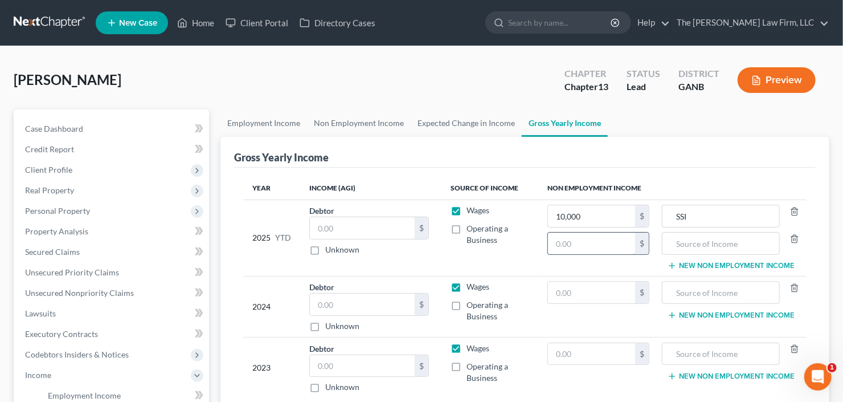
click at [607, 246] on input "text" at bounding box center [591, 243] width 87 height 22
type input "11,000"
type input "Pension"
click at [576, 300] on input "text" at bounding box center [591, 292] width 87 height 22
type input "12,000"
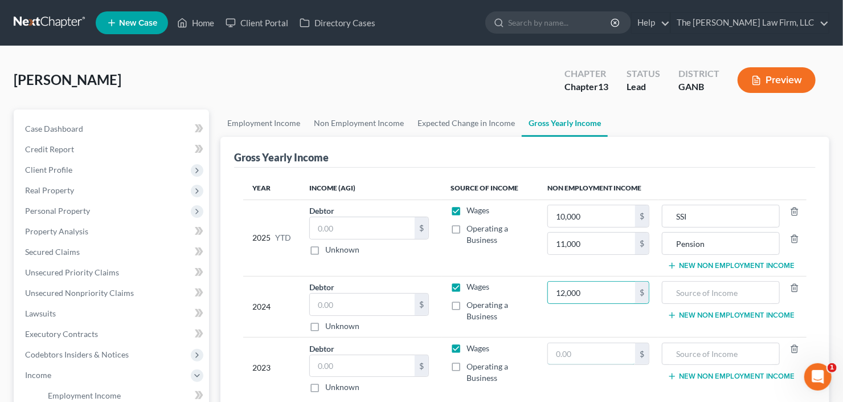
click at [572, 353] on input "text" at bounding box center [591, 354] width 87 height 22
type input "12,000"
click at [741, 316] on button "New Non Employment Income" at bounding box center [730, 314] width 127 height 9
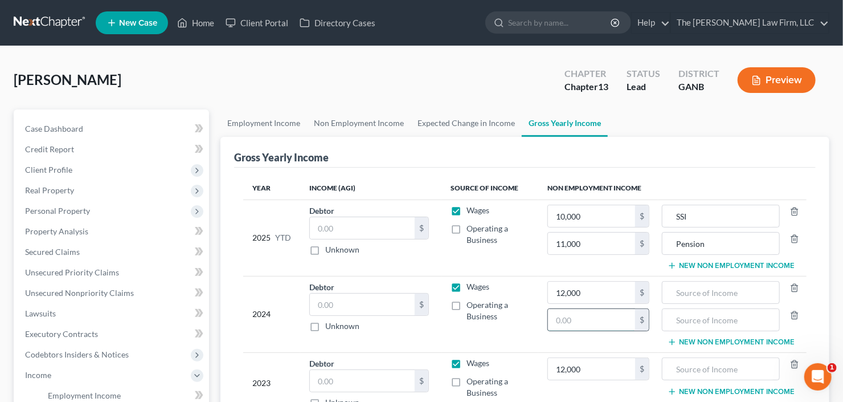
click at [568, 313] on input "text" at bounding box center [591, 320] width 87 height 22
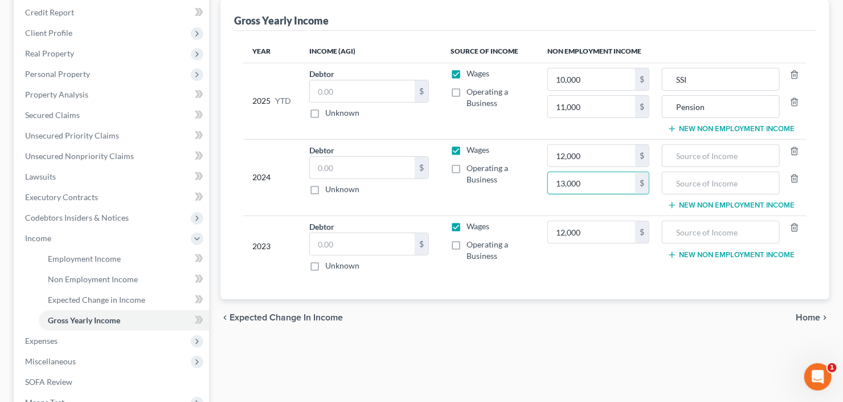
type input "13,000"
click at [734, 250] on button "New Non Employment Income" at bounding box center [730, 254] width 127 height 9
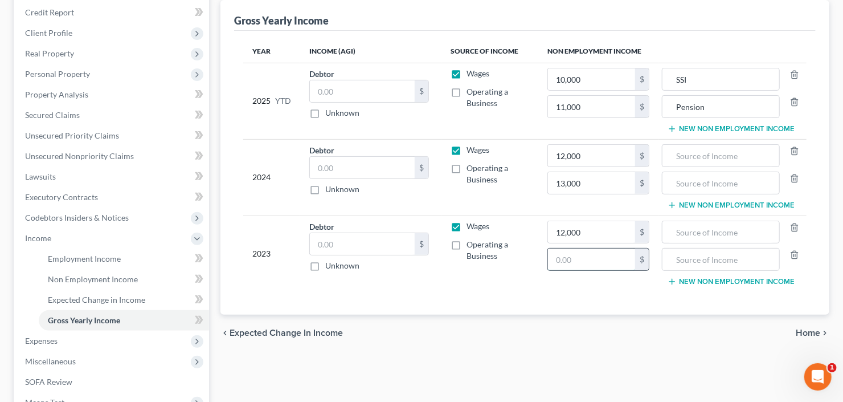
click at [559, 261] on input "text" at bounding box center [591, 259] width 87 height 22
type input "13,000"
click at [696, 159] on input "text" at bounding box center [720, 156] width 105 height 22
type input "SSI"
click at [690, 178] on input "text" at bounding box center [720, 183] width 105 height 22
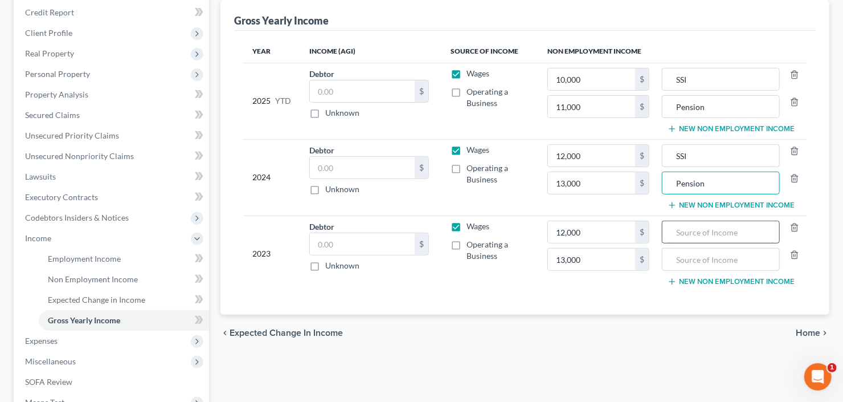
type input "Pension"
click at [709, 233] on input "text" at bounding box center [720, 232] width 105 height 22
type input "SSI"
click at [685, 259] on input "text" at bounding box center [720, 259] width 105 height 22
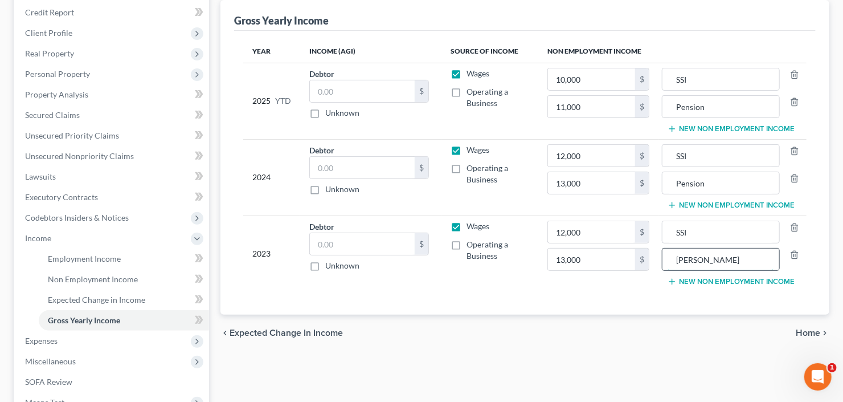
click at [694, 260] on input "Penson" at bounding box center [720, 259] width 105 height 22
type input "Pension"
click at [740, 124] on button "New Non Employment Income" at bounding box center [730, 128] width 127 height 9
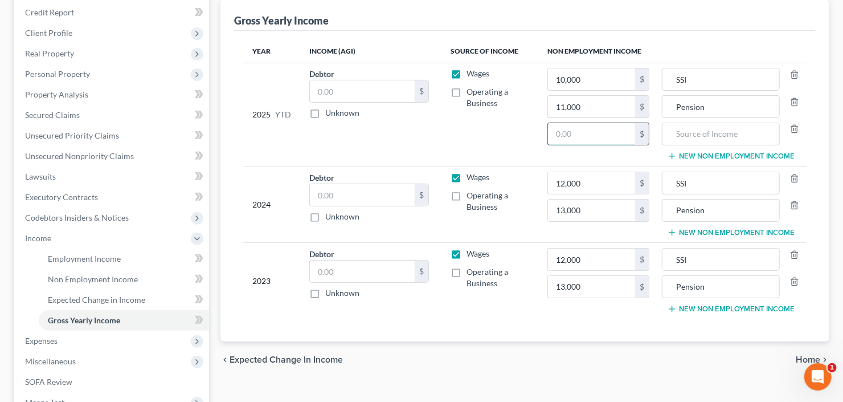
click at [600, 136] on input "text" at bounding box center [591, 134] width 87 height 22
type input "5,000"
click at [721, 137] on input "text" at bounding box center [720, 134] width 105 height 22
type input "C"
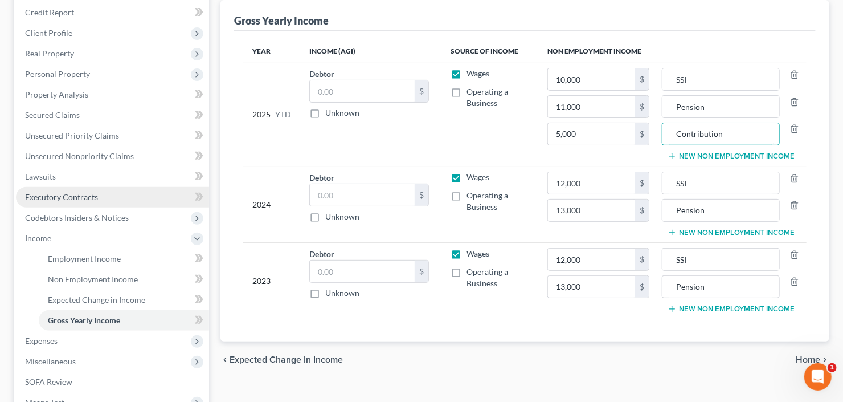
scroll to position [273, 0]
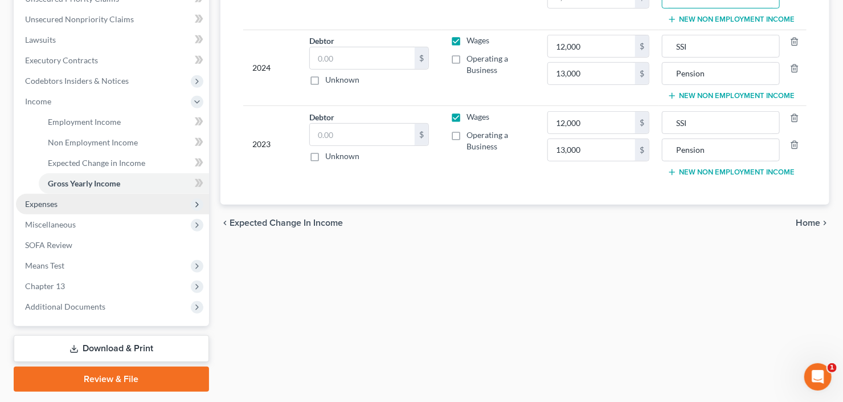
type input "Contribution"
click at [56, 200] on span "Expenses" at bounding box center [41, 204] width 32 height 10
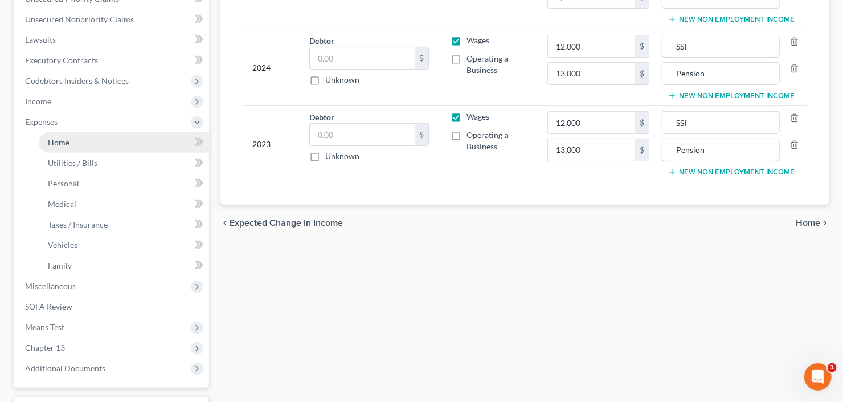
click at [68, 137] on span "Home" at bounding box center [59, 142] width 22 height 10
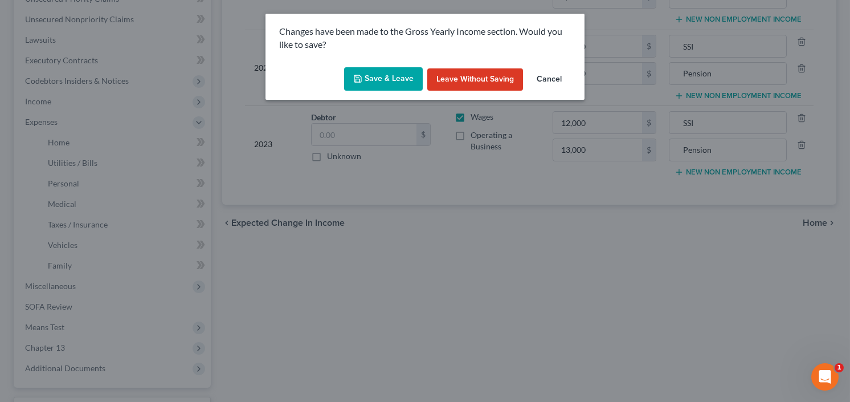
click at [383, 76] on button "Save & Leave" at bounding box center [383, 79] width 79 height 24
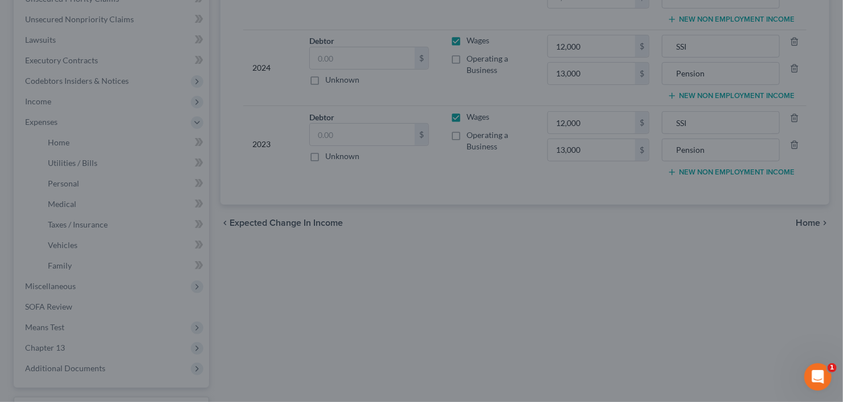
type input "13,000.00"
type input "Pension"
type input "13,000.00"
type input "Pension"
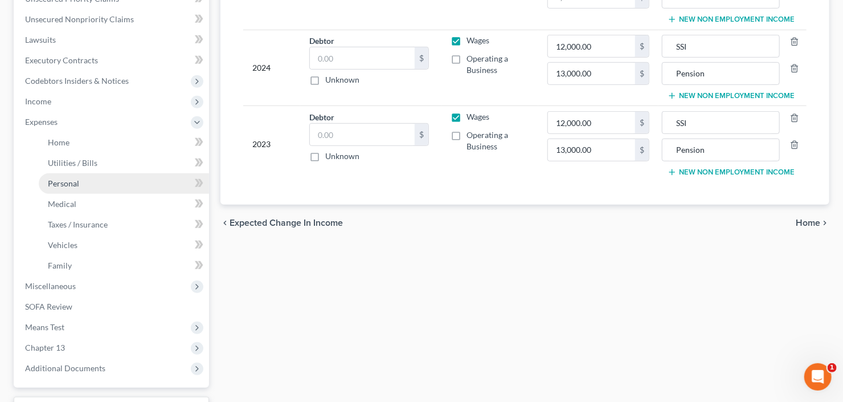
type input "11,000.00"
type input "Pension"
type input "5,000.00"
type input "Contribution"
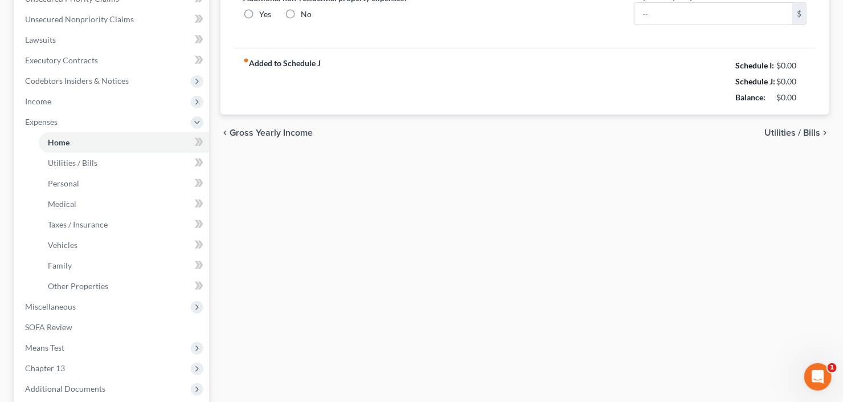
type input "0.00"
radio input "true"
type input "0.00"
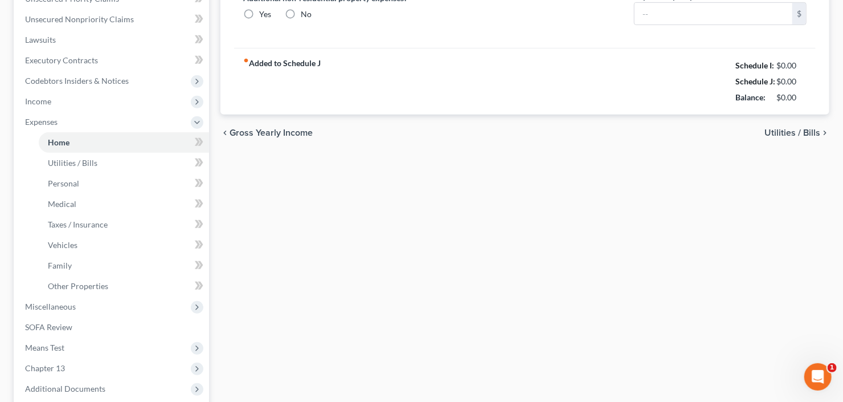
type input "0.00"
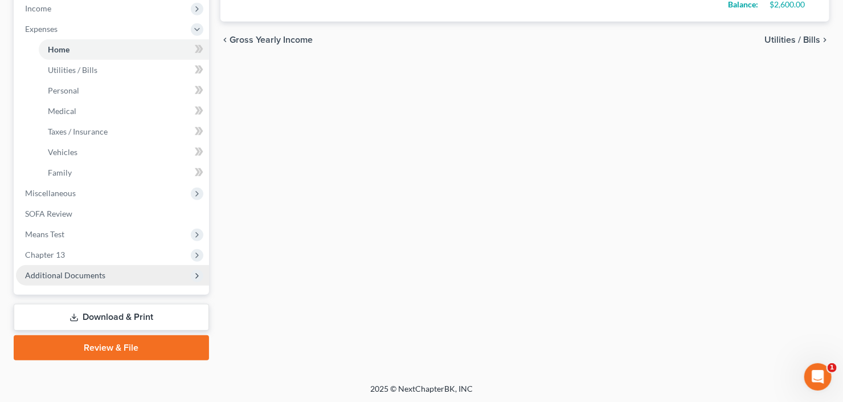
click at [75, 272] on span "Additional Documents" at bounding box center [65, 275] width 80 height 10
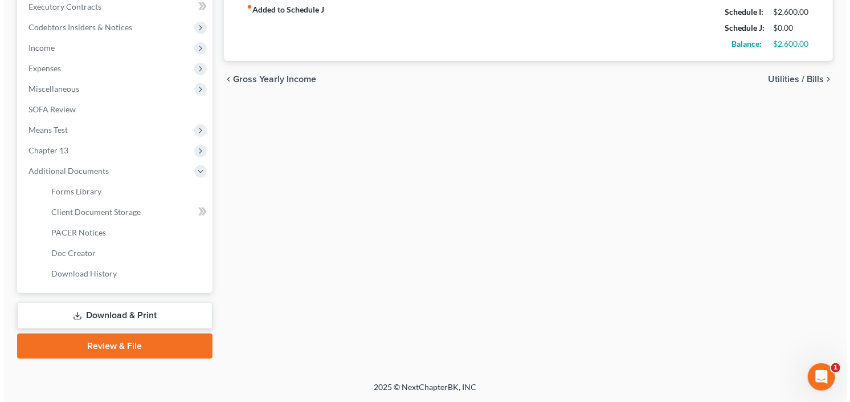
scroll to position [325, 0]
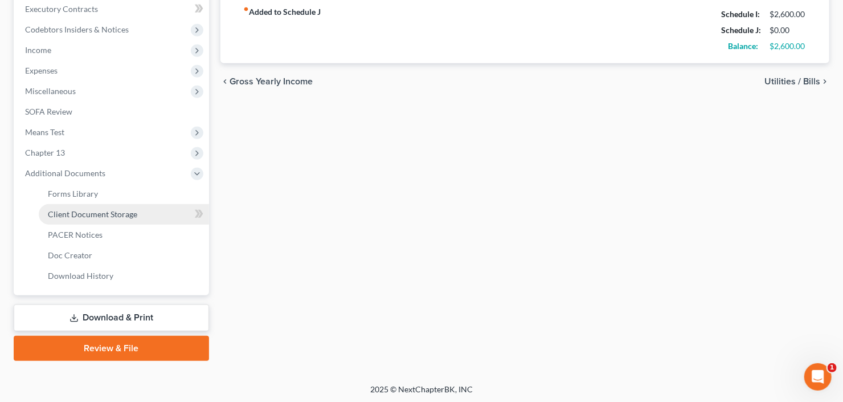
click at [101, 209] on span "Client Document Storage" at bounding box center [92, 214] width 89 height 10
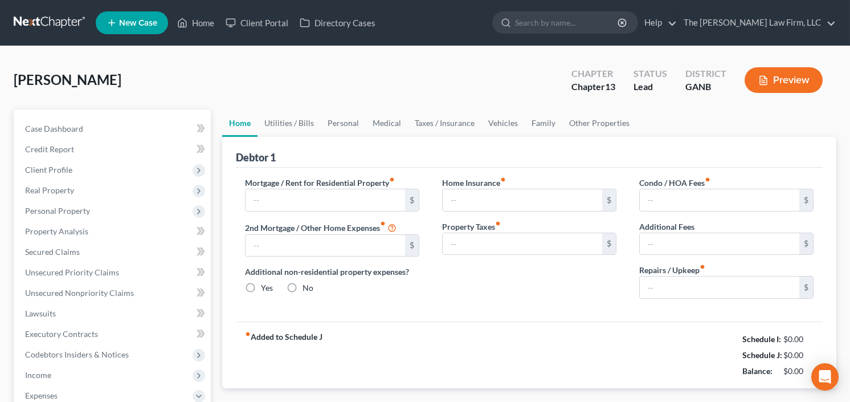
type input "0.00"
radio input "true"
type input "0.00"
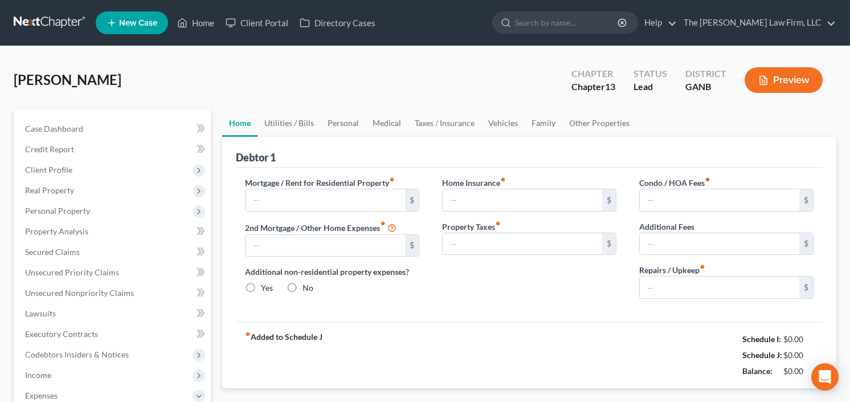
type input "0.00"
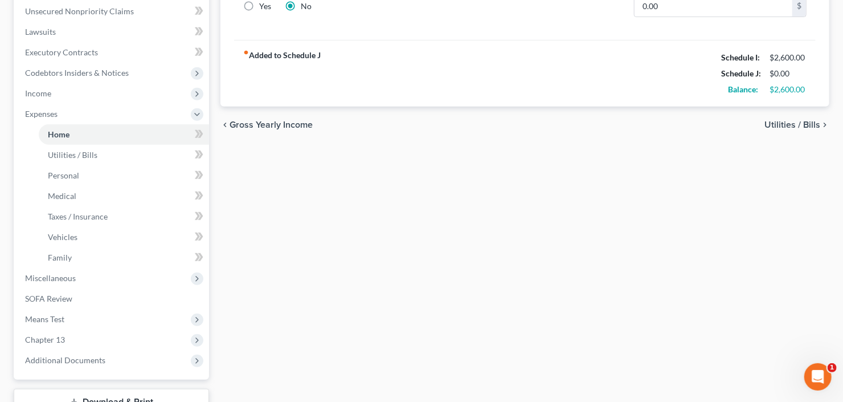
scroll to position [364, 0]
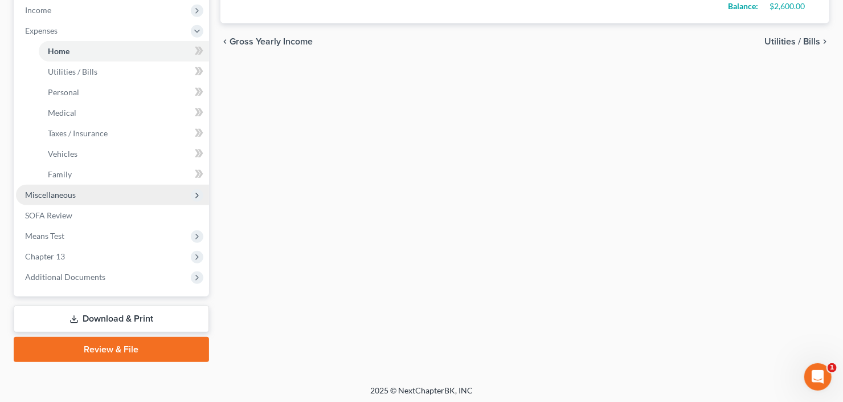
click at [88, 192] on span "Miscellaneous" at bounding box center [112, 195] width 193 height 21
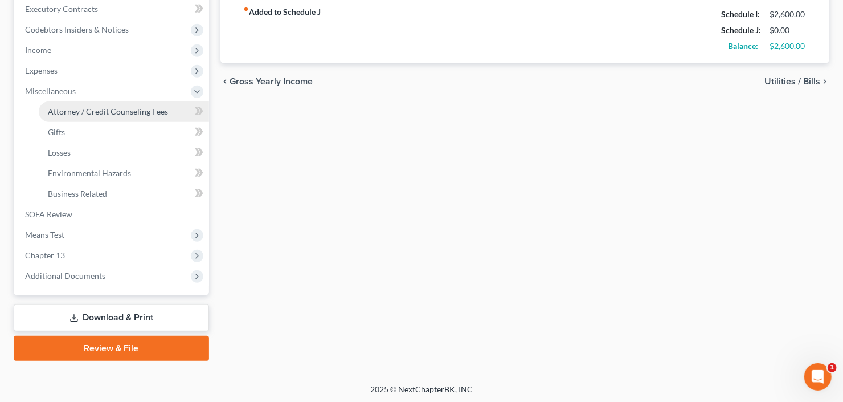
drag, startPoint x: 149, startPoint y: 111, endPoint x: 155, endPoint y: 110, distance: 6.3
click at [149, 110] on span "Attorney / Credit Counseling Fees" at bounding box center [108, 111] width 120 height 10
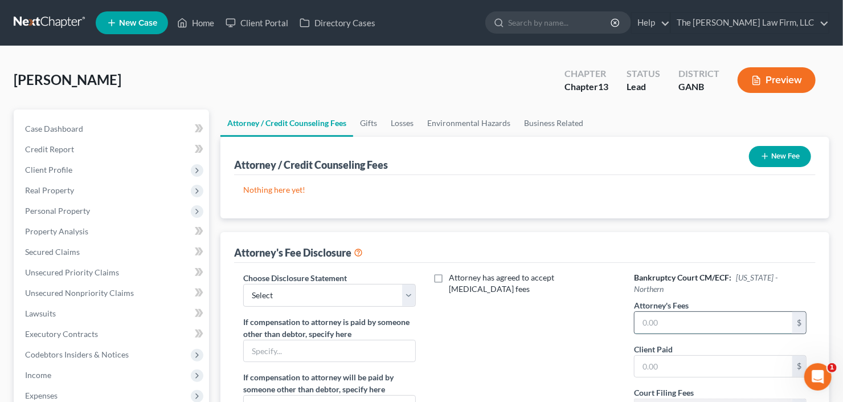
click at [659, 315] on input "text" at bounding box center [713, 323] width 158 height 22
type input "5,850"
type input "500"
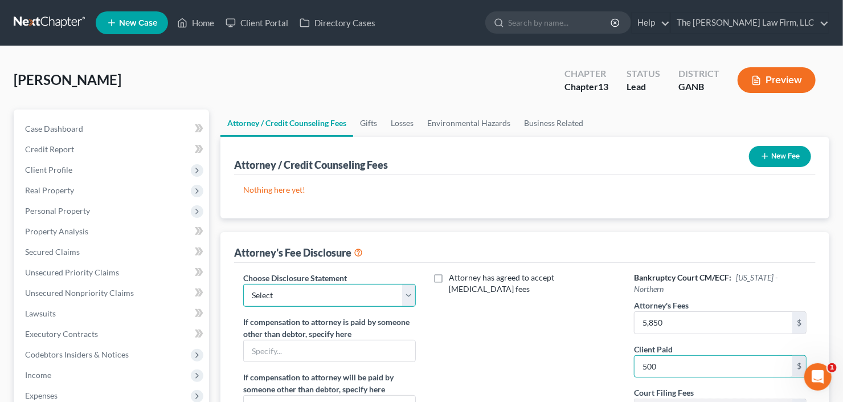
click at [319, 287] on select "Select Advanced Fee 13 Joint Hourly fee agreement Chapter 13 Advance Fee Ch 7 S…" at bounding box center [329, 295] width 173 height 23
select select "2"
click at [243, 284] on select "Select Advanced Fee 13 Joint Hourly fee agreement Chapter 13 Advance Fee Ch 7 S…" at bounding box center [329, 295] width 173 height 23
click at [781, 151] on button "New Fee" at bounding box center [780, 156] width 62 height 21
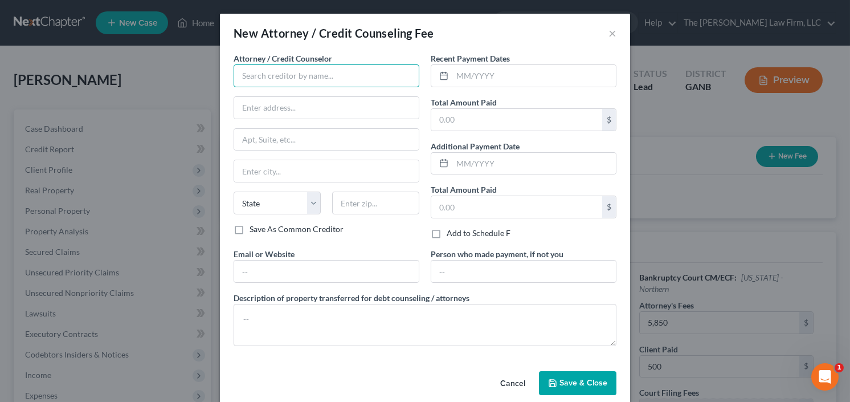
click at [341, 79] on input "text" at bounding box center [326, 75] width 186 height 23
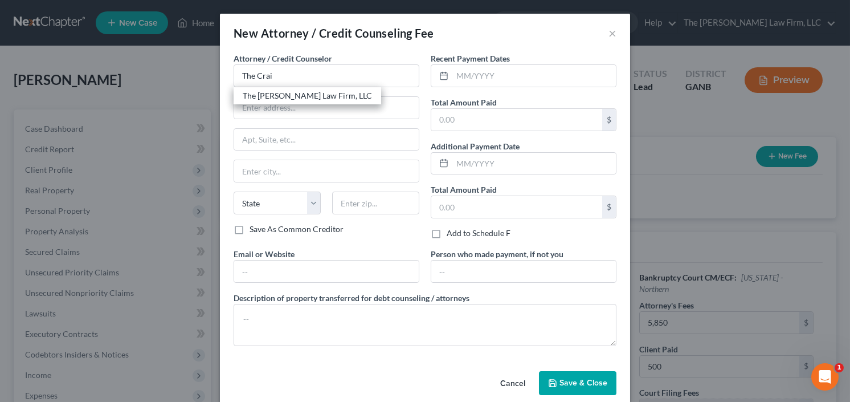
click at [308, 92] on div "The [PERSON_NAME] Law Firm, LLC" at bounding box center [307, 95] width 129 height 11
type input "The [PERSON_NAME] Law Firm, LLC"
type input "[STREET_ADDRESS]"
type input "[GEOGRAPHIC_DATA]"
select select "10"
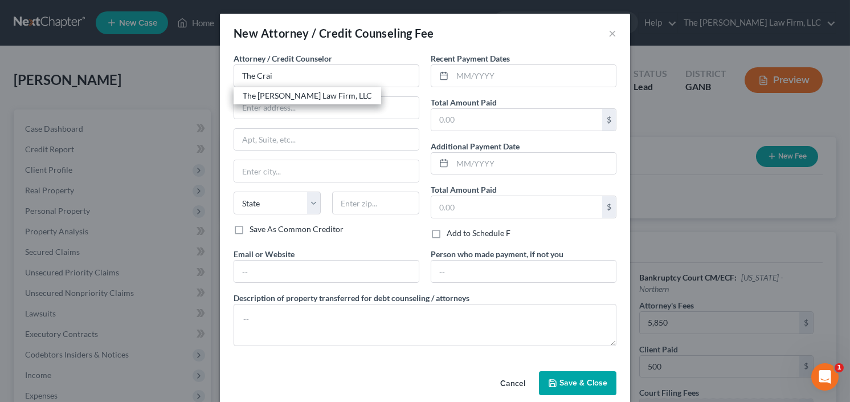
type input "30342"
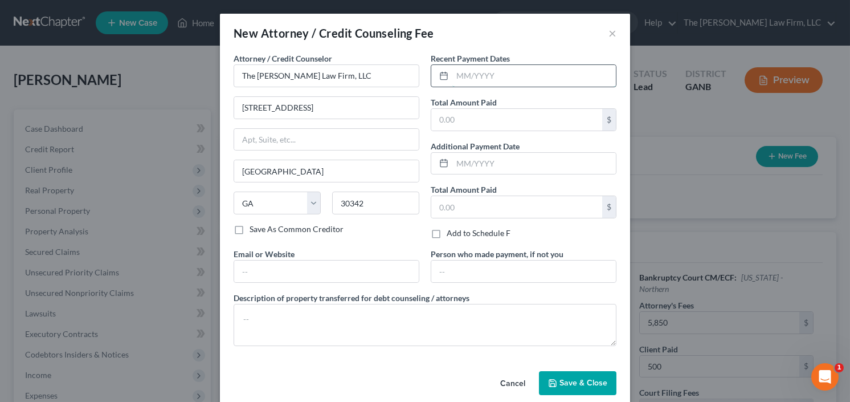
click at [470, 70] on input "text" at bounding box center [533, 76] width 163 height 22
type input "10/25"
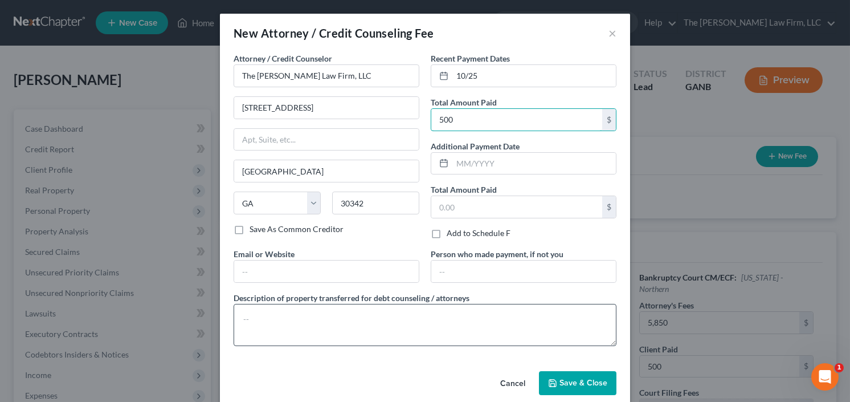
type input "500"
click at [320, 309] on textarea at bounding box center [424, 325] width 383 height 42
type textarea "e"
type textarea "[MEDICAL_DATA]"
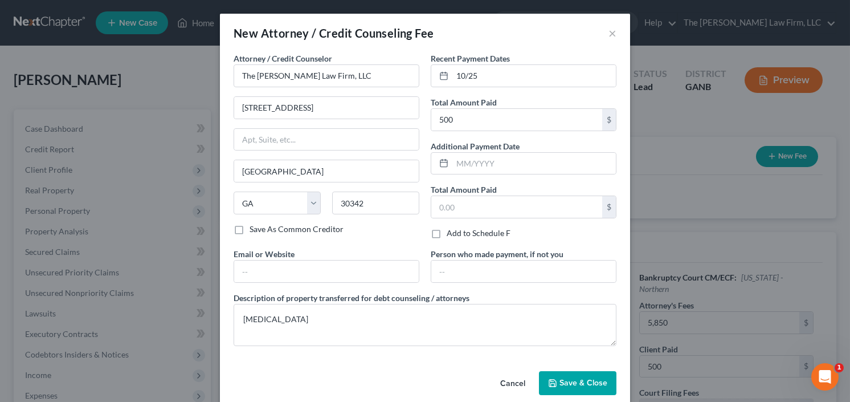
click at [574, 371] on button "Save & Close" at bounding box center [577, 383] width 77 height 24
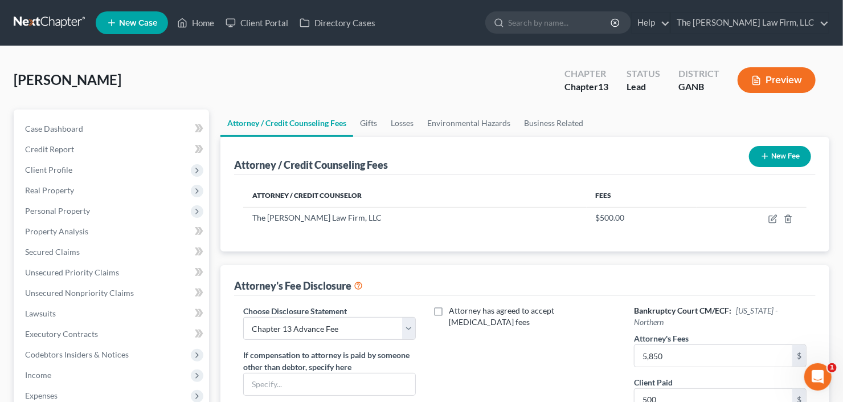
click at [809, 146] on div "New Fee" at bounding box center [779, 156] width 71 height 30
click at [787, 155] on button "New Fee" at bounding box center [780, 156] width 62 height 21
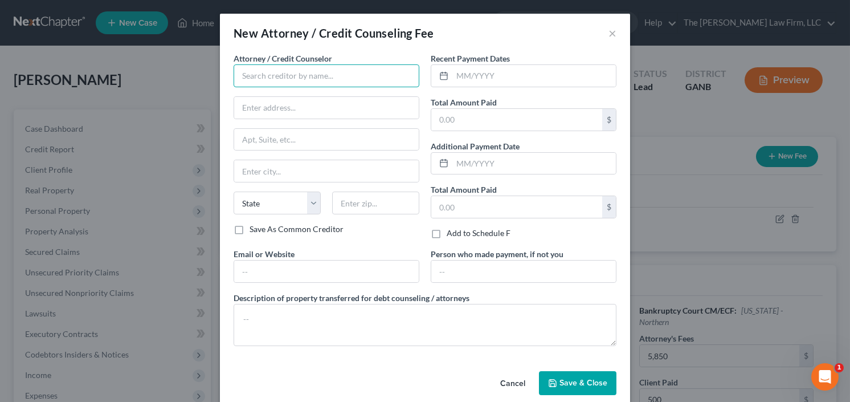
click at [287, 76] on input "text" at bounding box center [326, 75] width 186 height 23
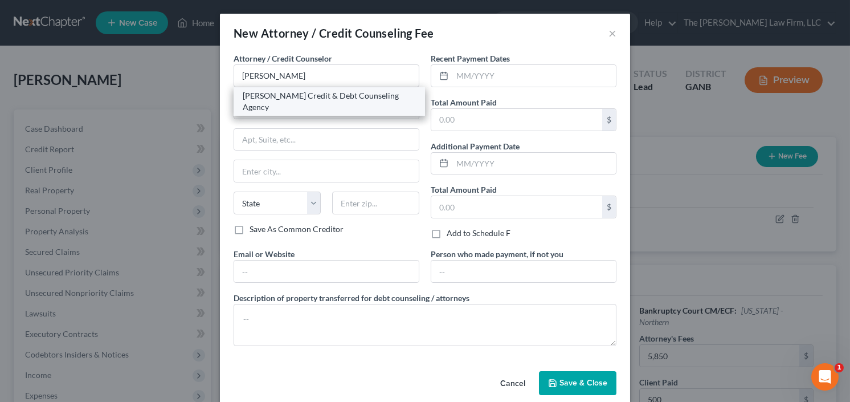
click at [286, 100] on div "[PERSON_NAME] Credit & Debt Counseling Agency" at bounding box center [329, 101] width 173 height 23
type input "[PERSON_NAME] Credit & Debt Counseling Agency"
type input "[STREET_ADDRESS]"
type input "[PERSON_NAME]"
select select "43"
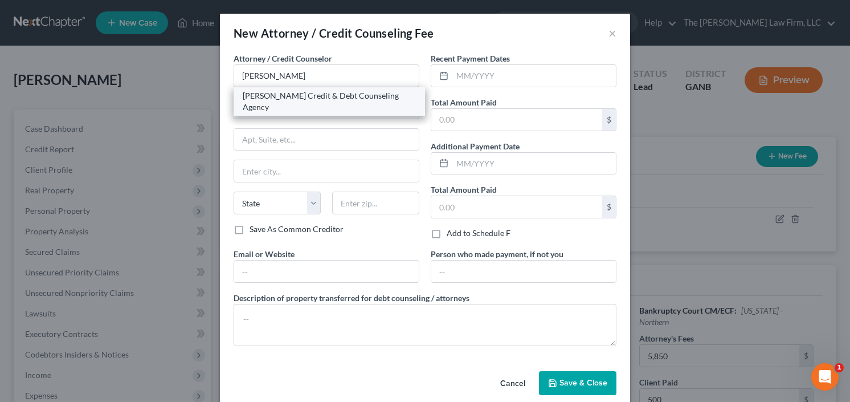
type input "57384"
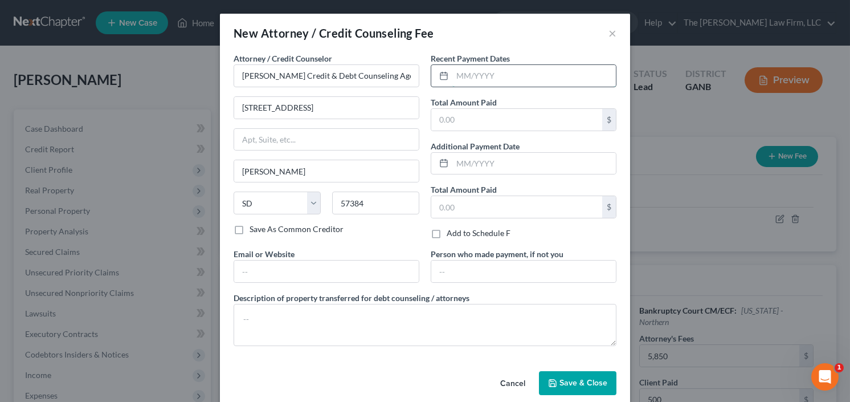
click at [480, 76] on input "text" at bounding box center [533, 76] width 163 height 22
type input "10/25"
click at [489, 113] on input "text" at bounding box center [516, 120] width 171 height 22
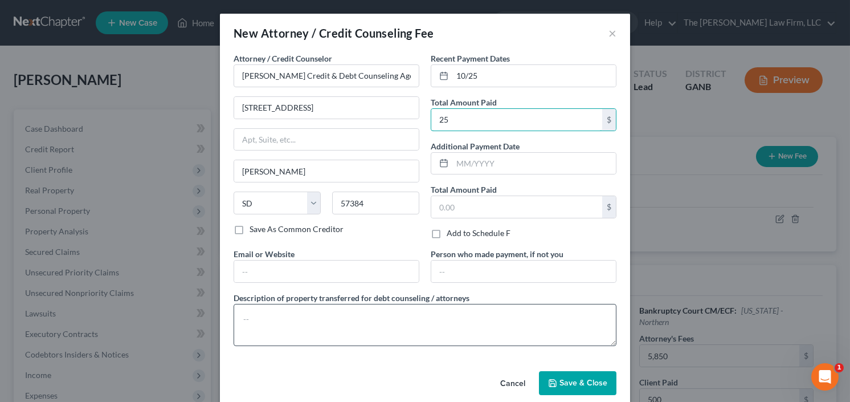
type input "25"
click at [265, 313] on textarea at bounding box center [424, 325] width 383 height 42
type textarea "credit counseling"
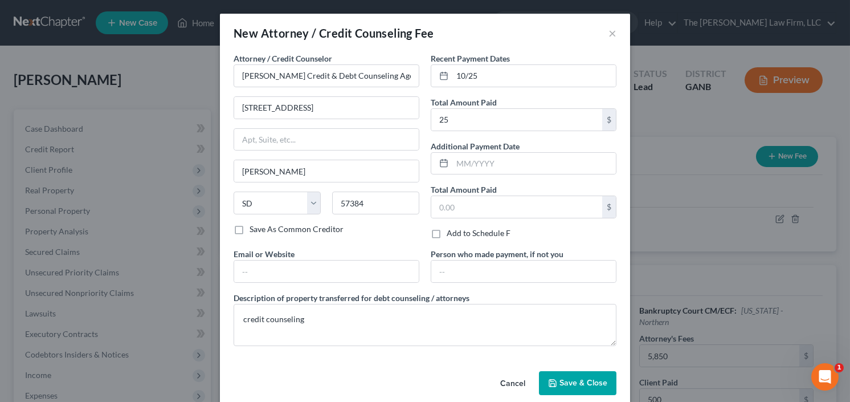
click at [572, 378] on span "Save & Close" at bounding box center [583, 383] width 48 height 10
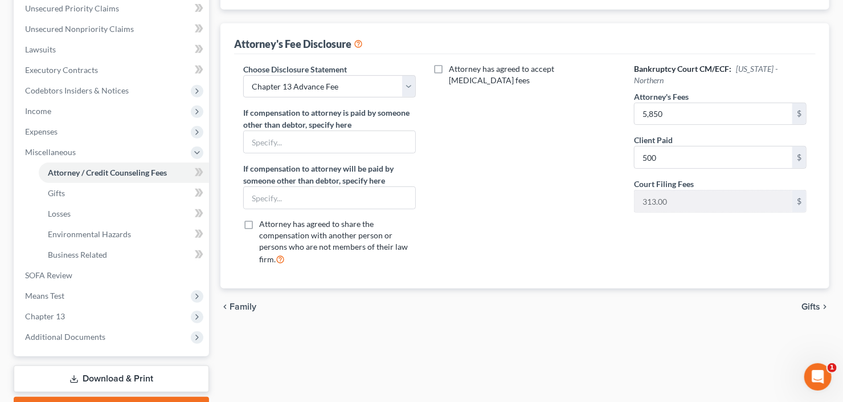
scroll to position [137, 0]
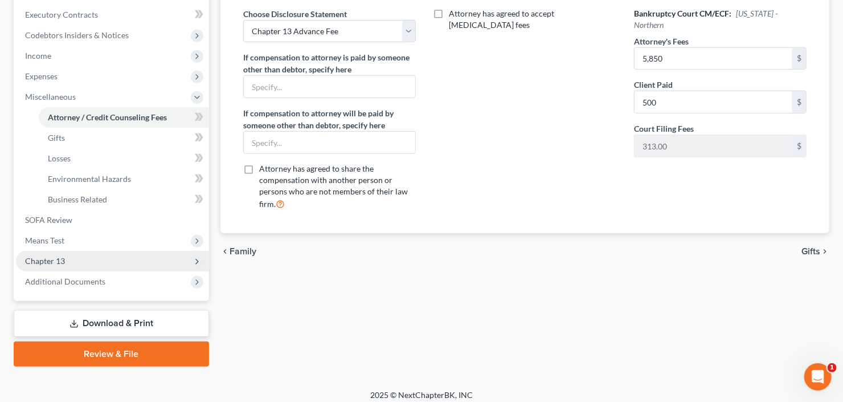
click at [69, 260] on span "Chapter 13" at bounding box center [112, 261] width 193 height 21
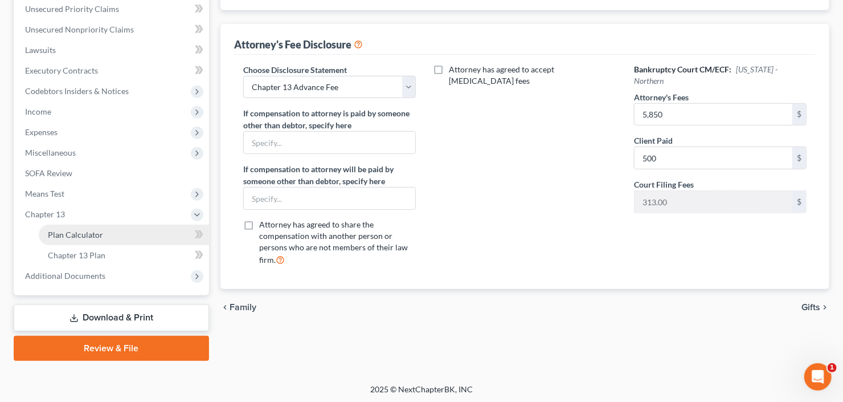
click at [77, 236] on span "Plan Calculator" at bounding box center [75, 235] width 55 height 10
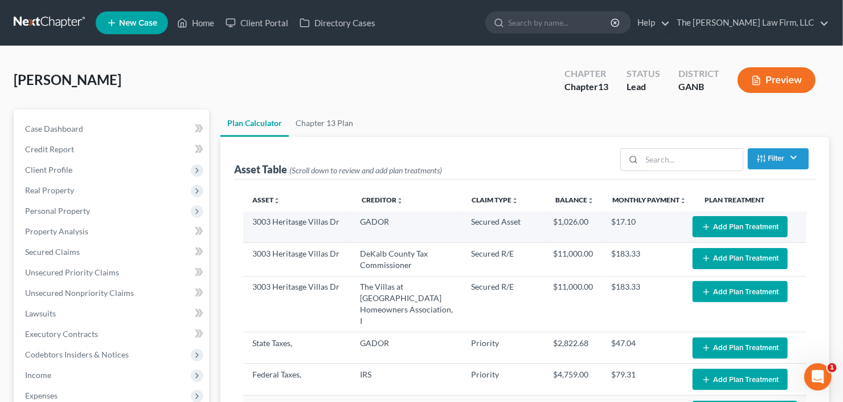
select select "59"
click at [745, 227] on button "Add Plan Treatment" at bounding box center [740, 226] width 95 height 21
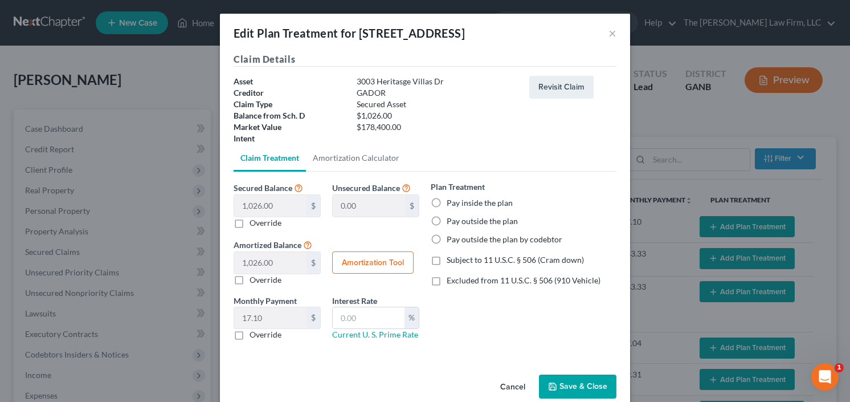
click at [446, 200] on label "Pay inside the plan" at bounding box center [479, 202] width 66 height 11
click at [451, 200] on input "Pay inside the plan" at bounding box center [454, 200] width 7 height 7
radio input "true"
click at [446, 277] on label "Excluded from 11 U.S.C. § 506 (910 Vehicle)" at bounding box center [523, 280] width 154 height 11
click at [451, 277] on input "Excluded from 11 U.S.C. § 506 (910 Vehicle)" at bounding box center [454, 278] width 7 height 7
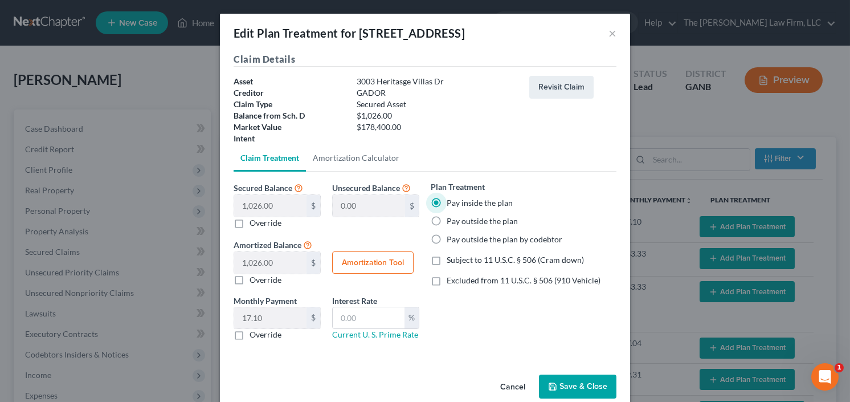
checkbox input "true"
click at [352, 268] on button "Amortization Tool" at bounding box center [372, 262] width 81 height 23
type input "1,026.00"
type input "60"
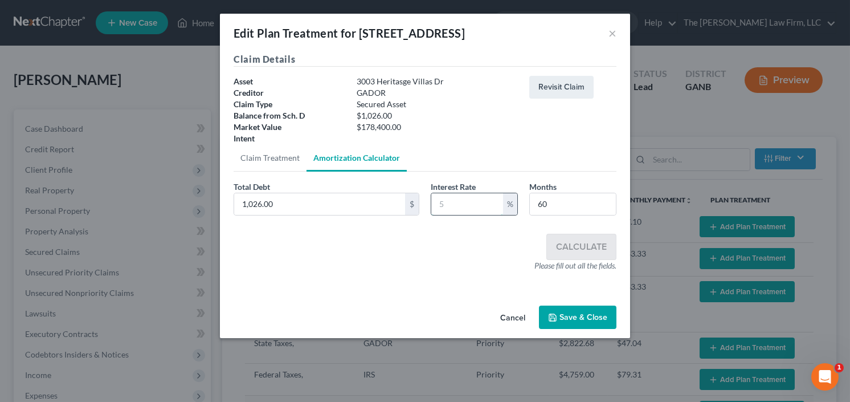
click at [456, 204] on input "text" at bounding box center [467, 204] width 72 height 22
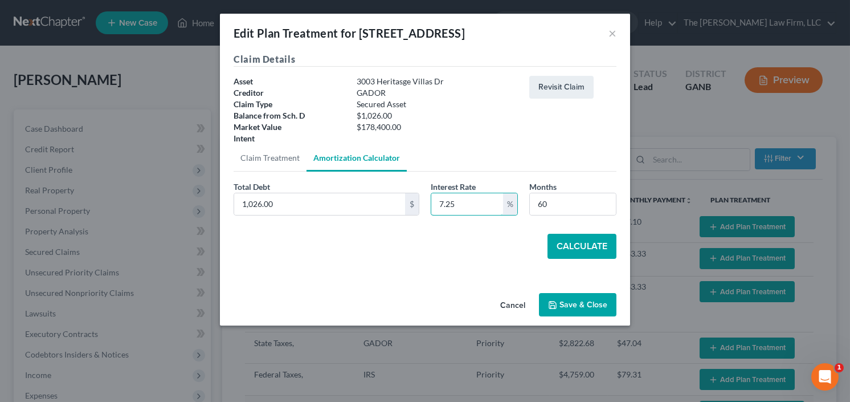
type input "7.25"
click at [602, 239] on button "Calculate" at bounding box center [581, 245] width 69 height 25
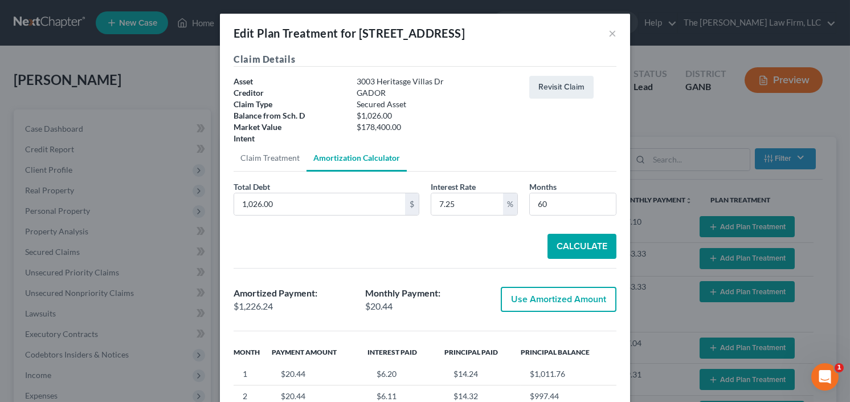
click at [557, 295] on button "Use Amortized Amount" at bounding box center [559, 298] width 116 height 25
type input "1,226.23"
checkbox input "true"
type input "20.43"
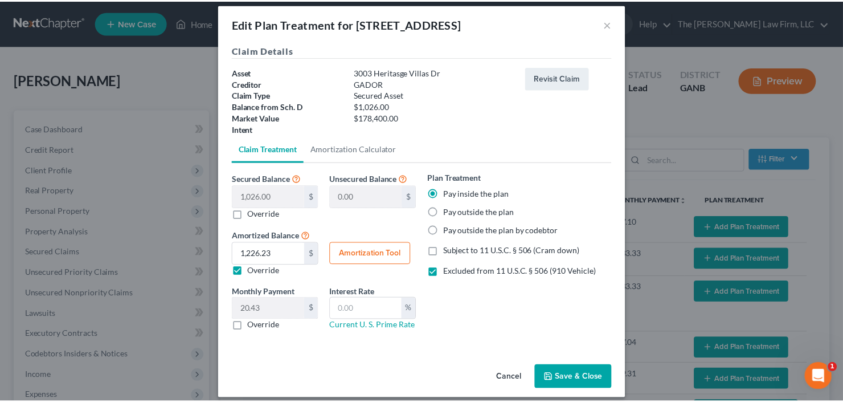
scroll to position [18, 0]
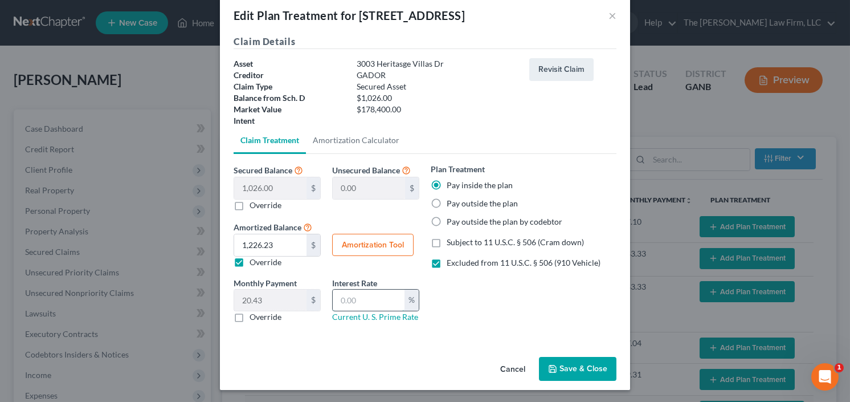
click at [360, 300] on input "text" at bounding box center [369, 300] width 72 height 22
type input "7.25"
click at [589, 370] on button "Save & Close" at bounding box center [577, 369] width 77 height 24
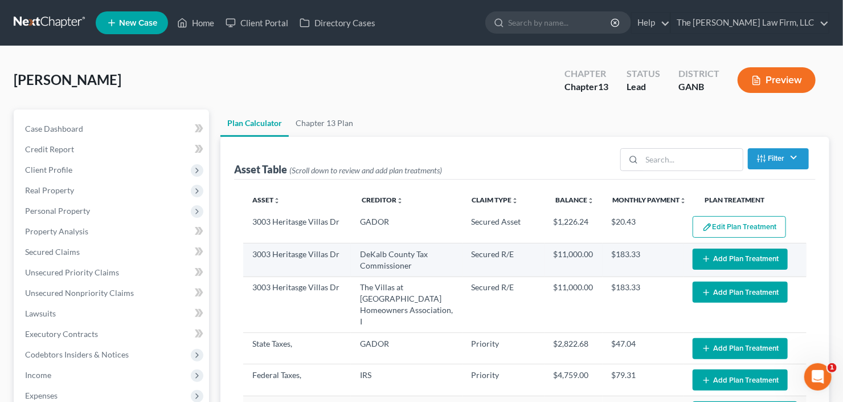
click at [731, 256] on button "Add Plan Treatment" at bounding box center [740, 258] width 95 height 21
select select "59"
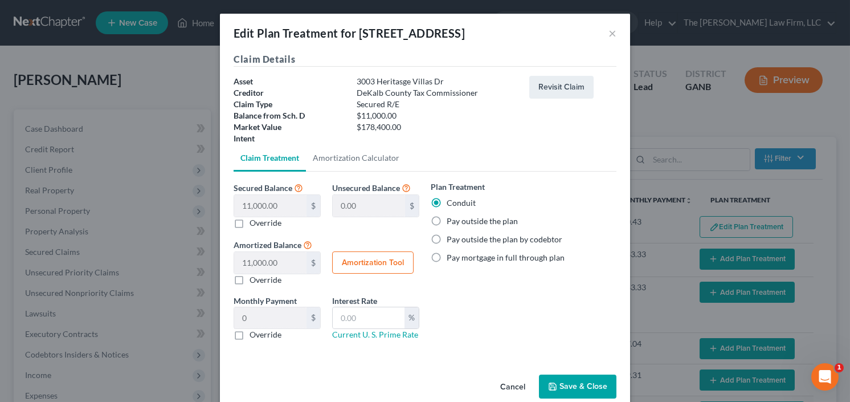
click at [446, 220] on label "Pay outside the plan" at bounding box center [481, 220] width 71 height 11
click at [451, 220] on input "Pay outside the plan" at bounding box center [454, 218] width 7 height 7
radio input "true"
click at [446, 202] on label "Conduit" at bounding box center [460, 202] width 29 height 11
click at [451, 202] on input "Conduit" at bounding box center [454, 200] width 7 height 7
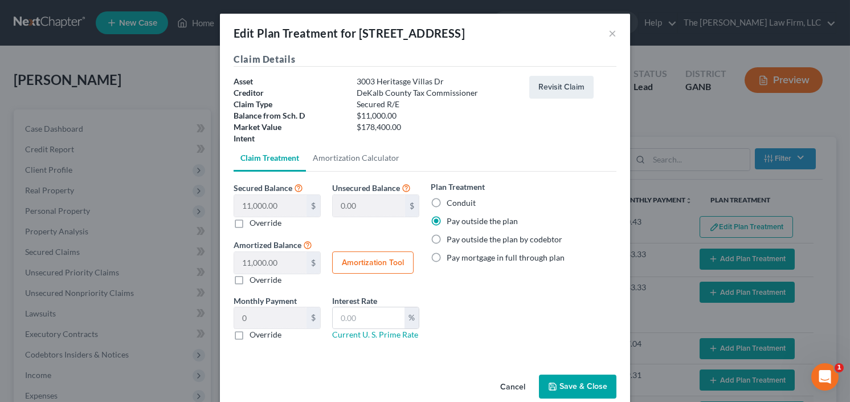
radio input "true"
click at [570, 379] on button "Save & Close" at bounding box center [577, 386] width 77 height 24
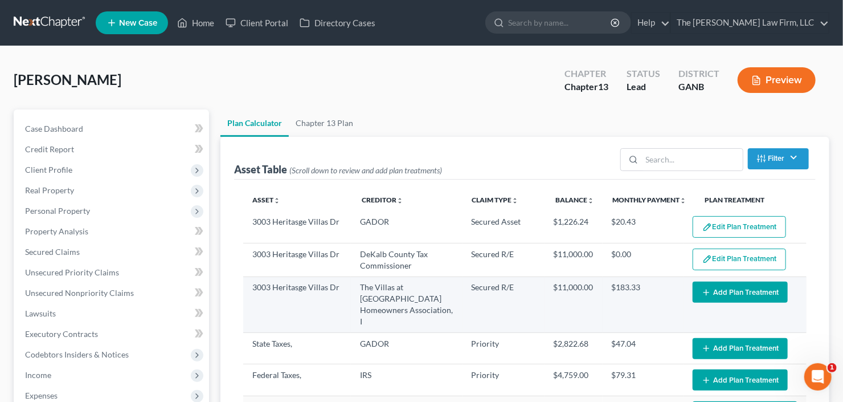
click at [735, 288] on button "Add Plan Treatment" at bounding box center [740, 291] width 95 height 21
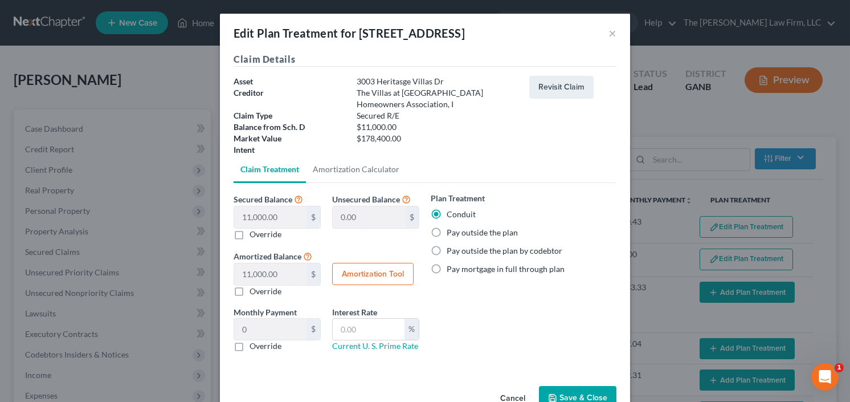
select select "59"
click at [582, 392] on button "Save & Close" at bounding box center [577, 398] width 77 height 24
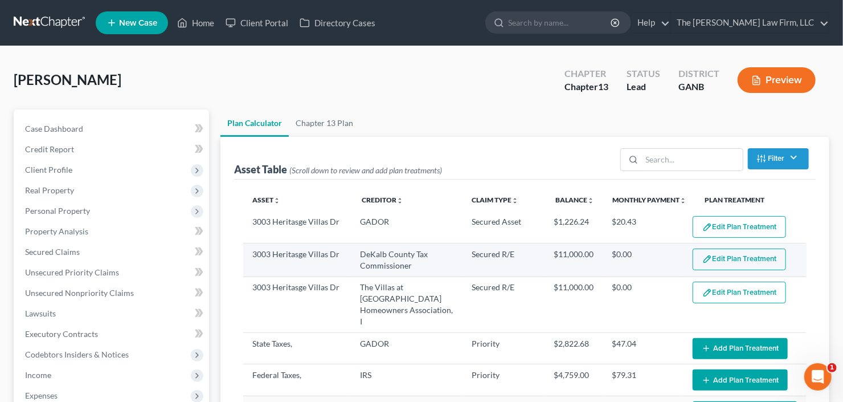
select select "59"
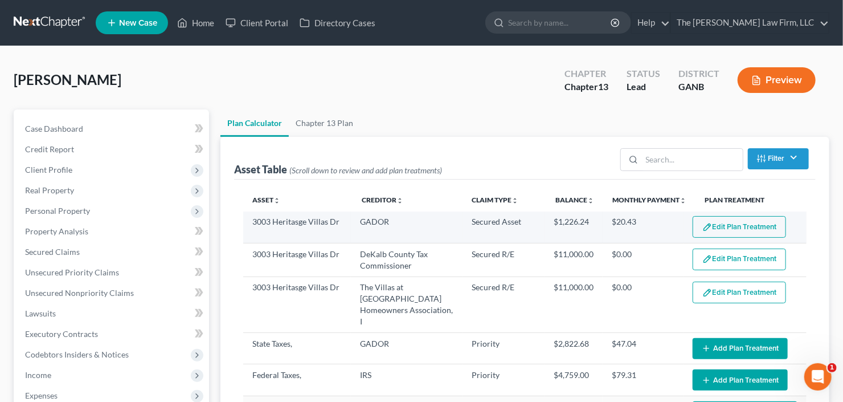
scroll to position [35, 0]
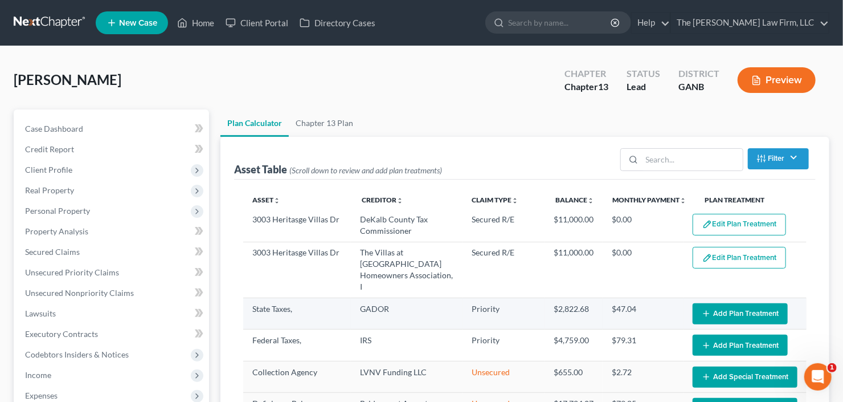
click at [727, 303] on button "Add Plan Treatment" at bounding box center [740, 313] width 95 height 21
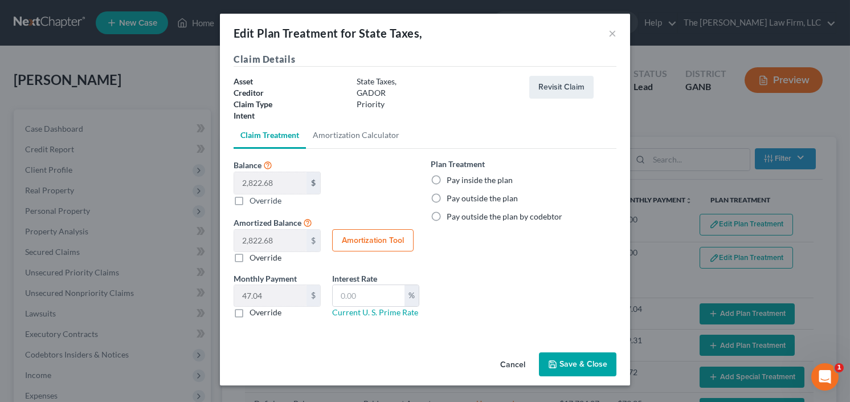
click at [446, 179] on label "Pay inside the plan" at bounding box center [479, 179] width 66 height 11
click at [451, 179] on input "Pay inside the plan" at bounding box center [454, 177] width 7 height 7
radio input "true"
click at [558, 366] on button "Save & Close" at bounding box center [577, 364] width 77 height 24
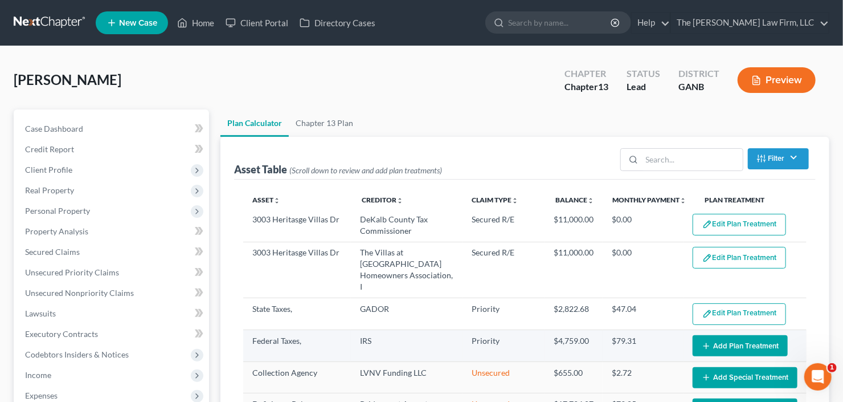
click at [721, 335] on button "Add Plan Treatment" at bounding box center [740, 345] width 95 height 21
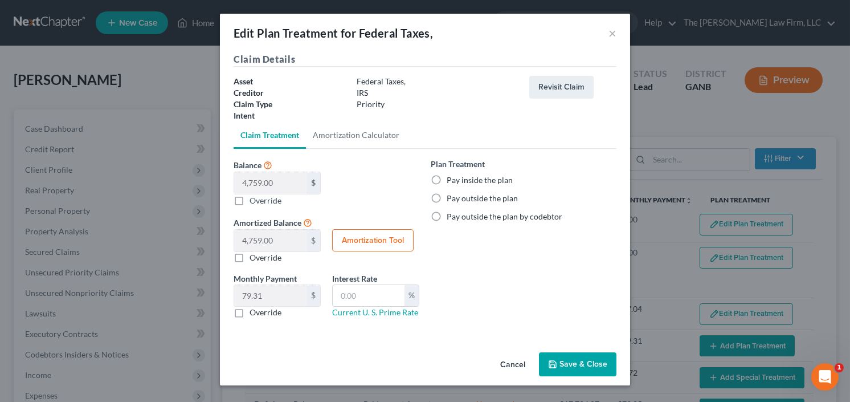
select select "59"
click at [446, 179] on label "Pay inside the plan" at bounding box center [479, 179] width 66 height 11
click at [451, 179] on input "Pay inside the plan" at bounding box center [454, 177] width 7 height 7
radio input "true"
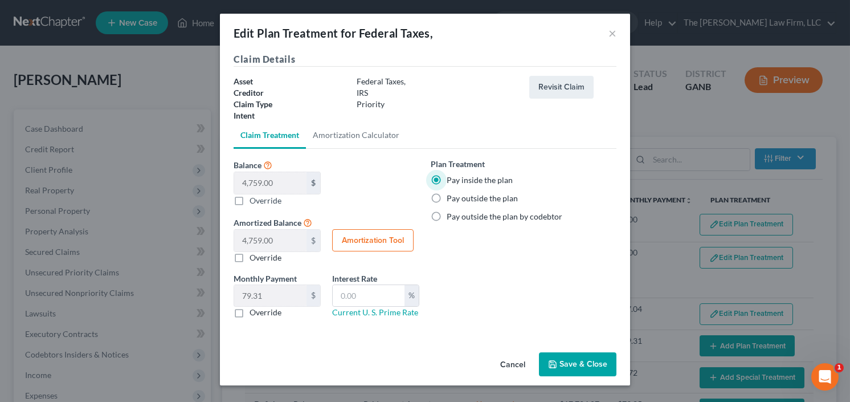
click at [579, 360] on button "Save & Close" at bounding box center [577, 364] width 77 height 24
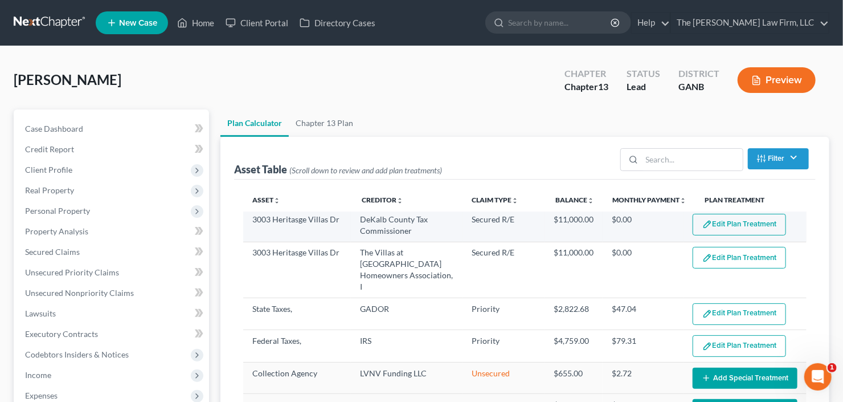
scroll to position [35, 0]
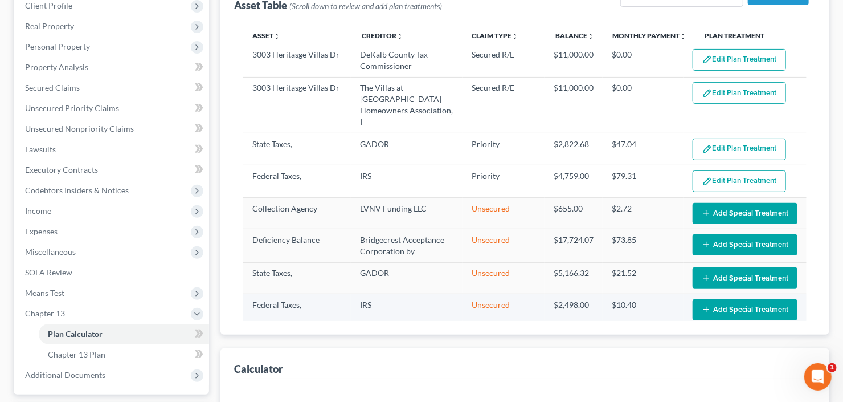
select select "59"
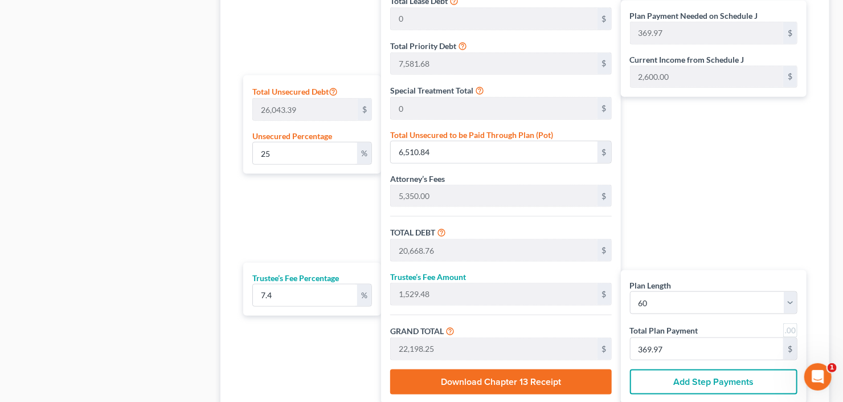
scroll to position [566, 0]
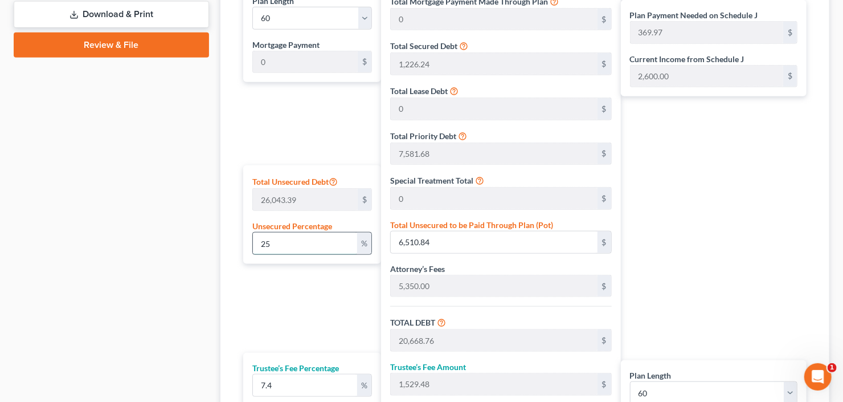
click at [276, 247] on input "25" at bounding box center [305, 243] width 104 height 22
drag, startPoint x: 276, startPoint y: 247, endPoint x: 204, endPoint y: 266, distance: 73.6
click at [212, 264] on div "Petition Navigation Case Dashboard Payments Invoices Payments Payments Credit R…" at bounding box center [421, 43] width 827 height 1000
type input "1"
type input "260.43"
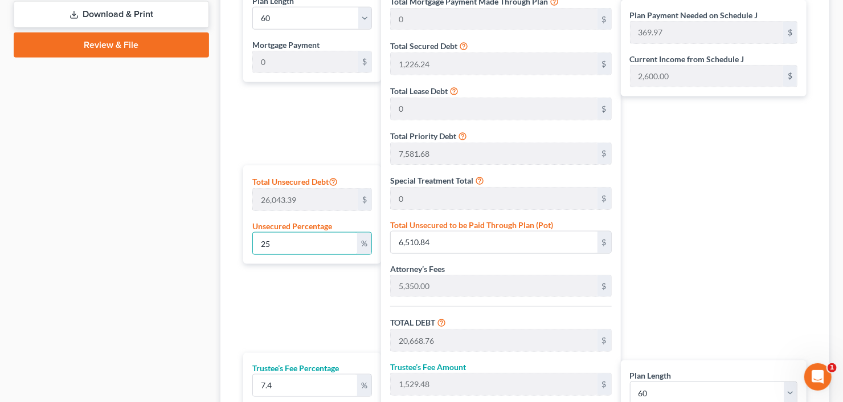
type input "14,418.35"
type input "1,066.95"
type input "15,485.31"
type input "258.08"
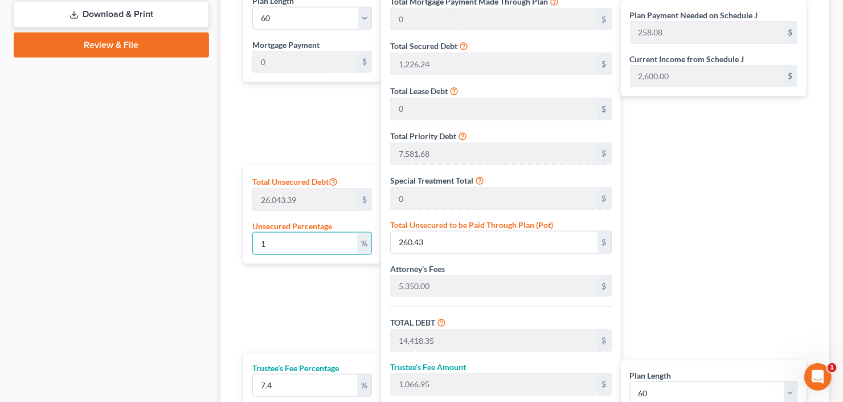
type input "10"
type input "2,604.33"
type input "16,762.25"
type input "1,240.40"
type input "18,002.66"
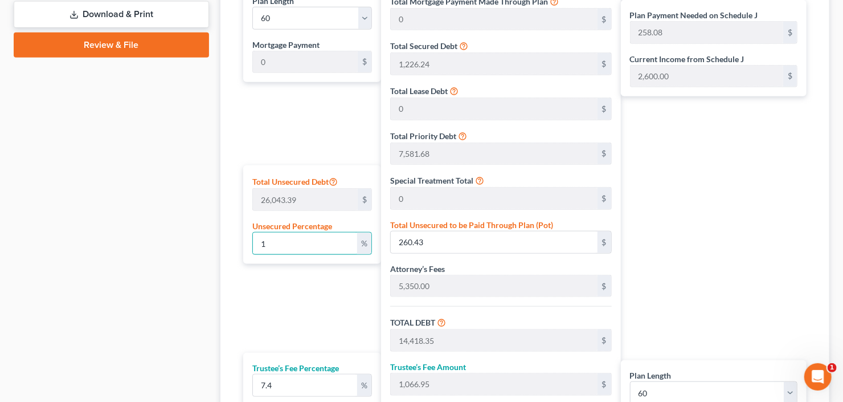
type input "300.04"
type input "100"
type input "26,043.39"
type input "40,201.31"
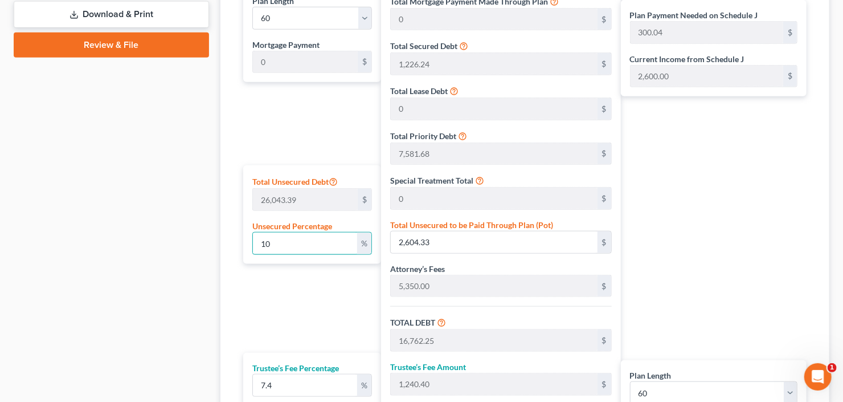
type input "2,974.89"
type input "43,176.20"
type input "719.60"
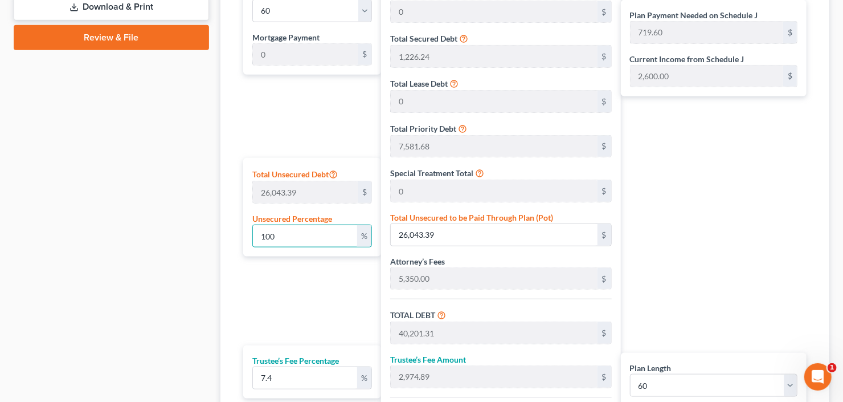
scroll to position [657, 0]
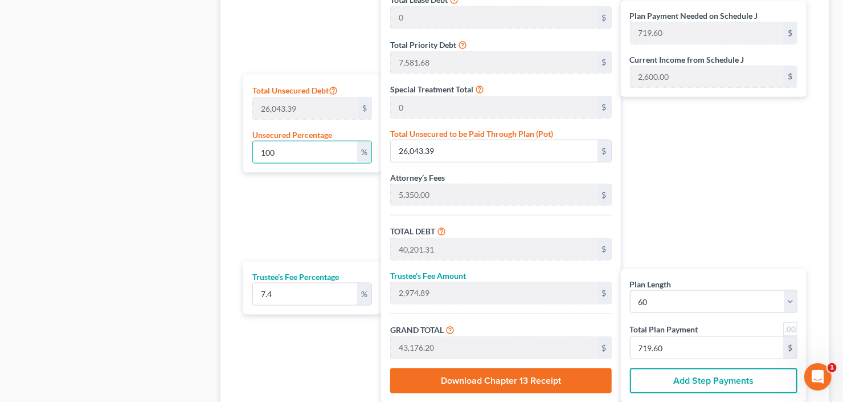
type input "100"
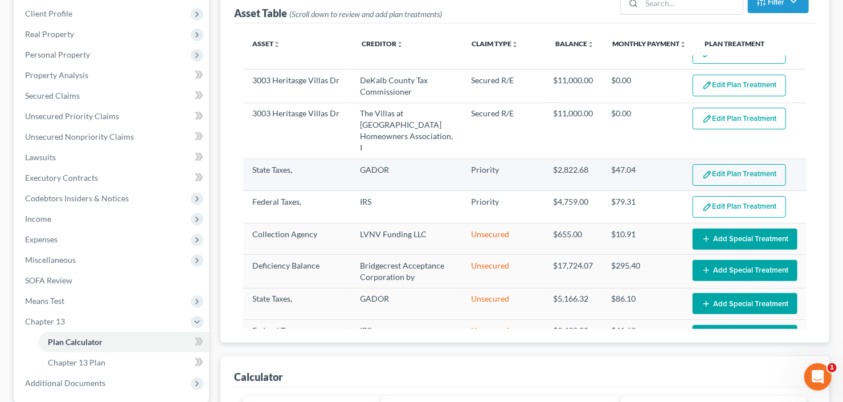
scroll to position [0, 0]
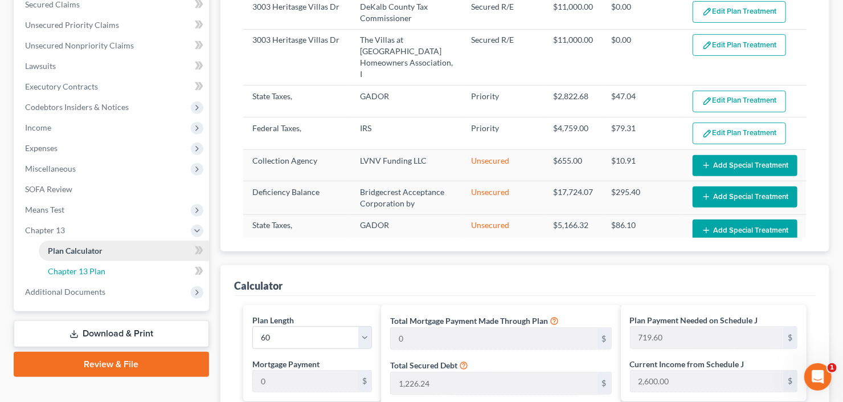
drag, startPoint x: 60, startPoint y: 273, endPoint x: 92, endPoint y: 268, distance: 31.7
click at [60, 272] on span "Chapter 13 Plan" at bounding box center [77, 271] width 58 height 10
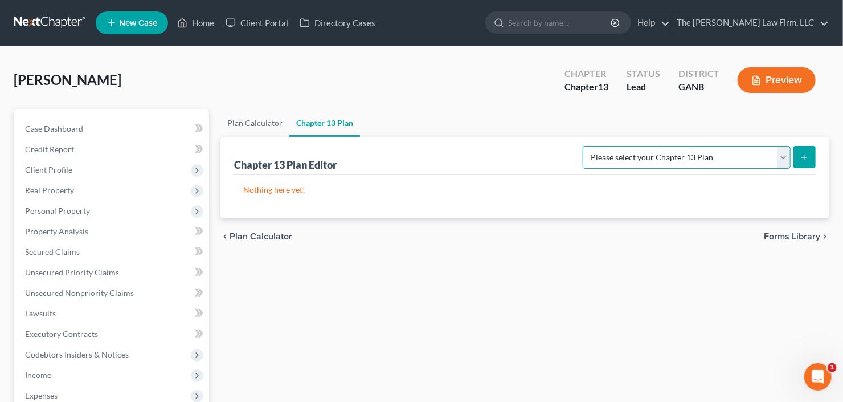
click at [784, 151] on select "Please select your Chapter 13 Plan National Form Plan - Official Form 113 North…" at bounding box center [687, 157] width 208 height 23
select select "2"
click at [584, 146] on select "Please select your Chapter 13 Plan National Form Plan - Official Form 113 North…" at bounding box center [687, 157] width 208 height 23
click at [810, 157] on button "submit" at bounding box center [804, 157] width 22 height 22
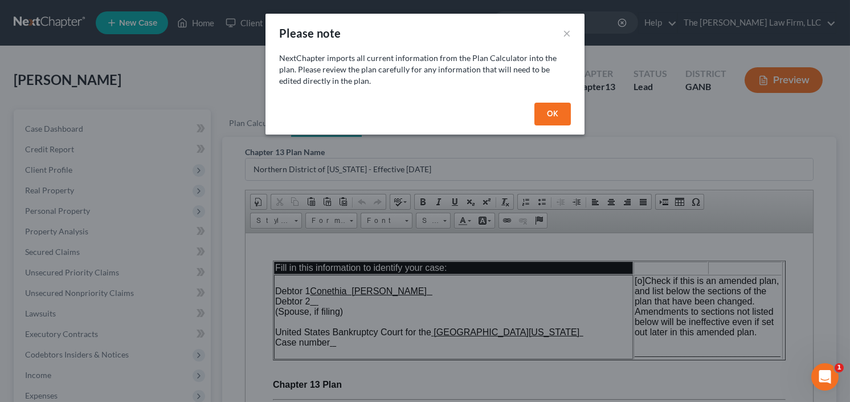
click at [547, 113] on button "OK" at bounding box center [552, 114] width 36 height 23
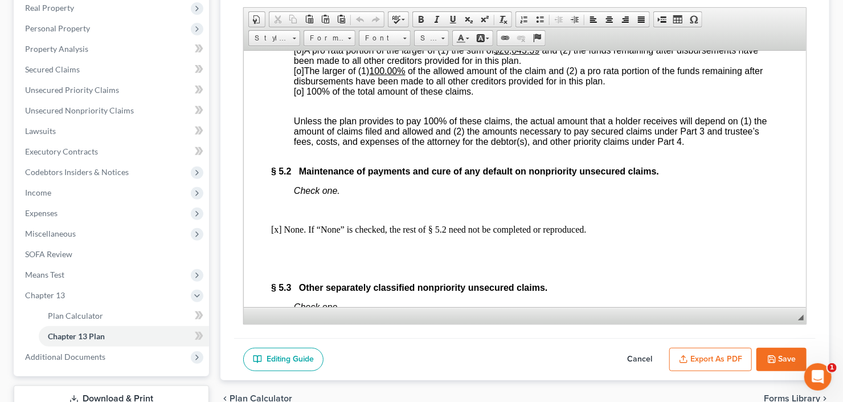
scroll to position [3371, 0]
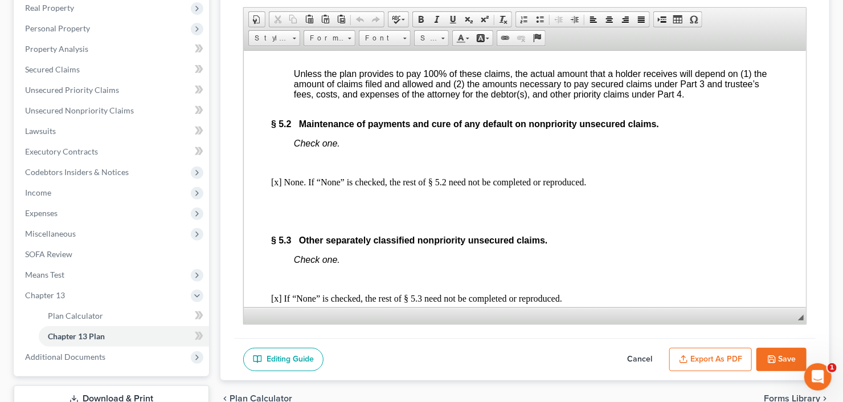
click at [628, 356] on button "Cancel" at bounding box center [639, 359] width 50 height 24
select select "2"
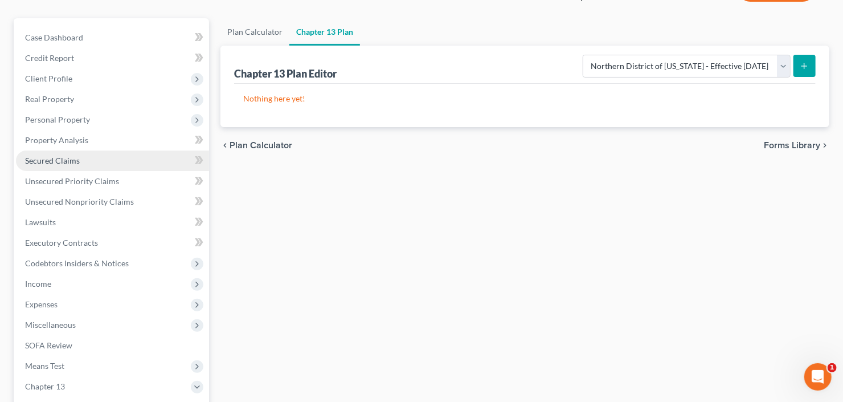
click at [52, 161] on span "Secured Claims" at bounding box center [52, 160] width 55 height 10
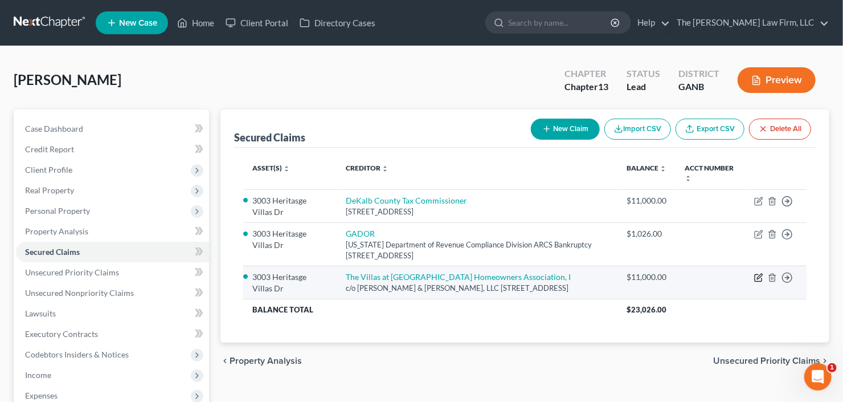
click at [759, 278] on icon "button" at bounding box center [758, 277] width 9 height 9
select select "10"
select select "0"
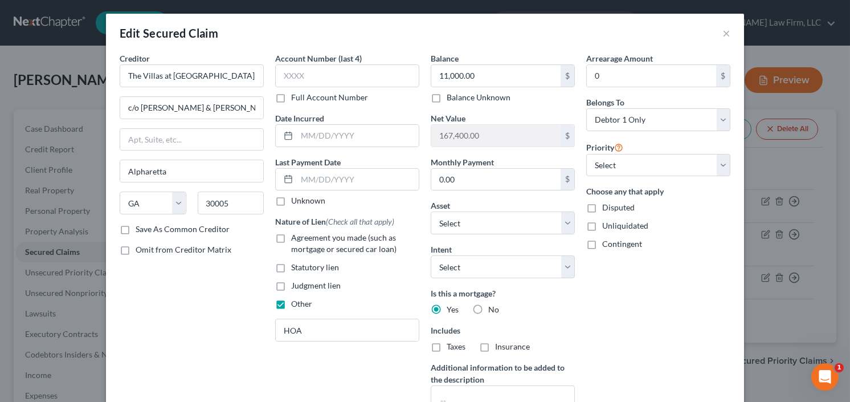
click at [488, 304] on label "No" at bounding box center [493, 309] width 11 height 11
click at [493, 304] on input "No" at bounding box center [496, 307] width 7 height 7
radio input "true"
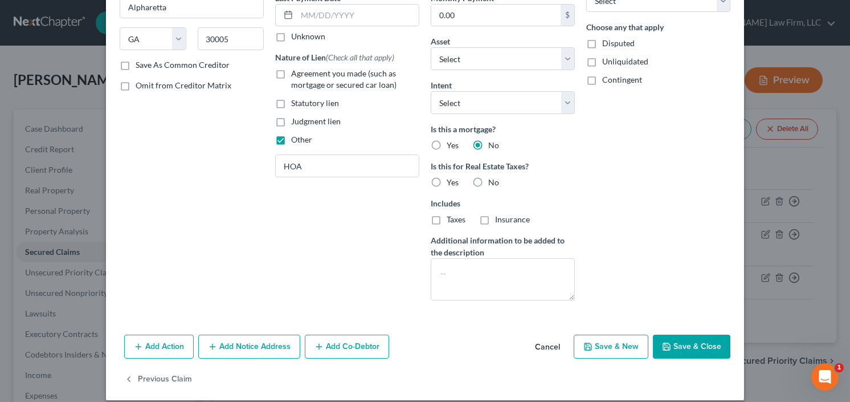
scroll to position [174, 0]
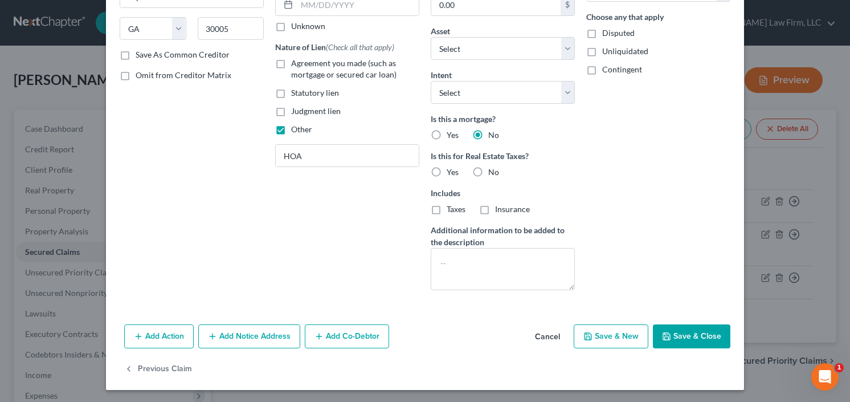
click at [689, 335] on button "Save & Close" at bounding box center [691, 336] width 77 height 24
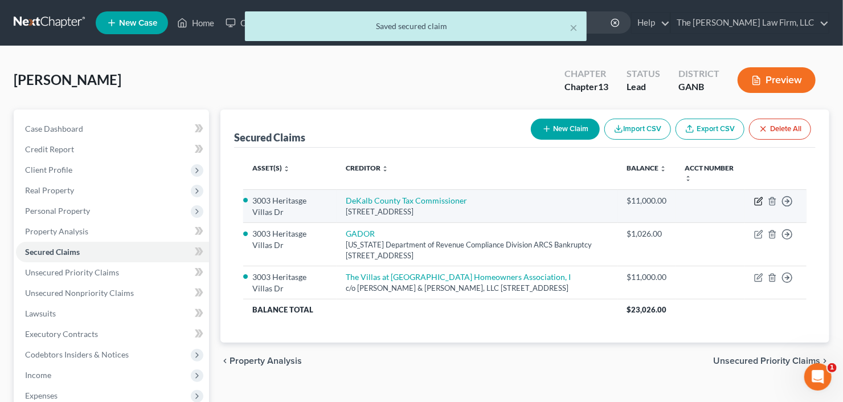
click at [755, 199] on icon "button" at bounding box center [758, 200] width 9 height 9
select select "10"
select select "0"
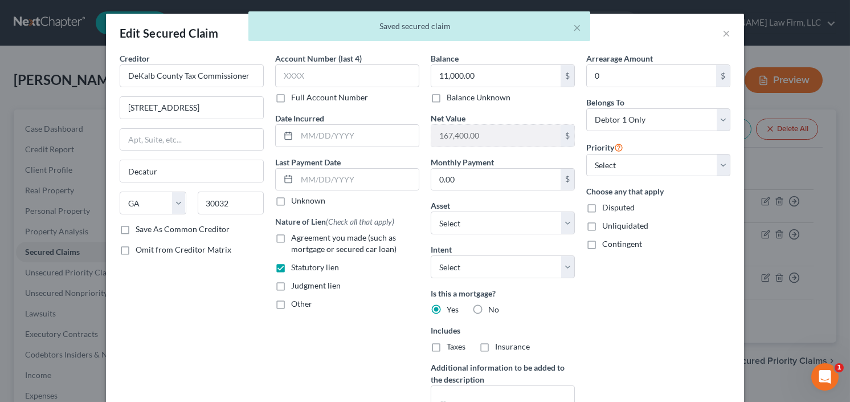
click at [488, 306] on label "No" at bounding box center [493, 309] width 11 height 11
click at [493, 306] on input "No" at bounding box center [496, 307] width 7 height 7
radio input "true"
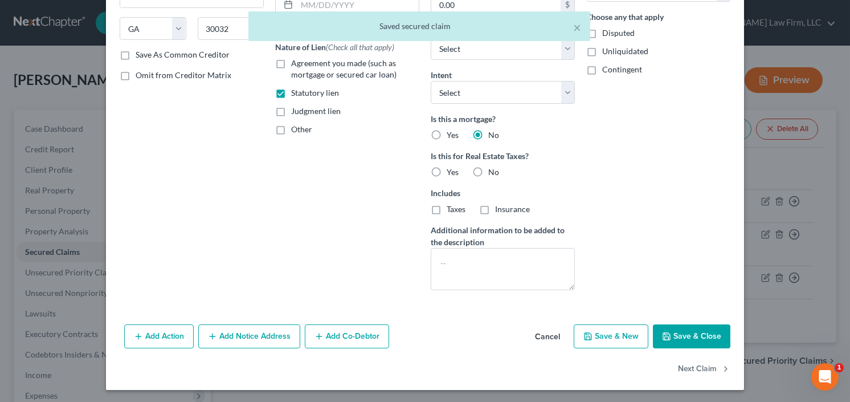
click at [679, 332] on button "Save & Close" at bounding box center [691, 336] width 77 height 24
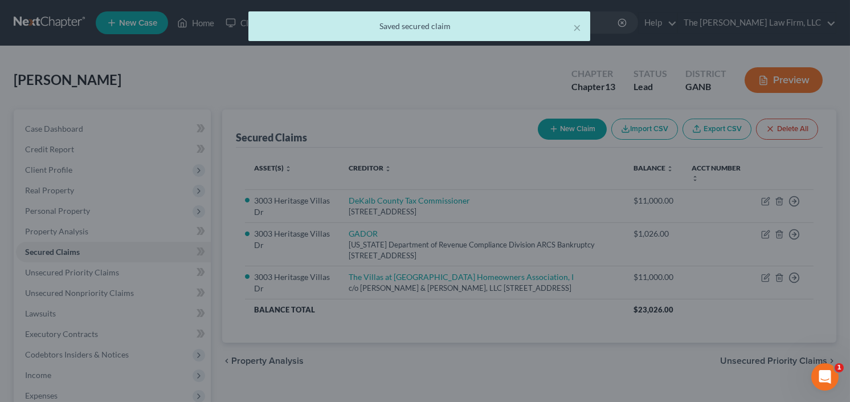
select select "2"
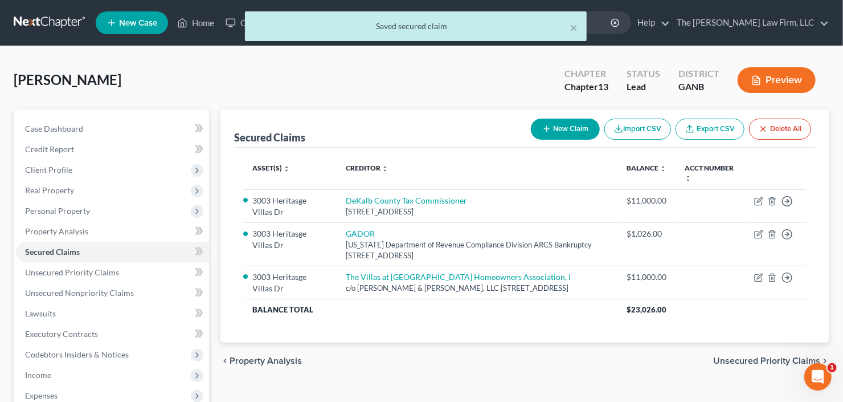
scroll to position [137, 0]
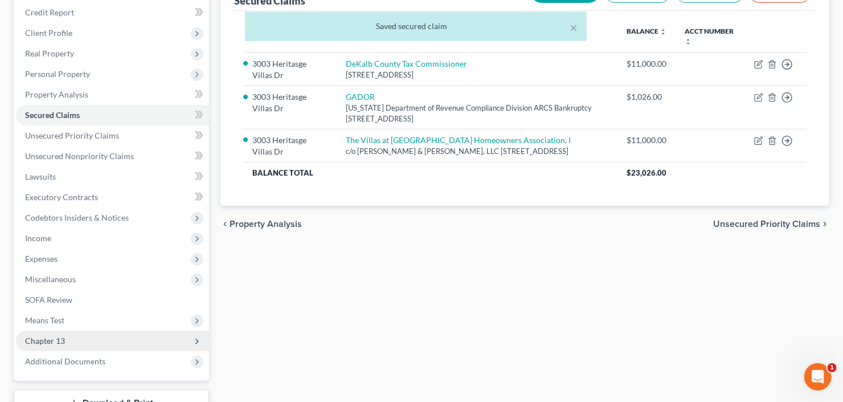
click at [73, 334] on span "Chapter 13" at bounding box center [112, 340] width 193 height 21
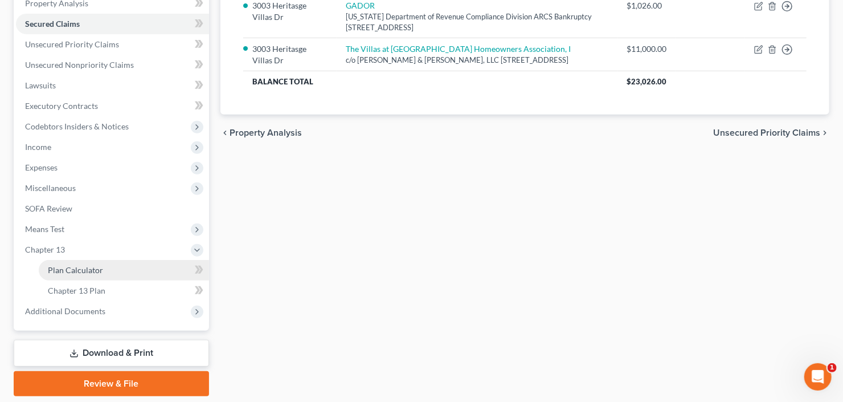
click at [92, 269] on span "Plan Calculator" at bounding box center [75, 270] width 55 height 10
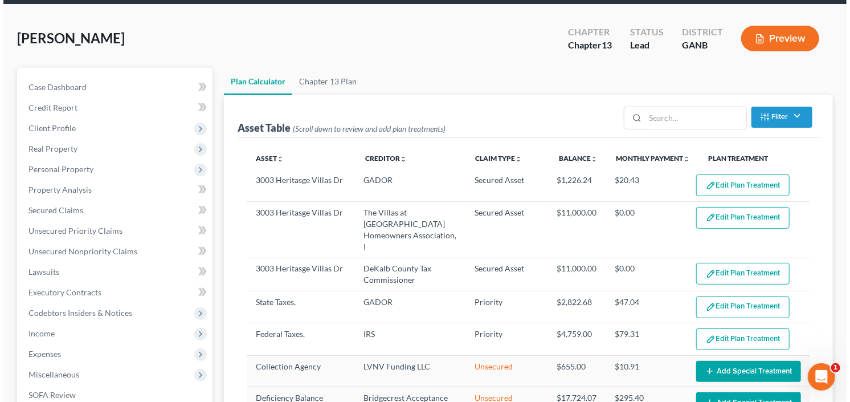
scroll to position [91, 0]
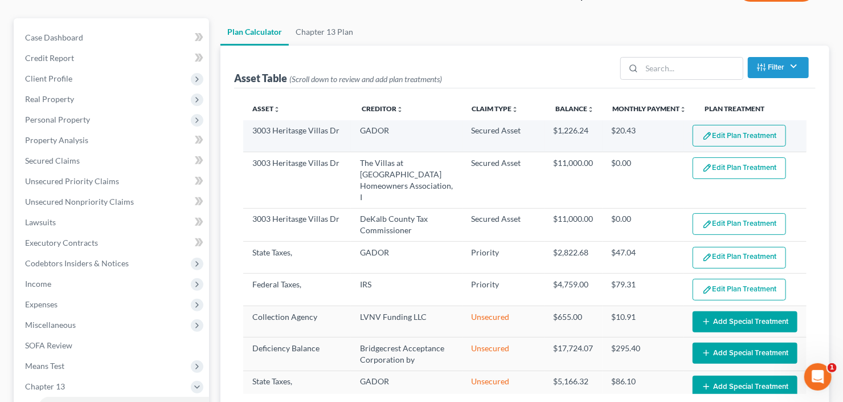
select select "59"
click at [740, 137] on button "Edit Plan Treatment" at bounding box center [739, 136] width 93 height 22
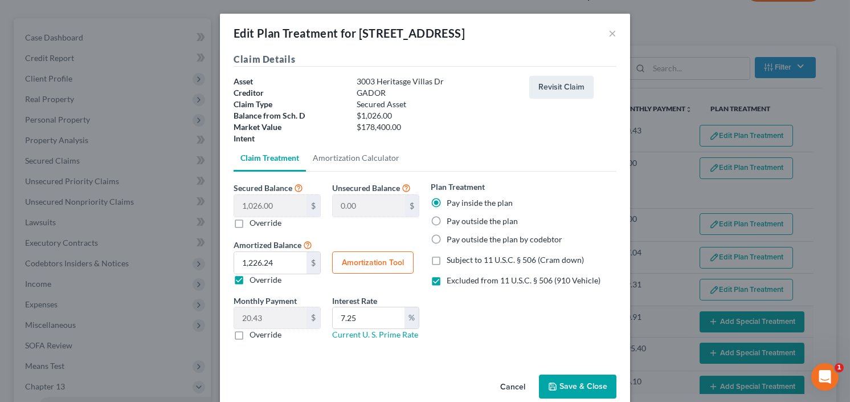
click at [578, 382] on button "Save & Close" at bounding box center [577, 386] width 77 height 24
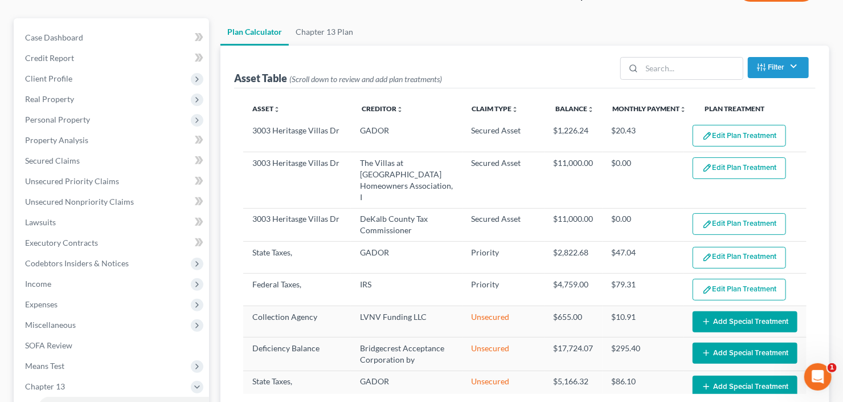
click at [733, 163] on button "Edit Plan Treatment" at bounding box center [739, 168] width 93 height 22
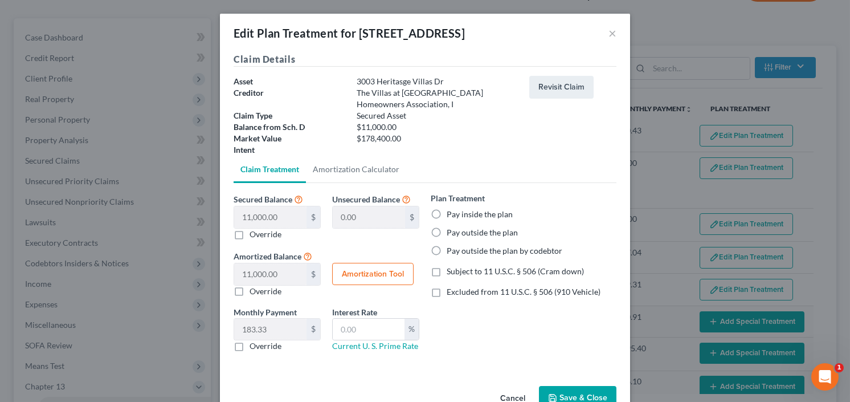
select select "59"
click at [366, 277] on button "Amortization Tool" at bounding box center [372, 274] width 81 height 23
type input "11,000.00"
type input "60"
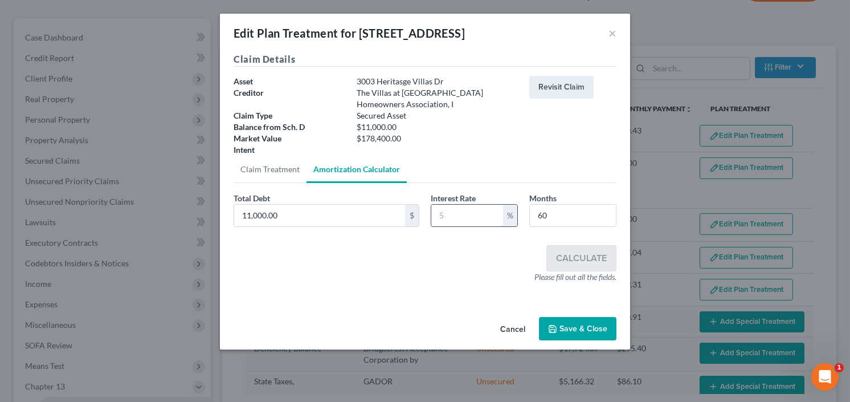
click at [452, 224] on input "text" at bounding box center [467, 215] width 72 height 22
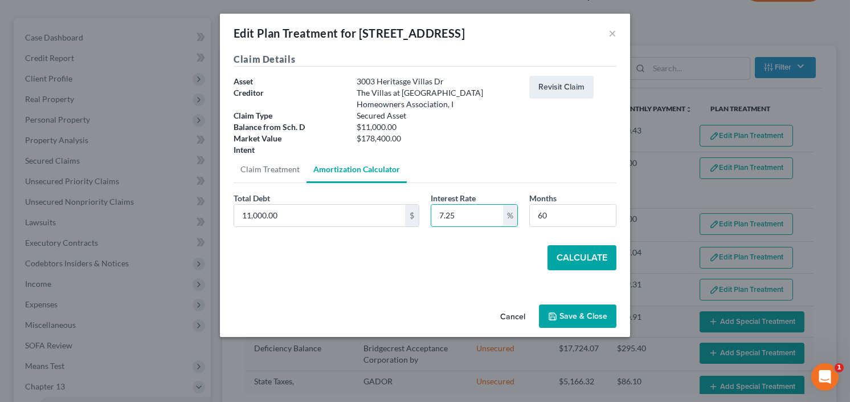
type input "7.25"
click at [577, 253] on button "Calculate" at bounding box center [581, 257] width 69 height 25
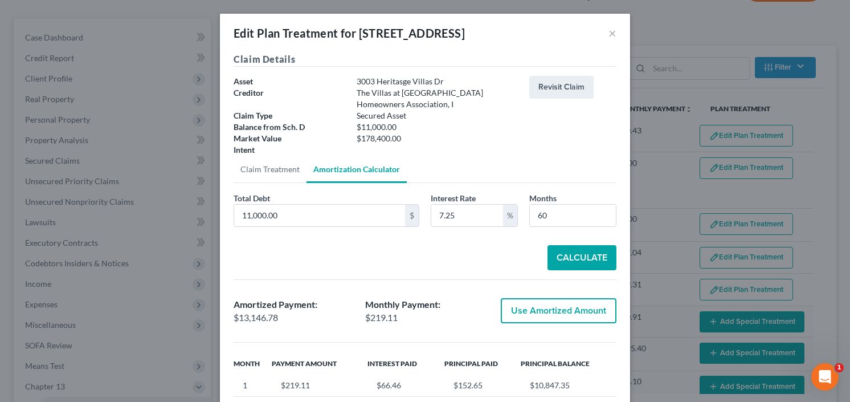
click at [551, 309] on button "Use Amortized Amount" at bounding box center [559, 310] width 116 height 25
type input "13,146.77"
checkbox input "true"
type input "219.11"
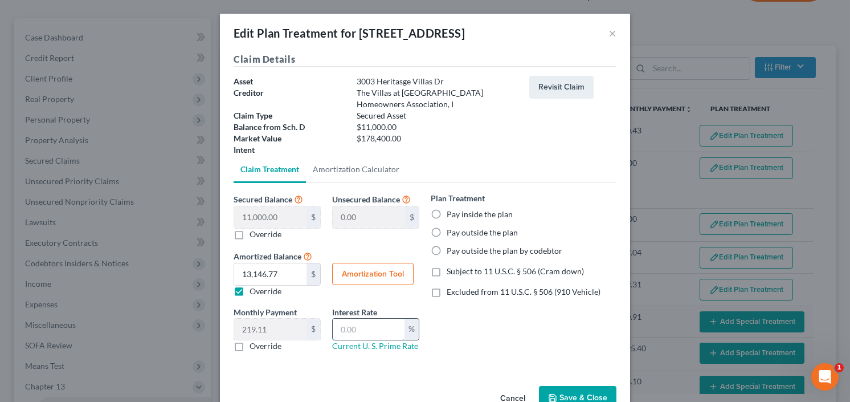
click at [359, 331] on input "text" at bounding box center [369, 329] width 72 height 22
type input "7.25"
drag, startPoint x: 428, startPoint y: 214, endPoint x: 459, endPoint y: 241, distance: 40.8
click at [446, 214] on label "Pay inside the plan" at bounding box center [479, 213] width 66 height 11
click at [451, 214] on input "Pay inside the plan" at bounding box center [454, 211] width 7 height 7
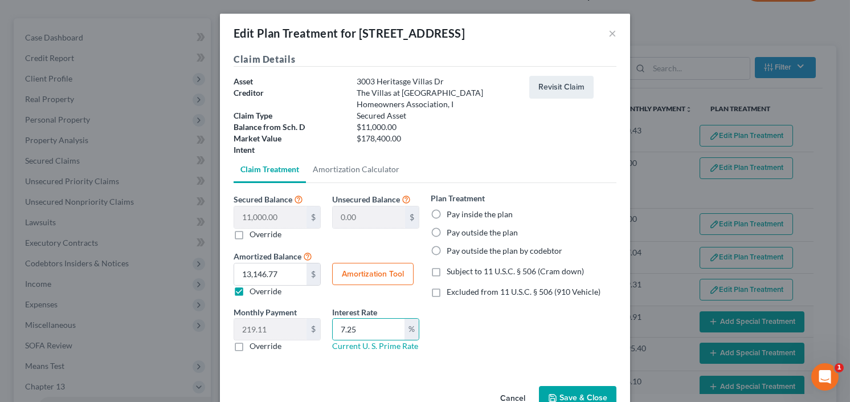
radio input "true"
click at [446, 293] on label "Excluded from 11 U.S.C. § 506 (910 Vehicle)" at bounding box center [523, 291] width 154 height 11
click at [451, 293] on input "Excluded from 11 U.S.C. § 506 (910 Vehicle)" at bounding box center [454, 289] width 7 height 7
checkbox input "true"
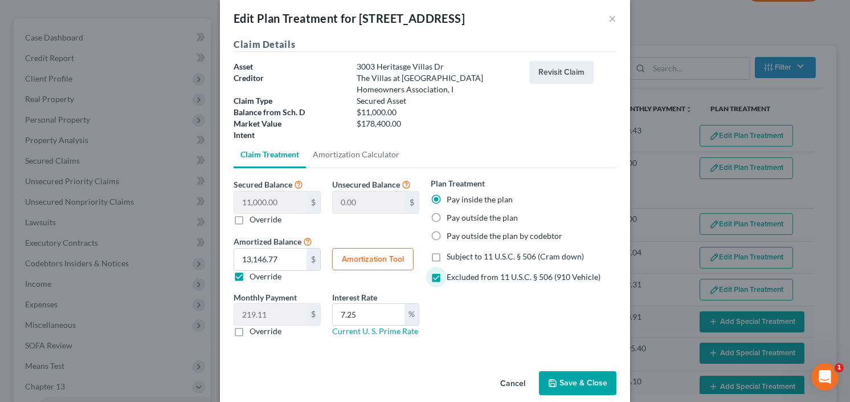
scroll to position [30, 0]
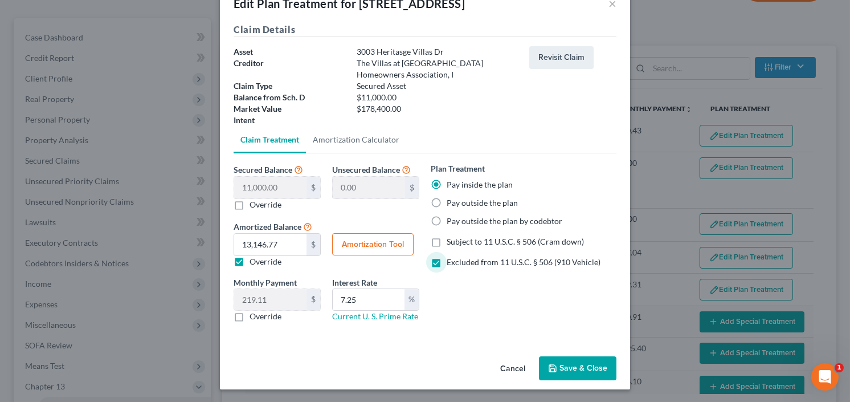
click at [573, 366] on button "Save & Close" at bounding box center [577, 368] width 77 height 24
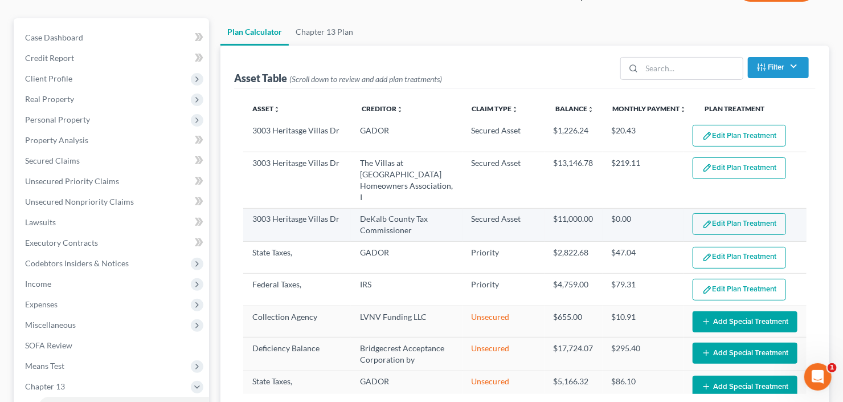
select select "59"
click at [737, 216] on button "Edit Plan Treatment" at bounding box center [739, 224] width 93 height 22
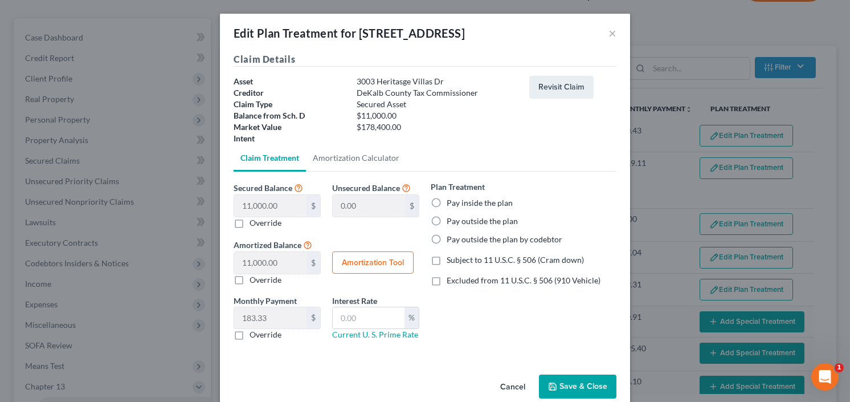
click at [446, 200] on label "Pay inside the plan" at bounding box center [479, 202] width 66 height 11
click at [451, 200] on input "Pay inside the plan" at bounding box center [454, 200] width 7 height 7
radio input "true"
click at [446, 276] on label "Excluded from 11 U.S.C. § 506 (910 Vehicle)" at bounding box center [523, 280] width 154 height 11
click at [451, 276] on input "Excluded from 11 U.S.C. § 506 (910 Vehicle)" at bounding box center [454, 278] width 7 height 7
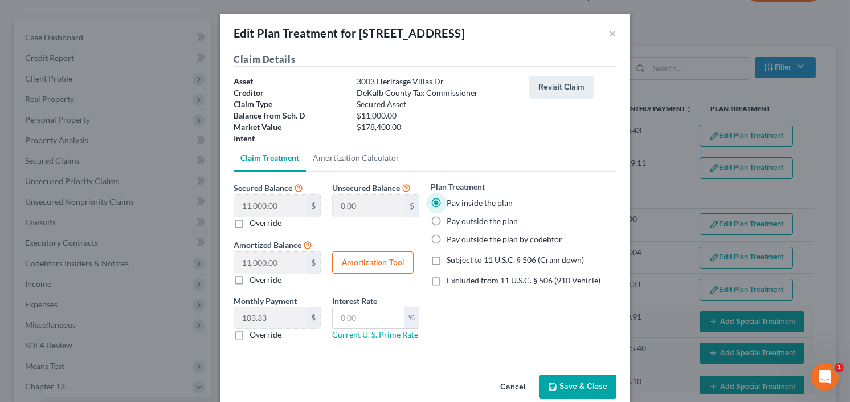
checkbox input "true"
click at [358, 261] on button "Amortization Tool" at bounding box center [372, 262] width 81 height 23
type input "11,000.00"
type input "60"
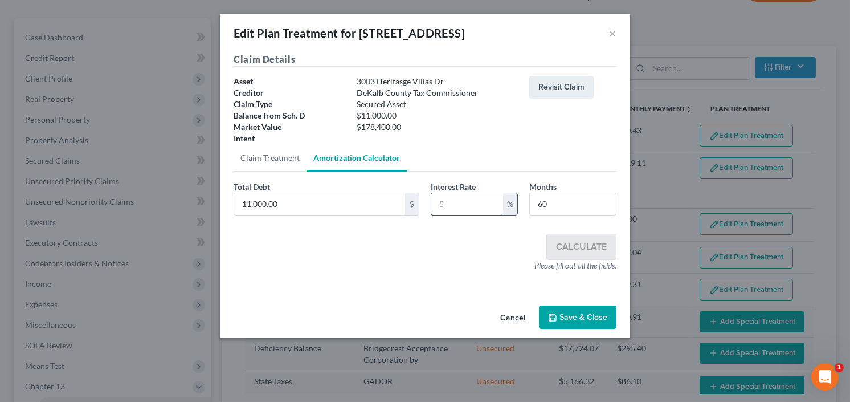
click at [457, 200] on input "text" at bounding box center [467, 204] width 72 height 22
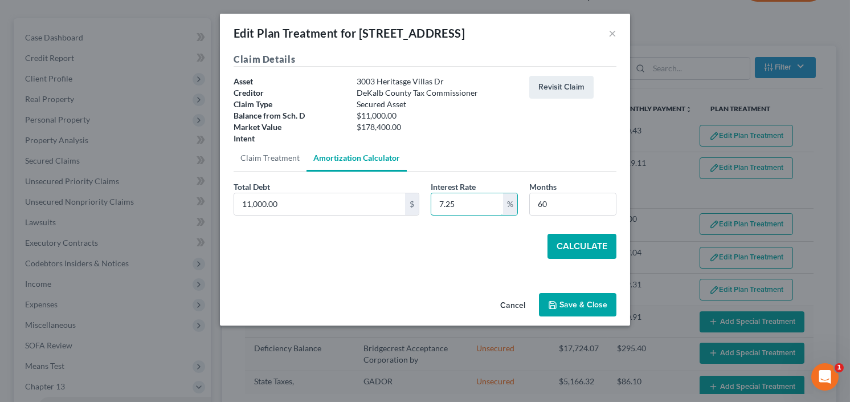
type input "7.25"
click at [578, 244] on button "Calculate" at bounding box center [581, 245] width 69 height 25
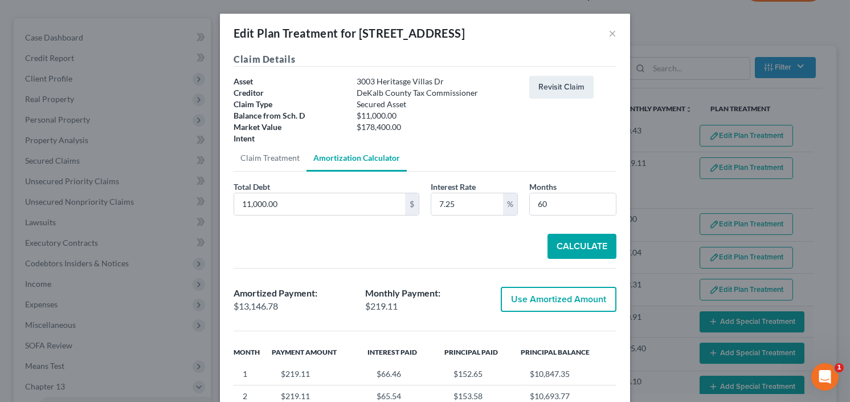
click at [536, 305] on button "Use Amortized Amount" at bounding box center [559, 298] width 116 height 25
type input "13,146.77"
checkbox input "true"
type input "219.11"
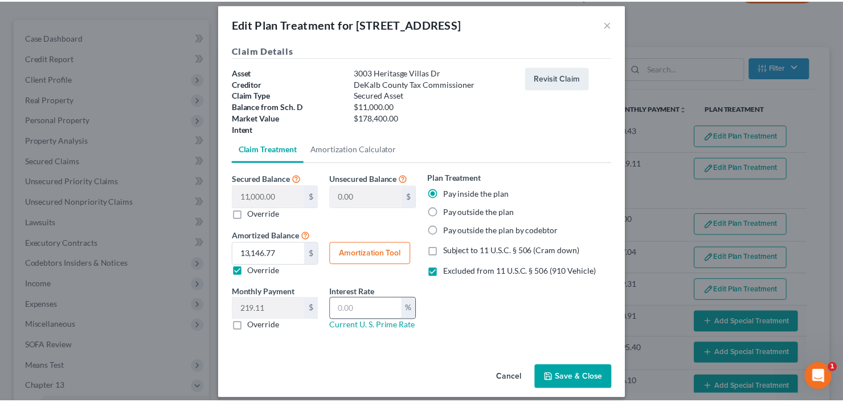
scroll to position [18, 0]
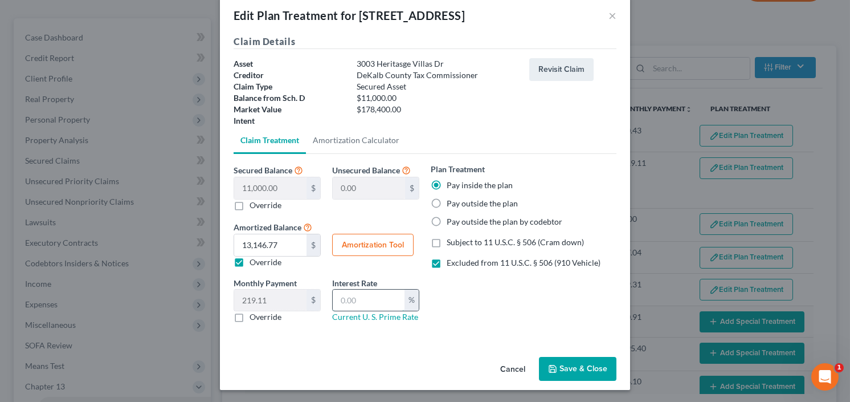
click at [362, 300] on input "text" at bounding box center [369, 300] width 72 height 22
type input "7.25"
click at [584, 358] on button "Save & Close" at bounding box center [577, 369] width 77 height 24
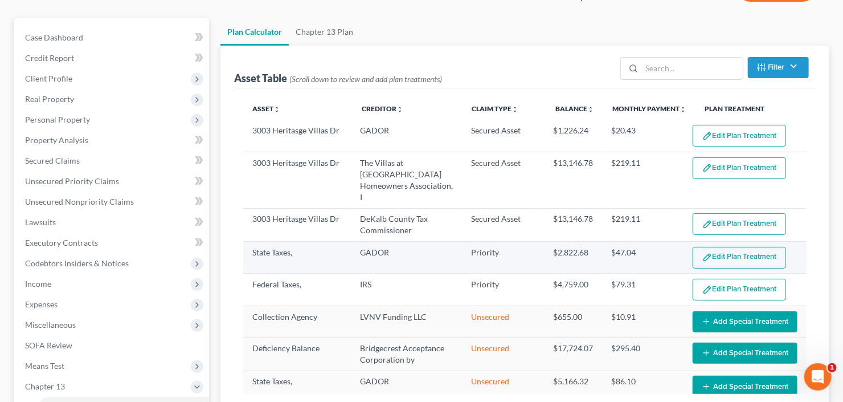
select select "59"
click at [743, 247] on button "Edit Plan Treatment" at bounding box center [739, 258] width 93 height 22
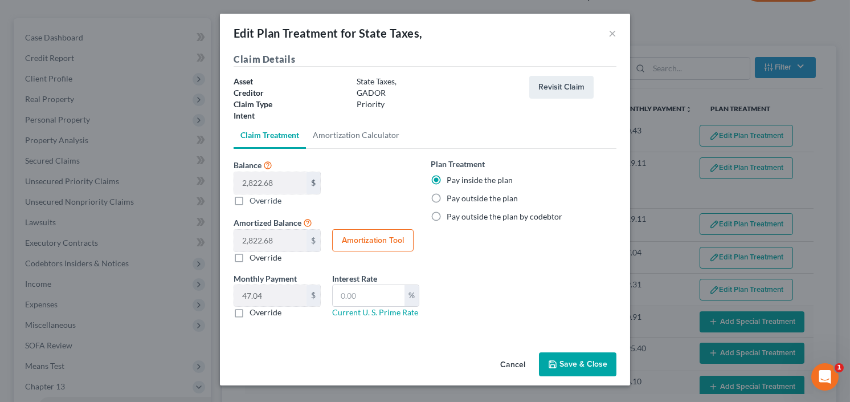
click at [564, 363] on button "Save & Close" at bounding box center [577, 364] width 77 height 24
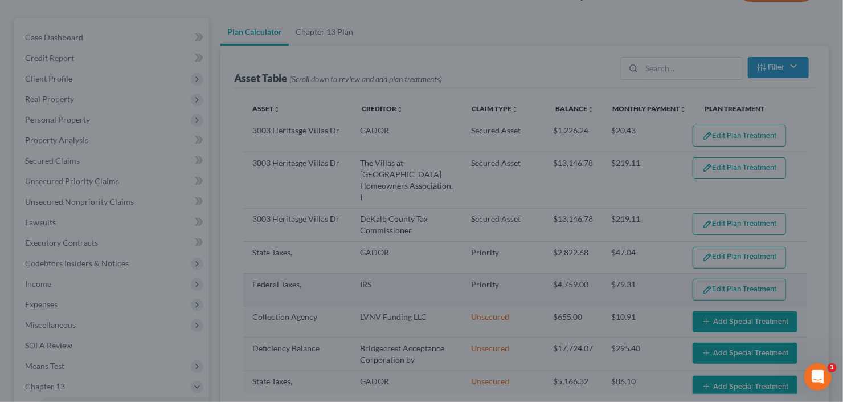
click at [738, 278] on button "Edit Plan Treatment" at bounding box center [739, 289] width 93 height 22
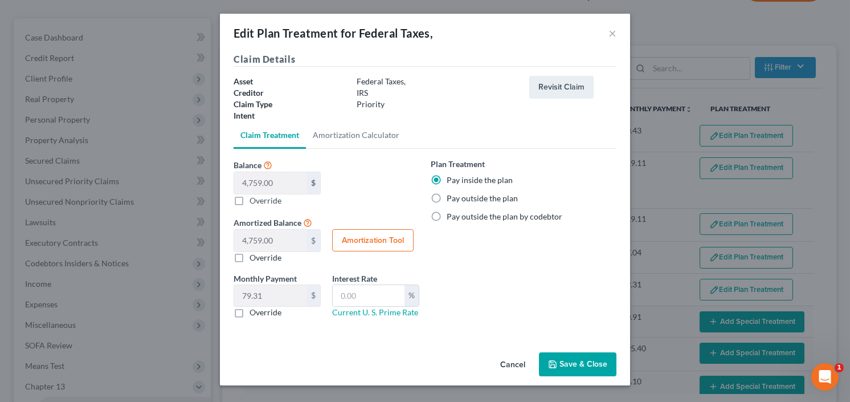
select select "59"
click at [566, 359] on button "Save & Close" at bounding box center [577, 364] width 77 height 24
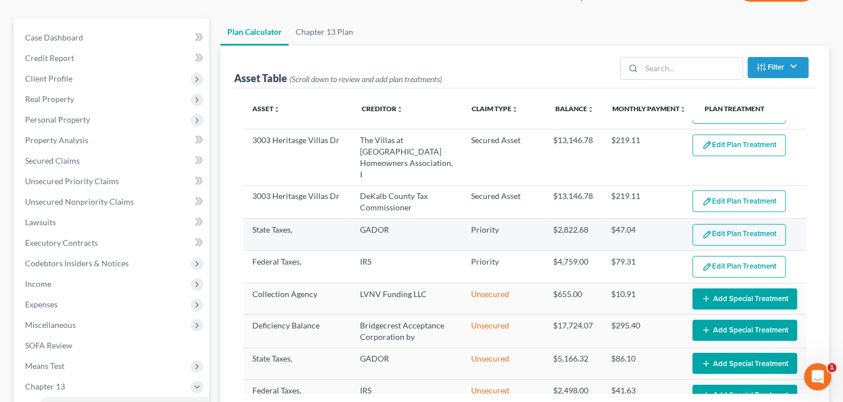
scroll to position [35, 0]
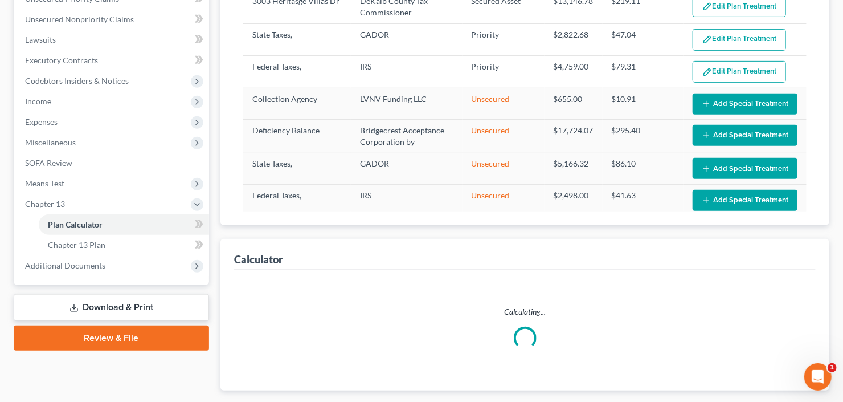
select select "59"
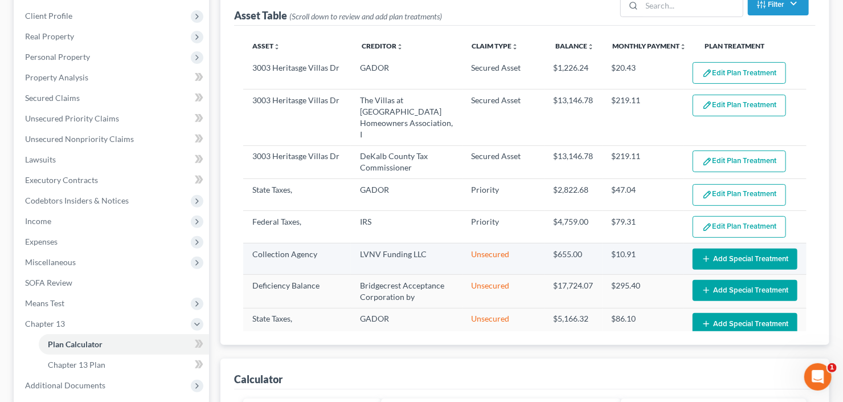
scroll to position [91, 0]
